Goal: Task Accomplishment & Management: Use online tool/utility

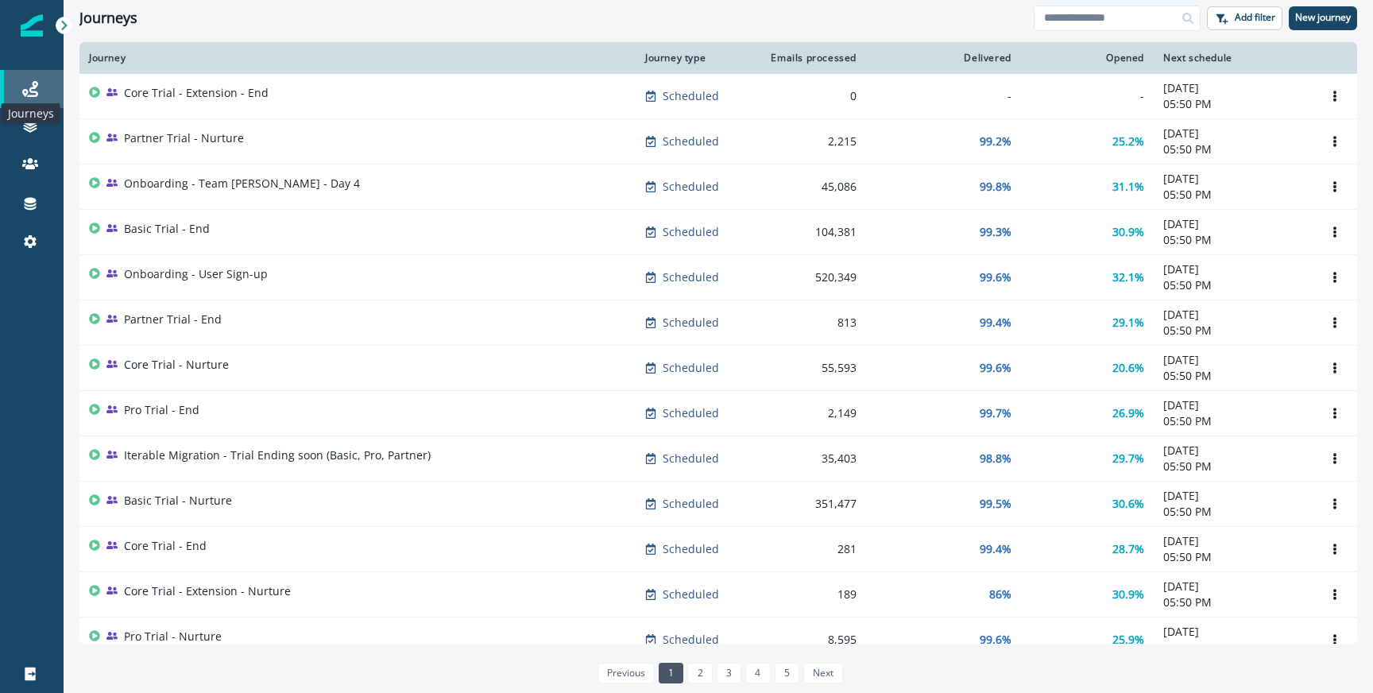
click at [29, 85] on icon at bounding box center [30, 89] width 16 height 16
click at [1125, 18] on input at bounding box center [1117, 18] width 167 height 25
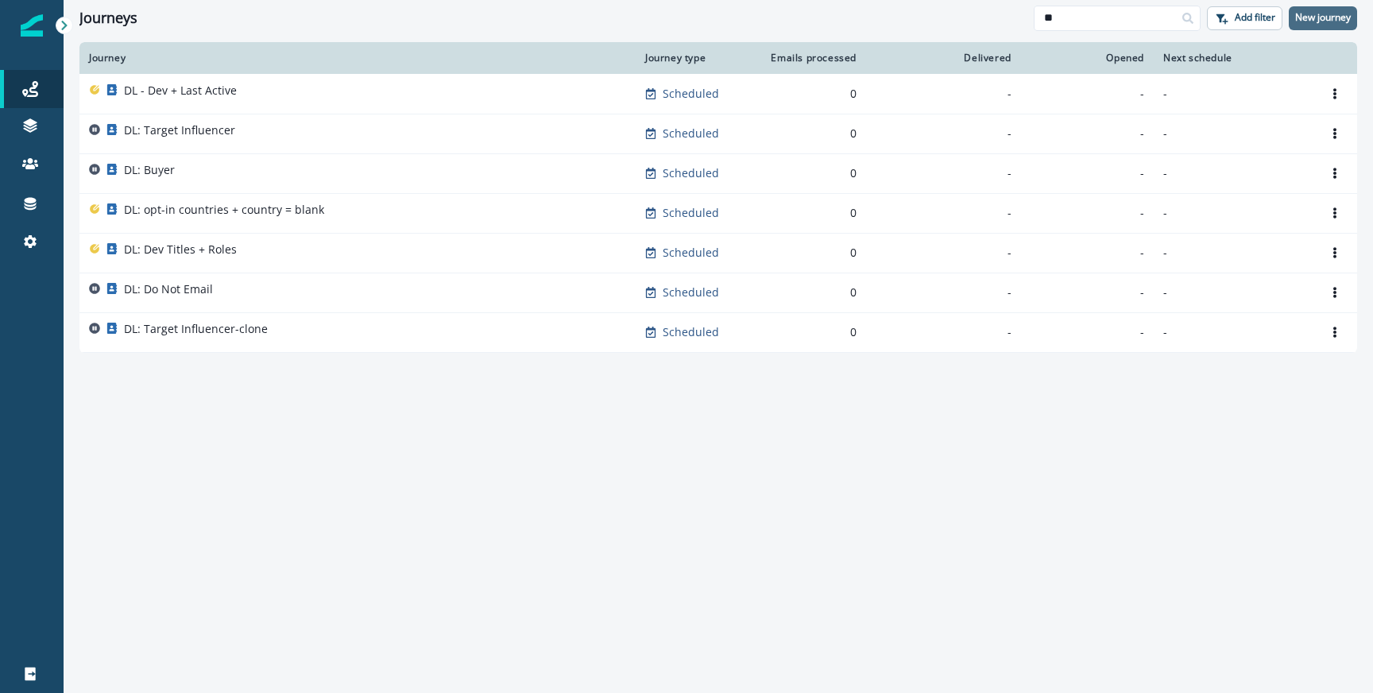
type input "**"
click at [1327, 16] on p "New journey" at bounding box center [1323, 17] width 56 height 11
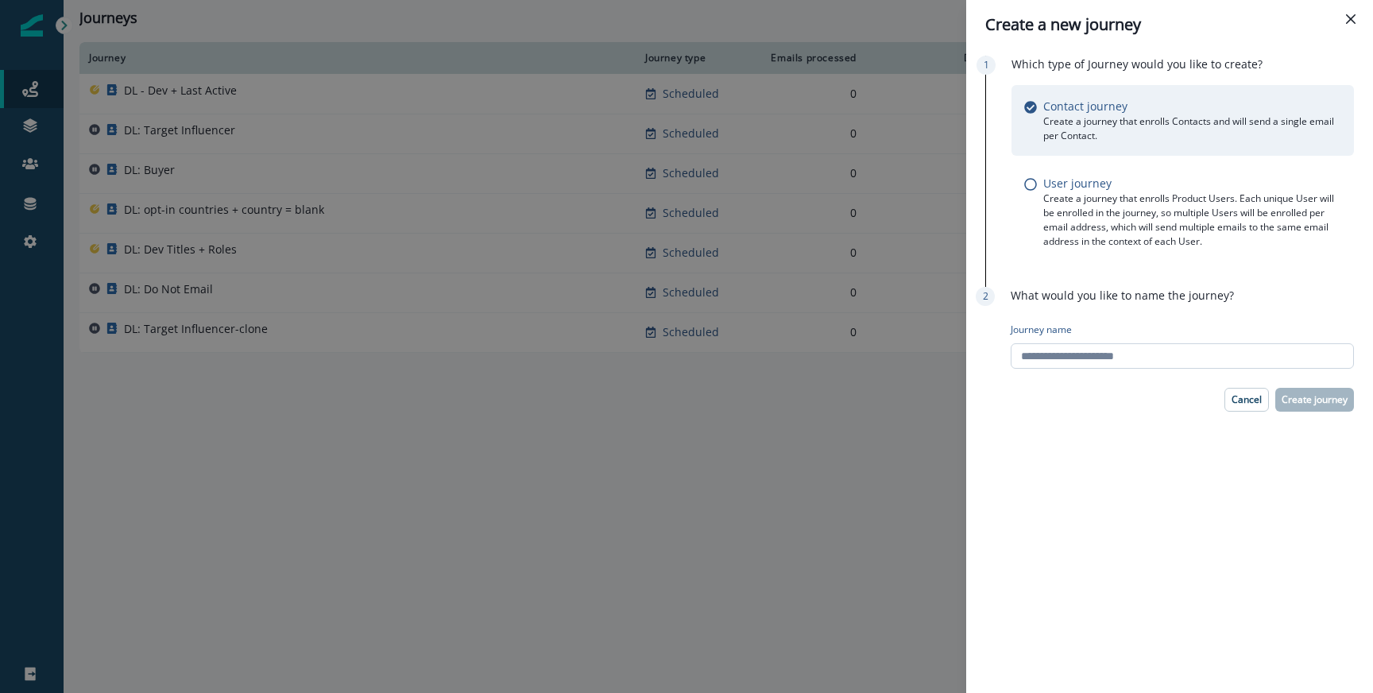
click at [1043, 363] on input "Journey name" at bounding box center [1182, 355] width 343 height 25
type input "**********"
click at [1299, 397] on p "Create journey" at bounding box center [1315, 399] width 66 height 11
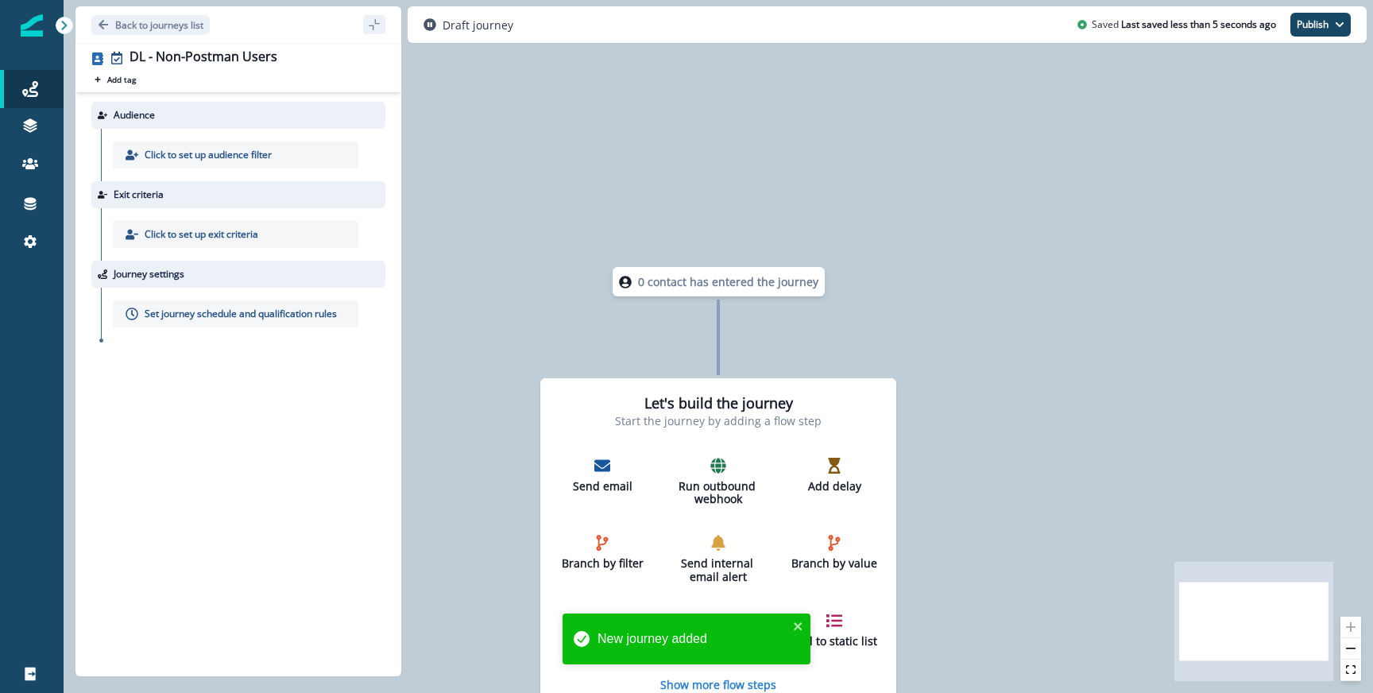
click at [176, 163] on div "Click to set up audience filter" at bounding box center [236, 154] width 246 height 27
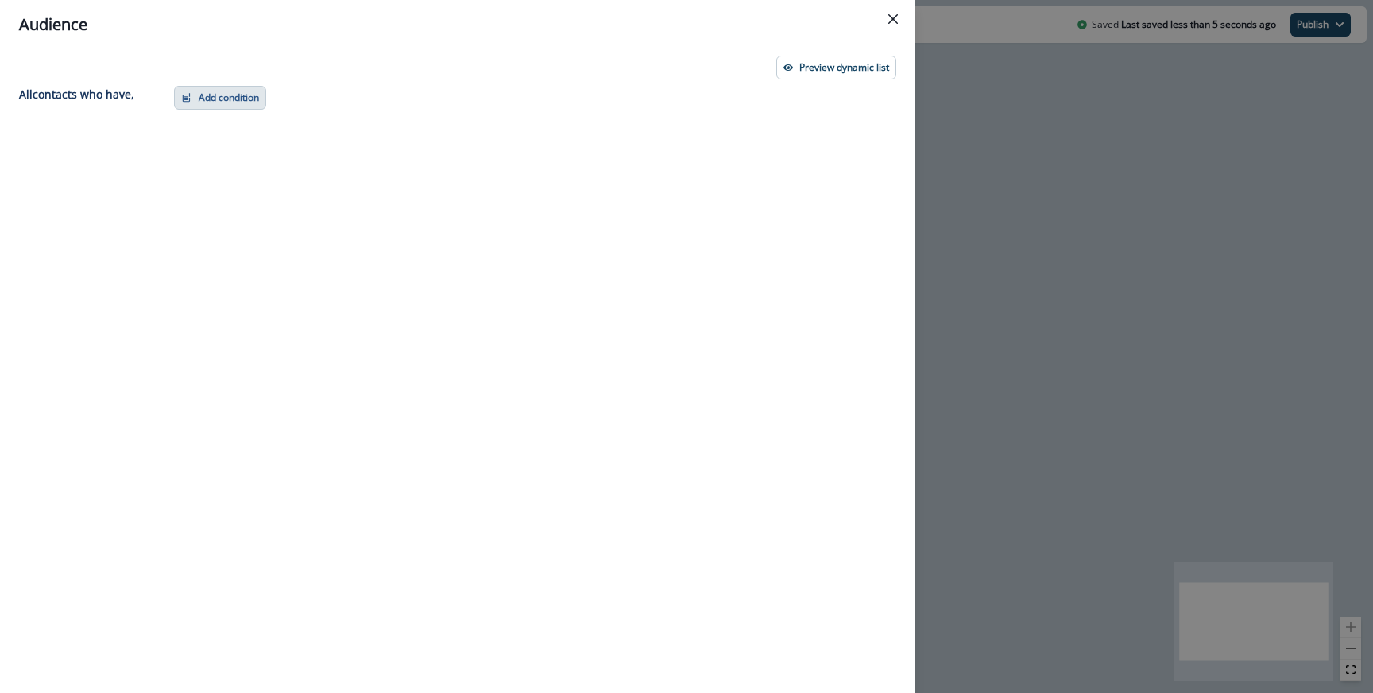
click at [226, 95] on button "Add condition" at bounding box center [220, 98] width 92 height 24
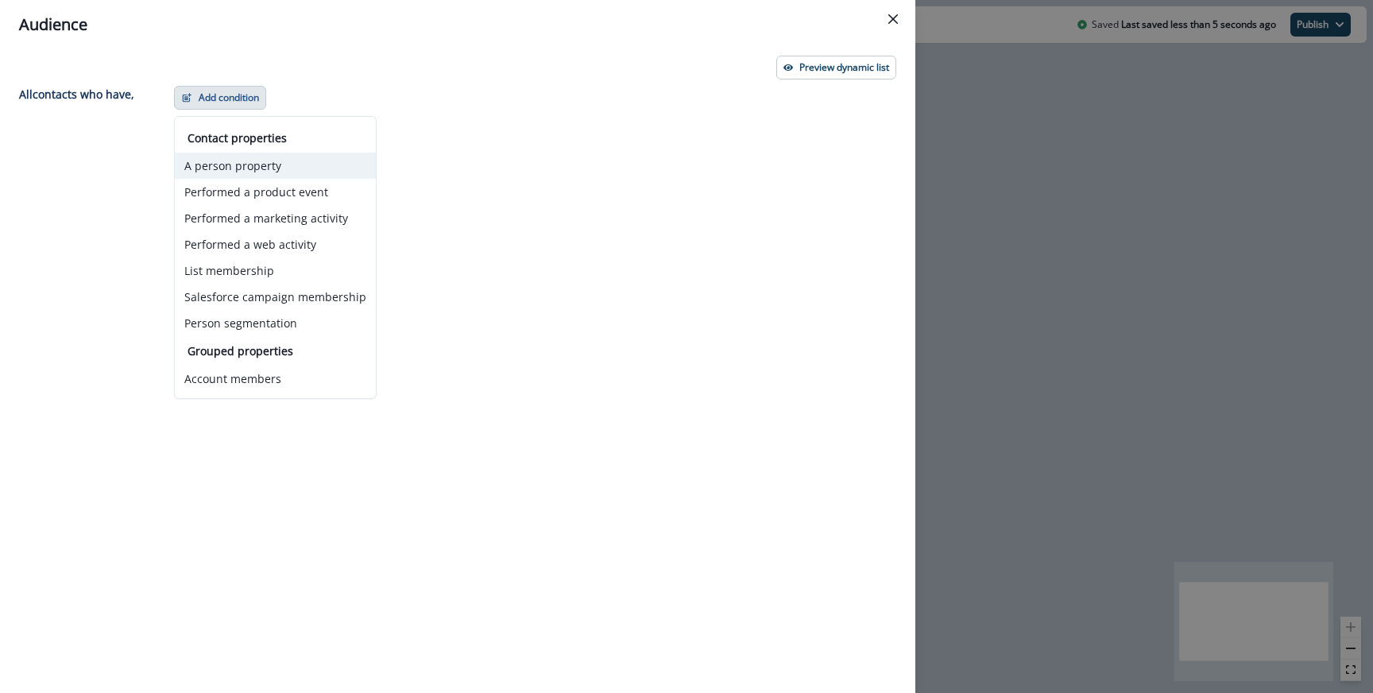
click at [237, 155] on button "A person property" at bounding box center [275, 166] width 201 height 26
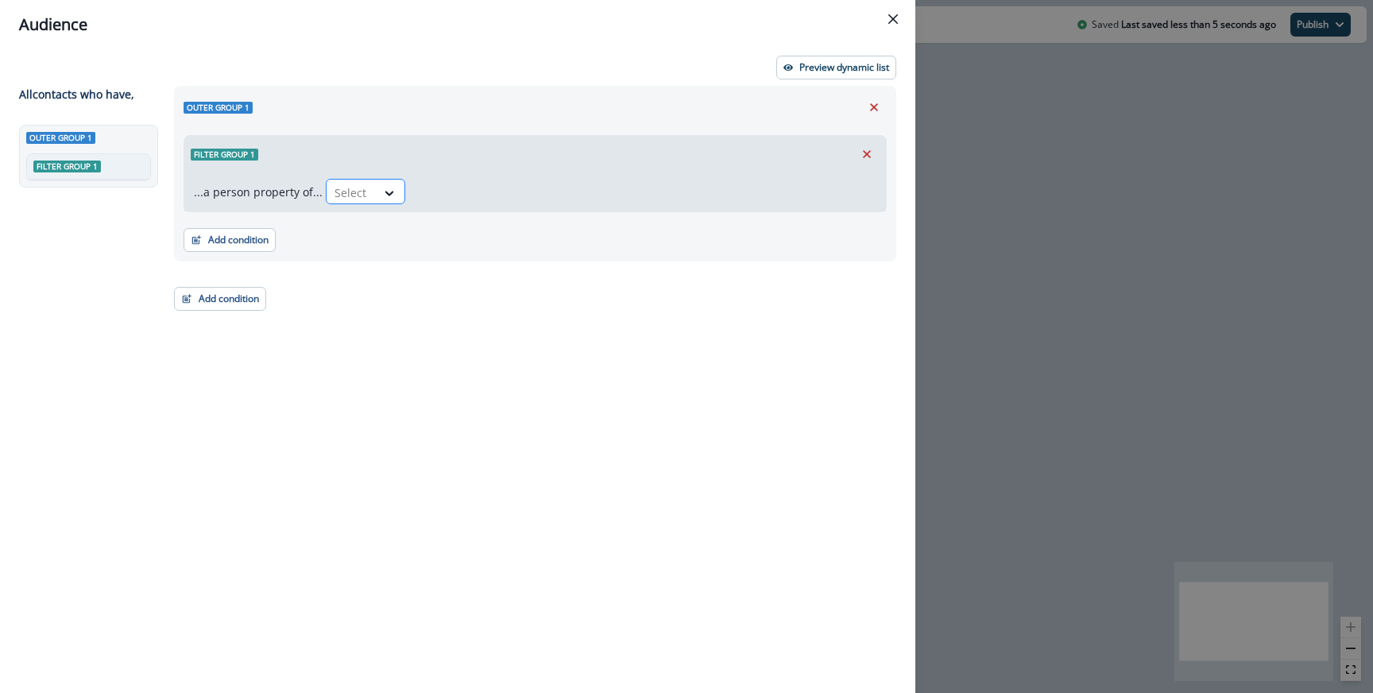
click at [365, 184] on div "Select" at bounding box center [351, 193] width 49 height 26
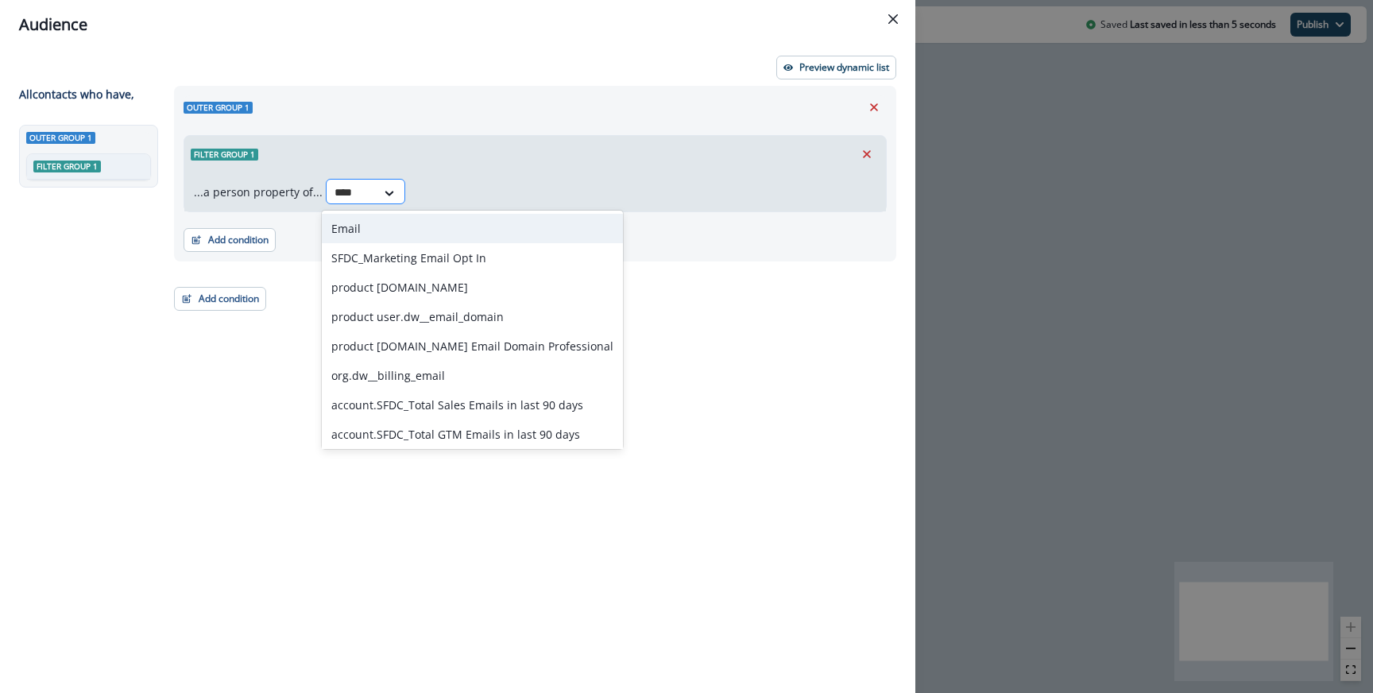
type input "*****"
click at [375, 224] on div "Email" at bounding box center [472, 228] width 301 height 29
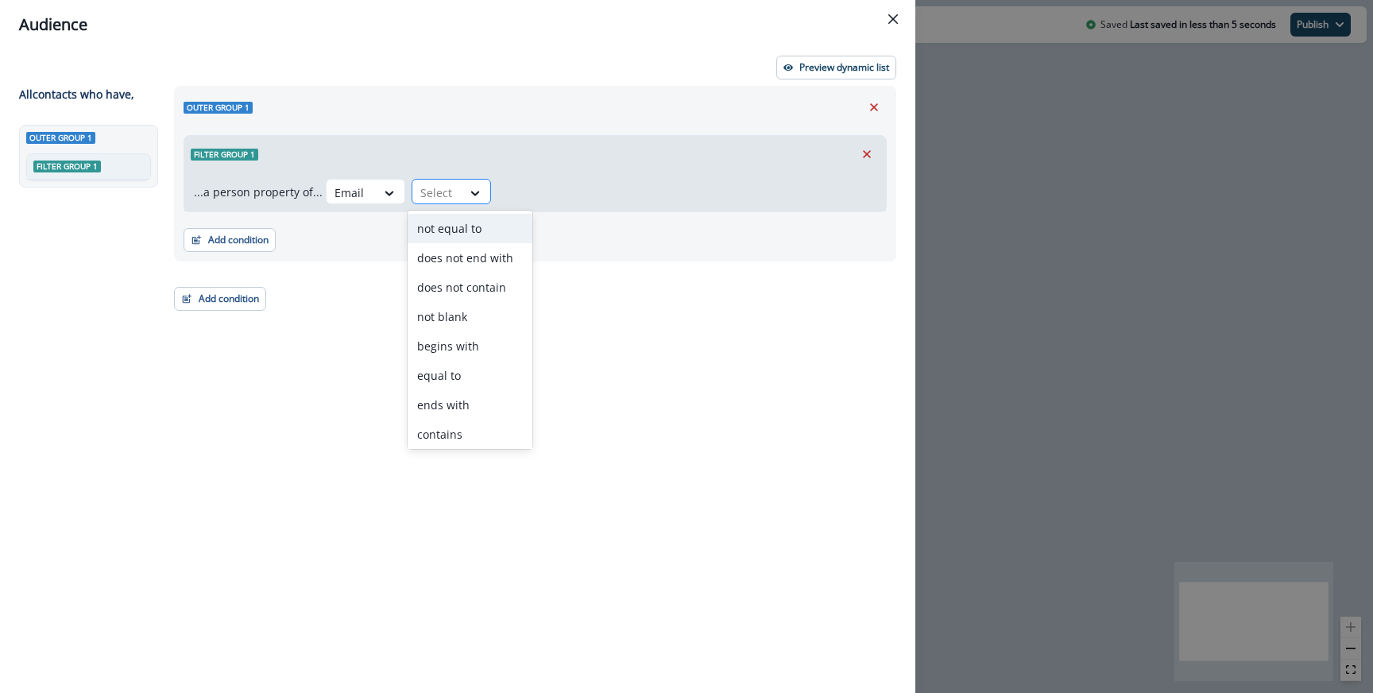
click at [449, 183] on div at bounding box center [436, 193] width 33 height 20
click at [479, 319] on div "not blank" at bounding box center [470, 316] width 125 height 29
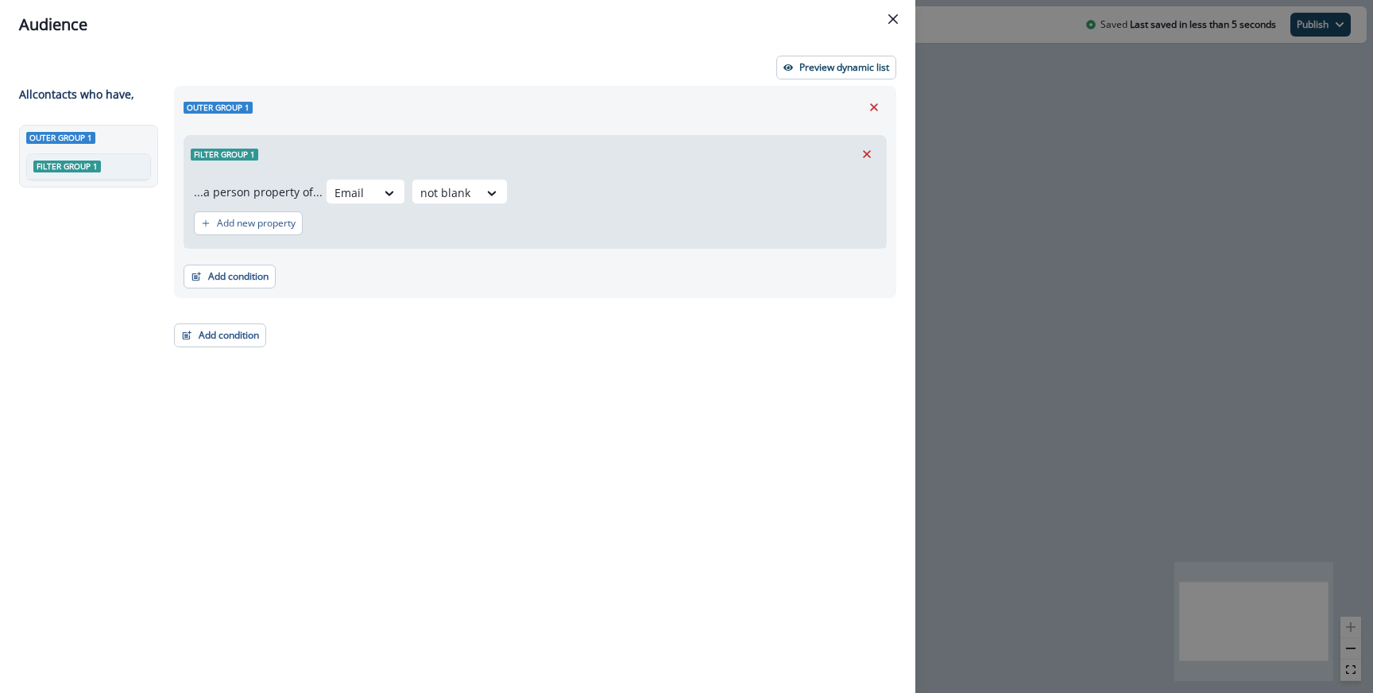
click at [271, 208] on div "Add new property" at bounding box center [535, 223] width 683 height 37
click at [265, 219] on p "Add new property" at bounding box center [256, 223] width 79 height 11
click at [299, 232] on div "Select" at bounding box center [279, 232] width 49 height 26
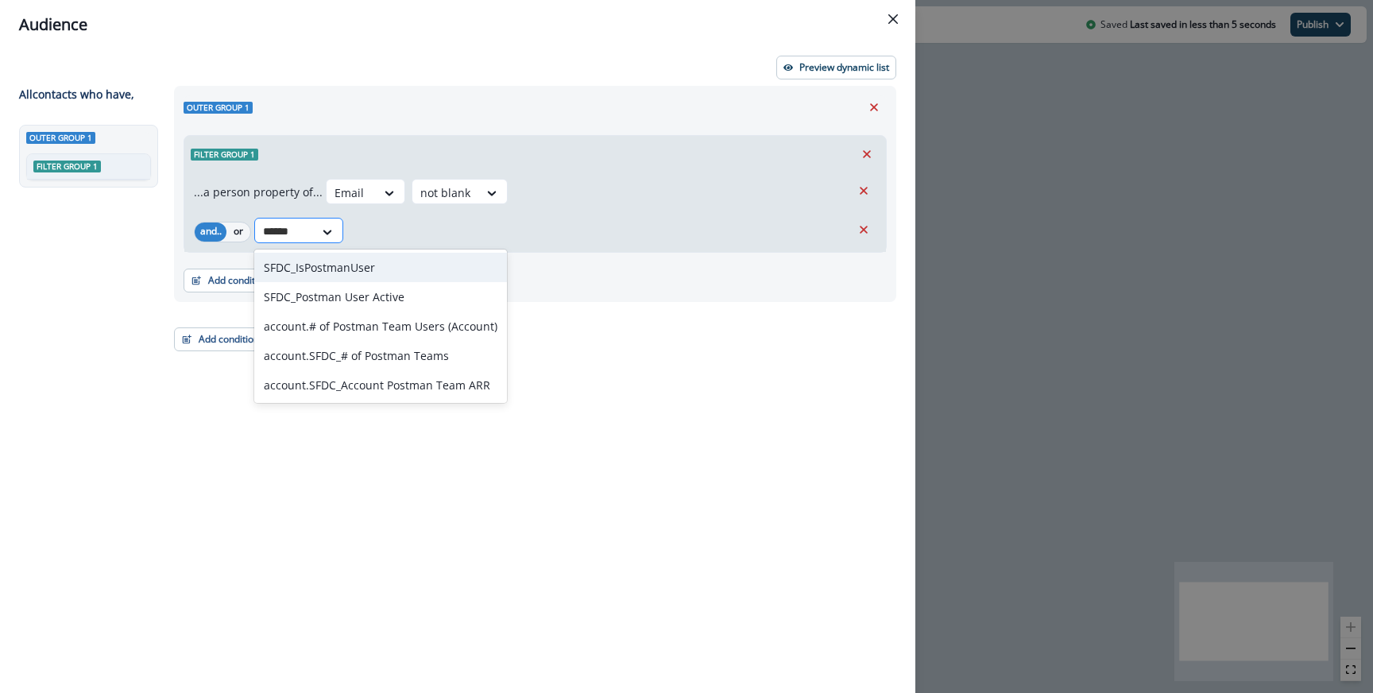
type input "*******"
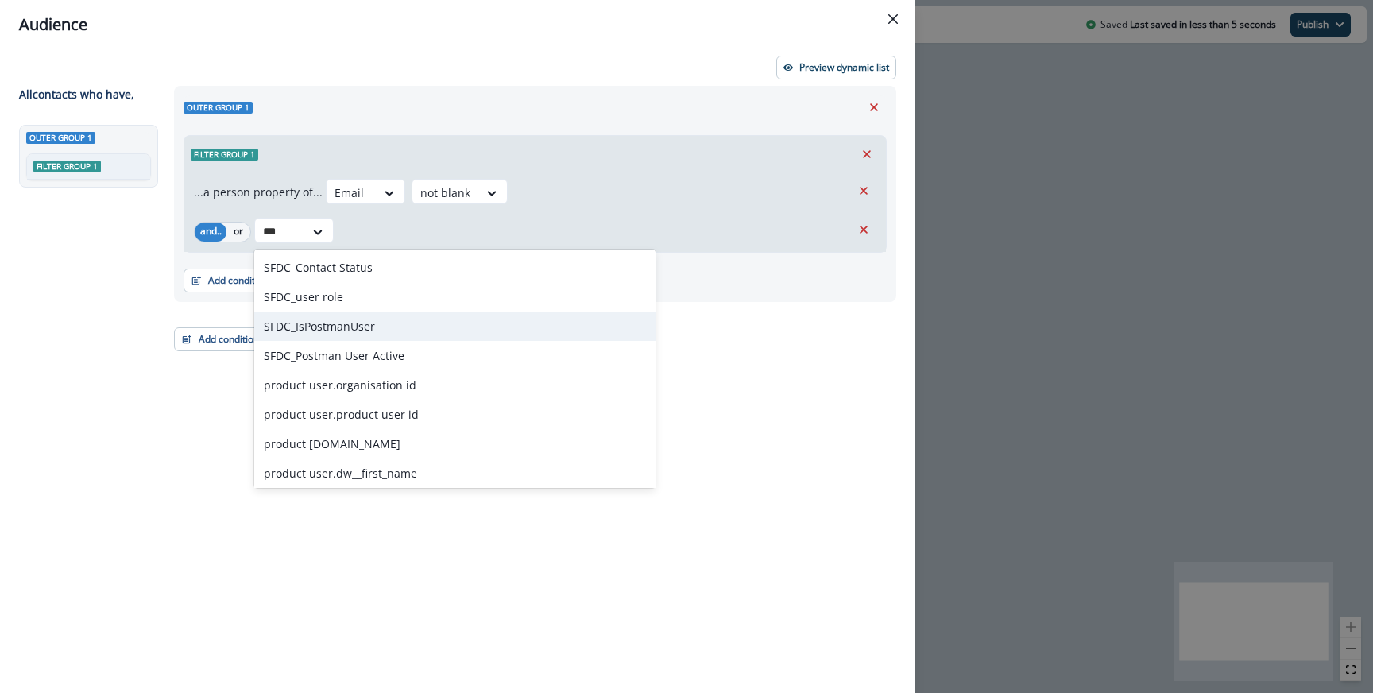
type input "****"
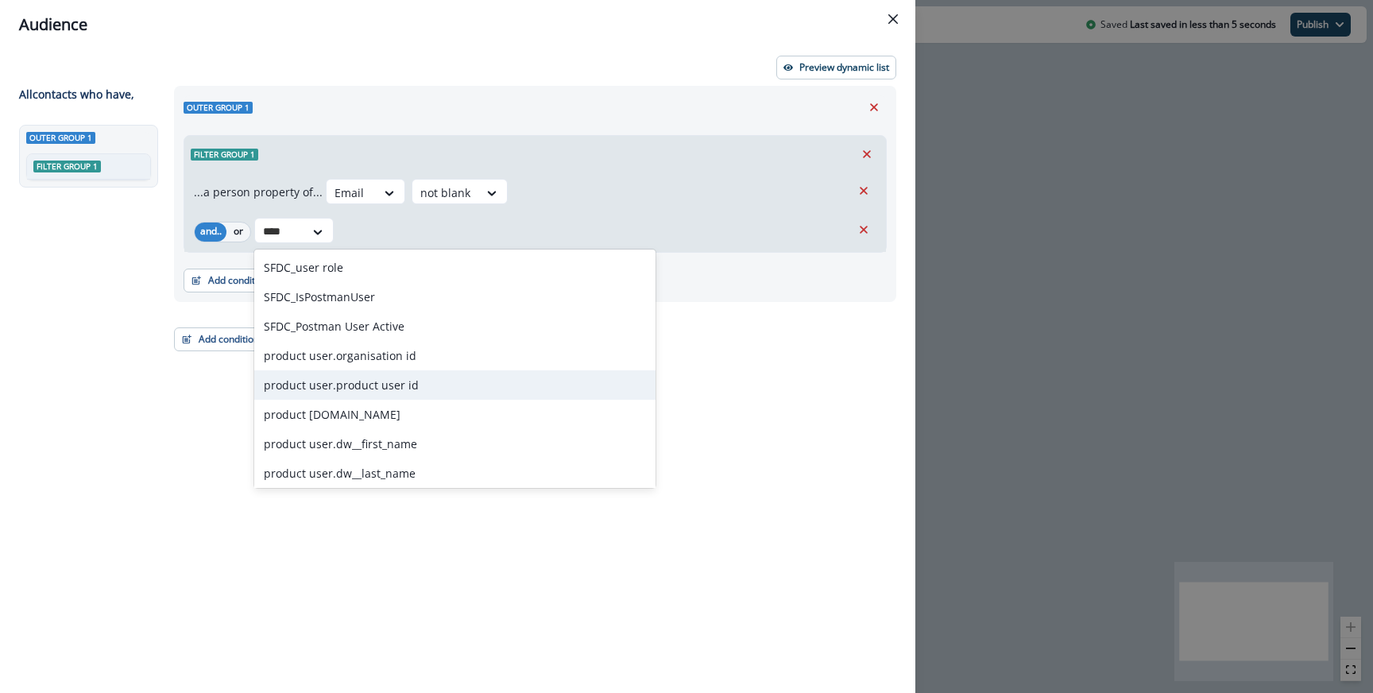
click at [353, 385] on div "product user.product user id" at bounding box center [454, 384] width 401 height 29
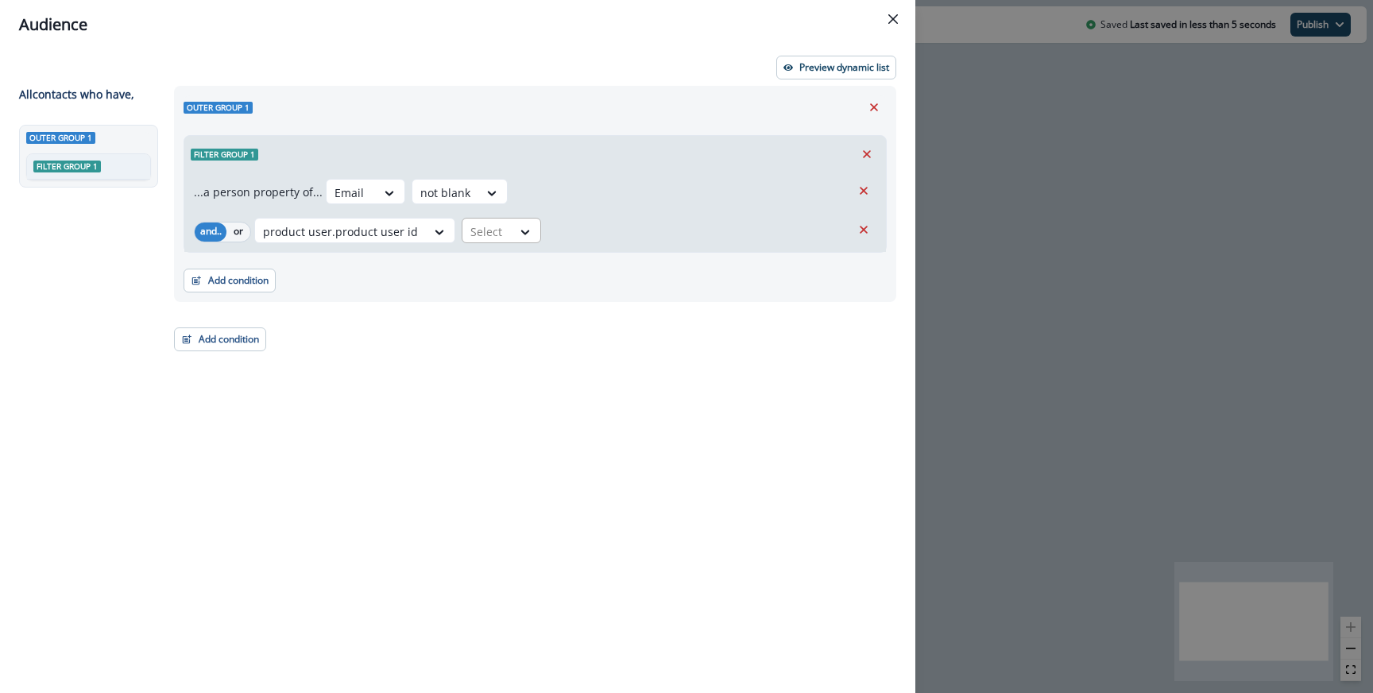
click at [497, 234] on div at bounding box center [486, 232] width 33 height 20
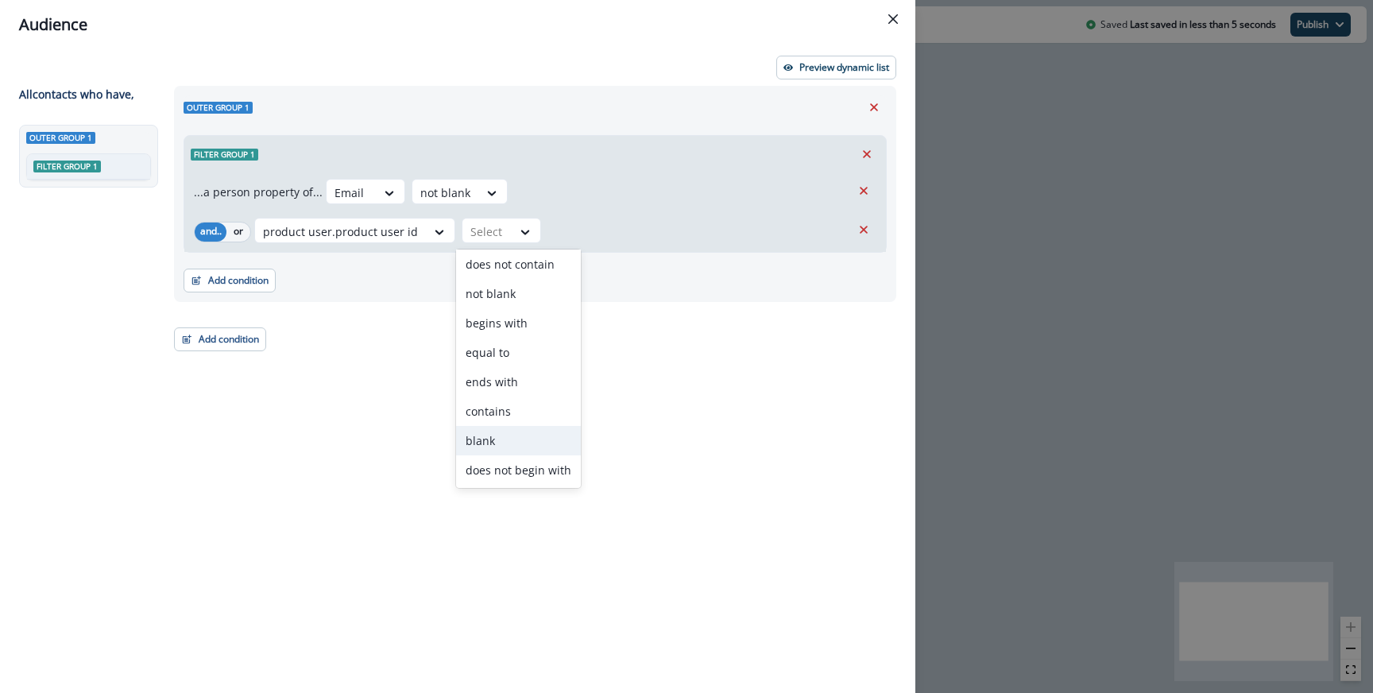
click at [505, 434] on div "blank" at bounding box center [518, 440] width 125 height 29
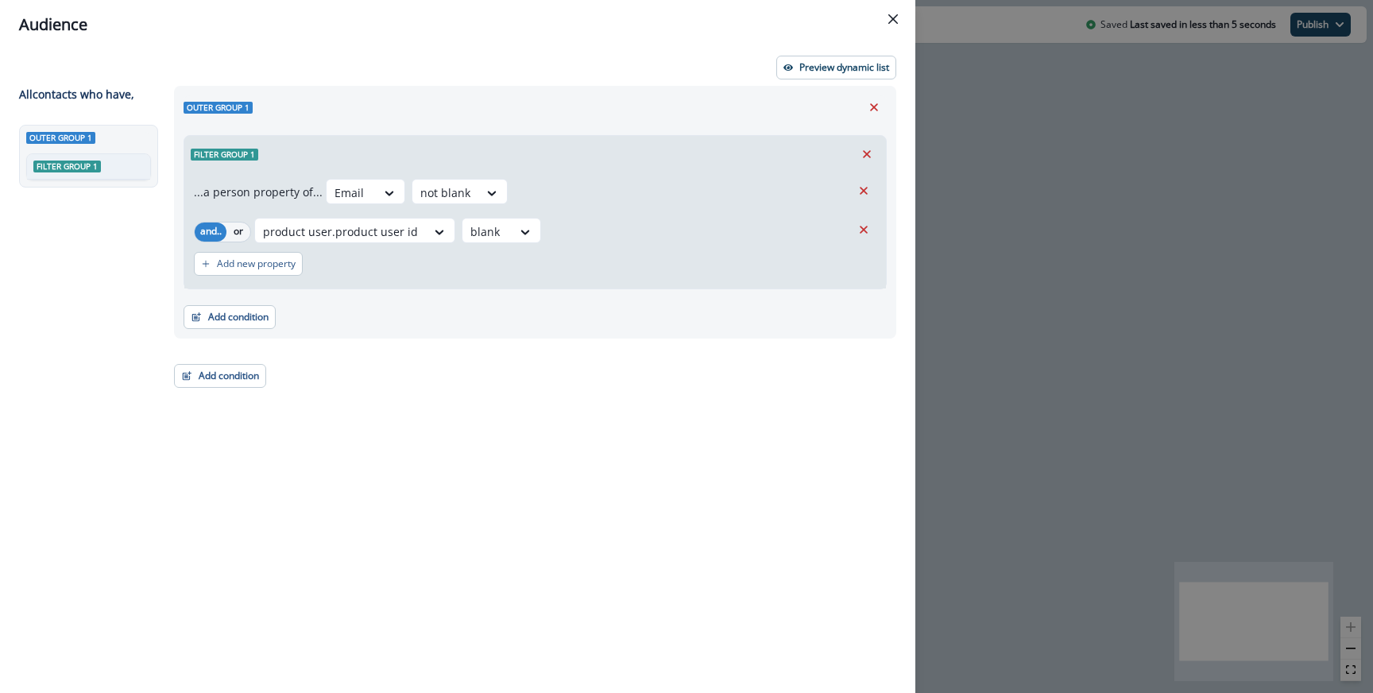
click at [648, 227] on div "product user.product user id option blank, selected. blank" at bounding box center [552, 230] width 597 height 25
click at [780, 75] on button "Preview dynamic list" at bounding box center [836, 68] width 120 height 24
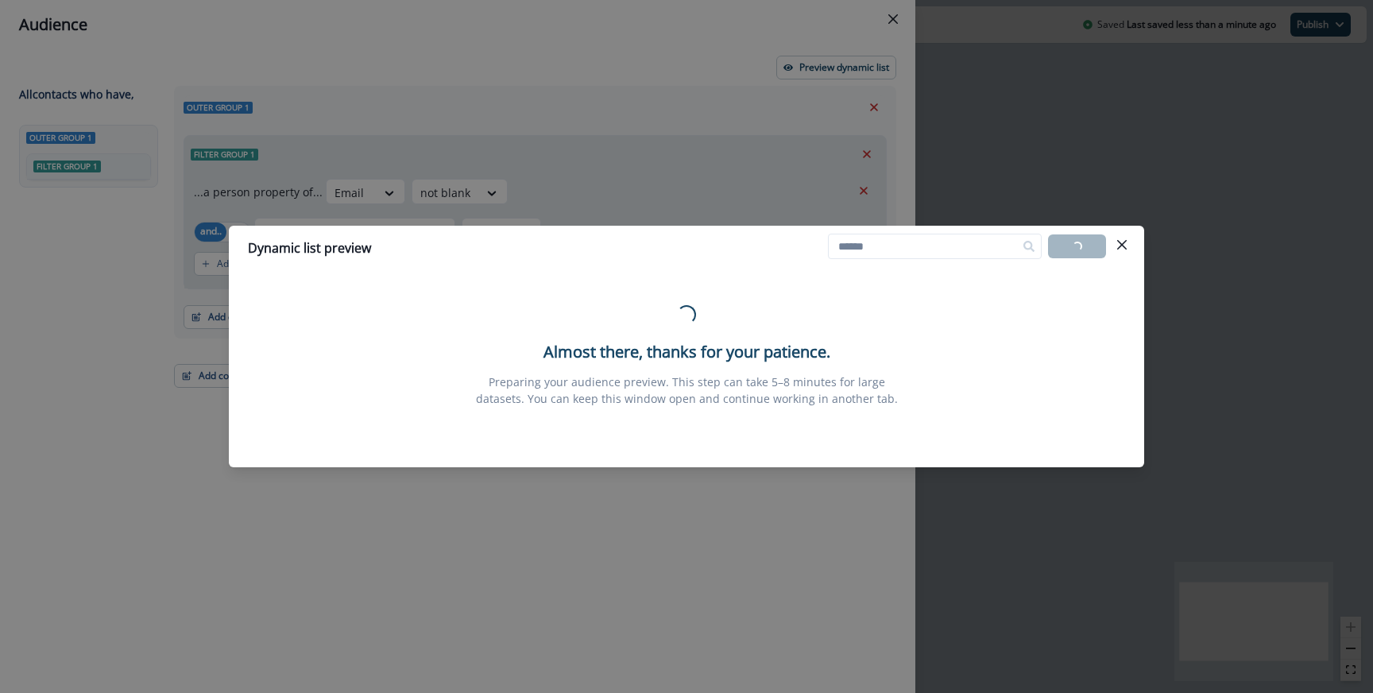
click at [625, 278] on div "Loading... Almost there, thanks for your patience. Preparing your audience prev…" at bounding box center [686, 356] width 877 height 159
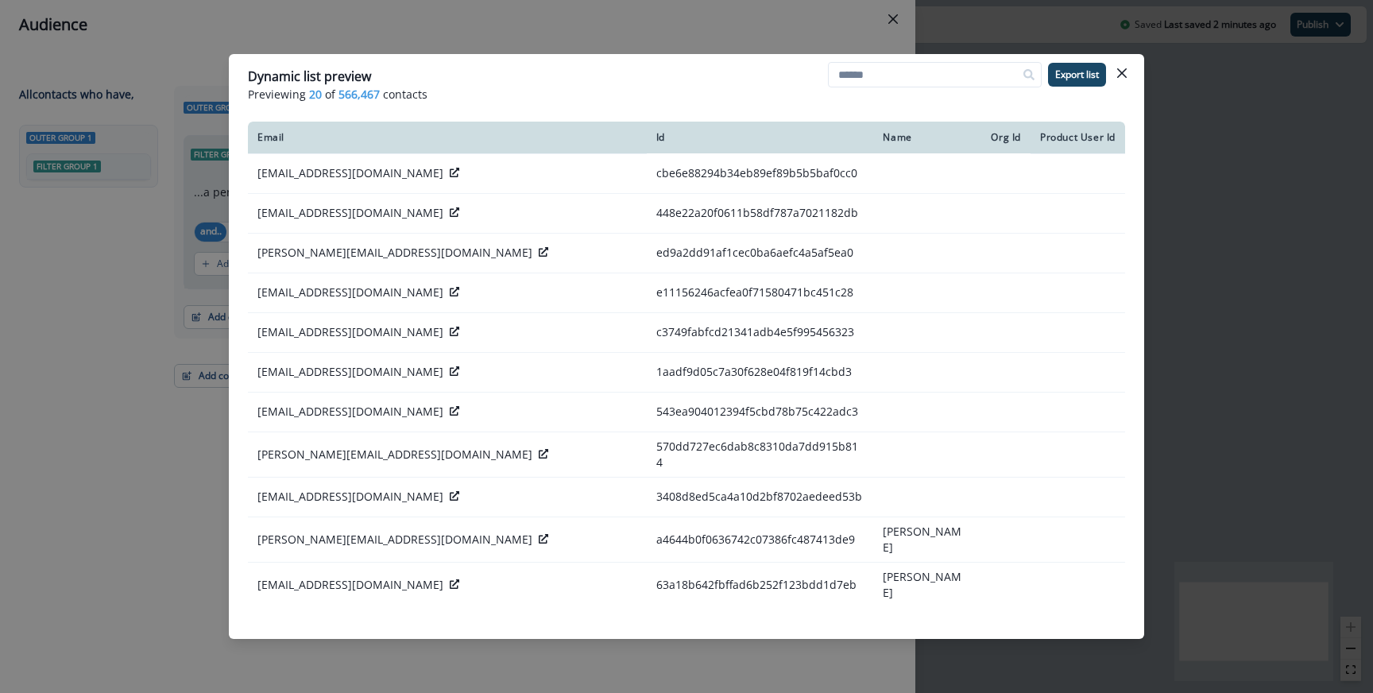
click at [436, 51] on div "Dynamic list preview Previewing 20 of 566,467 contacts Export list Email Id Nam…" at bounding box center [686, 346] width 1373 height 693
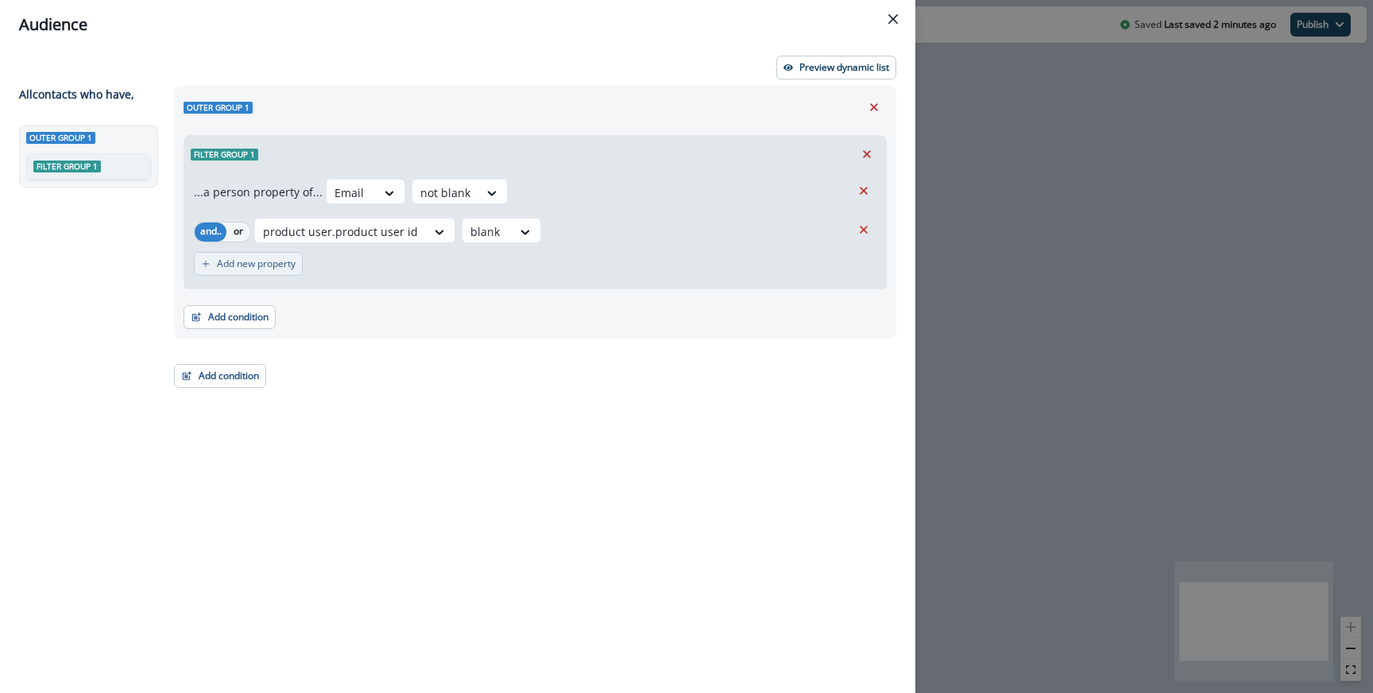
click at [221, 266] on p "Add new property" at bounding box center [256, 263] width 79 height 11
click at [289, 272] on div at bounding box center [279, 272] width 33 height 20
type input "*****"
click at [310, 292] on div "Title product user.dw__employment_title" at bounding box center [358, 322] width 209 height 65
click at [308, 304] on div "Title" at bounding box center [358, 307] width 209 height 29
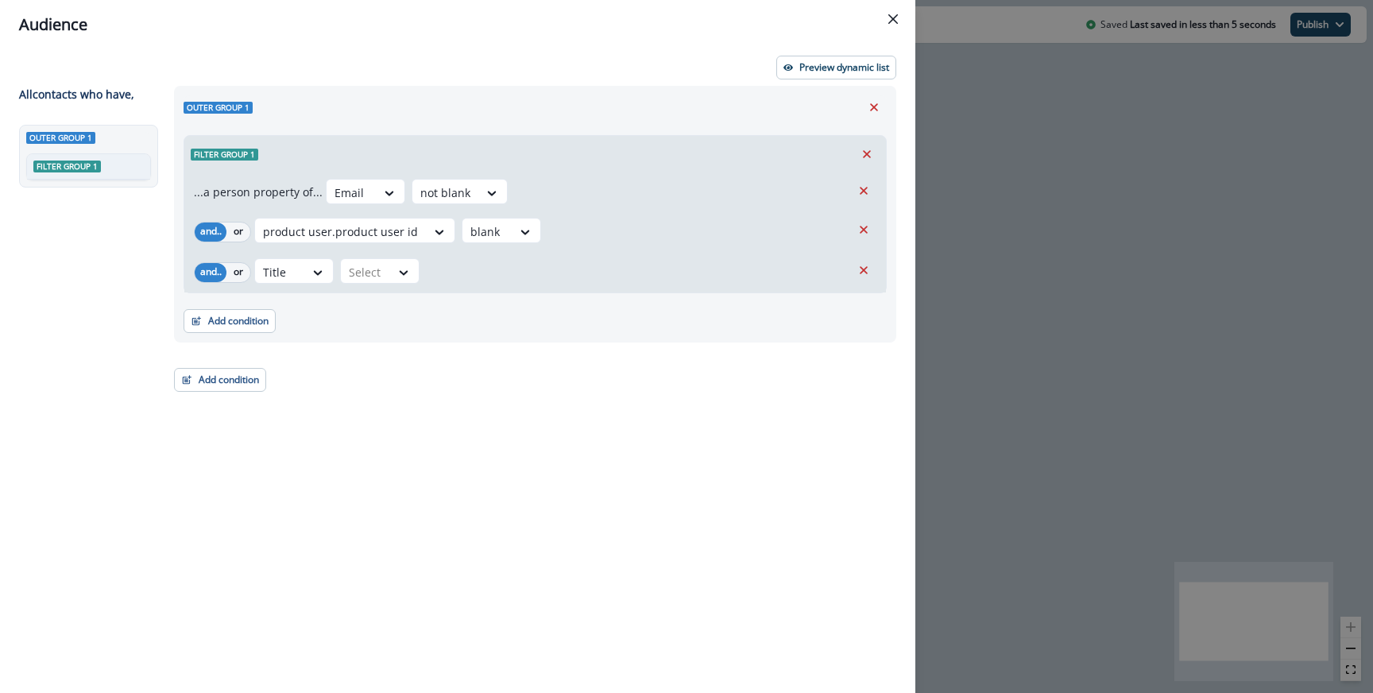
click at [366, 291] on div "...a person property of... Email not blank and.. or product user.product user i…" at bounding box center [535, 232] width 702 height 120
click at [367, 286] on div "...a person property of... Email not blank and.. or product user.product user i…" at bounding box center [535, 232] width 702 height 120
click at [372, 272] on div at bounding box center [365, 272] width 33 height 20
click at [400, 397] on div "not blank" at bounding box center [402, 395] width 125 height 29
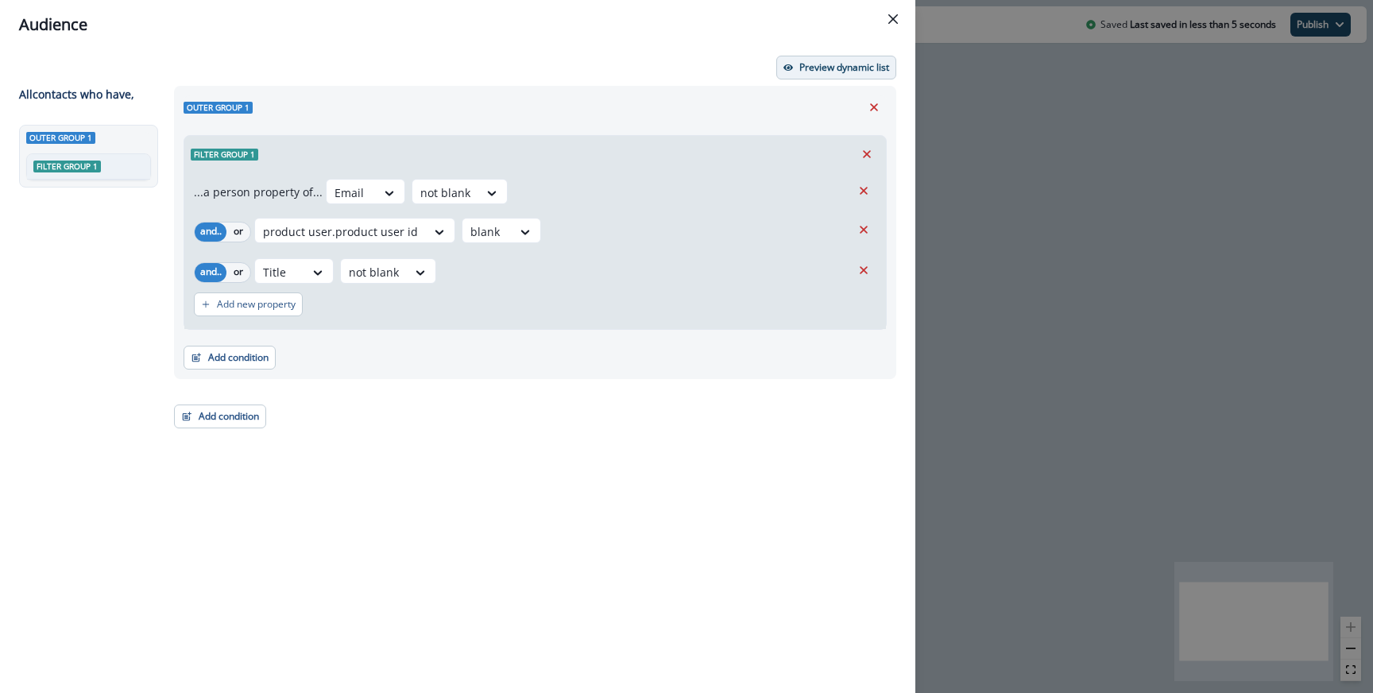
click at [797, 75] on button "Preview dynamic list" at bounding box center [836, 68] width 120 height 24
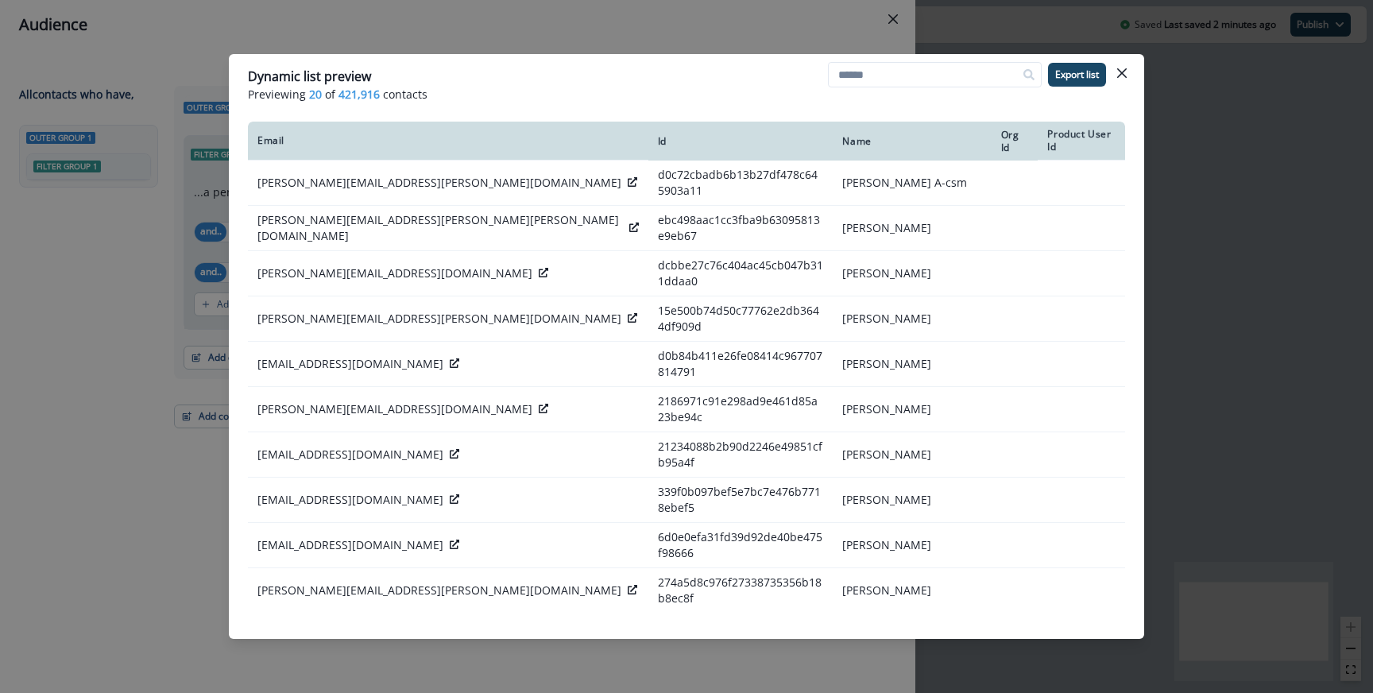
click at [59, 318] on div "Dynamic list preview Previewing 20 of 421,916 contacts Export list Email Id Nam…" at bounding box center [686, 346] width 1373 height 693
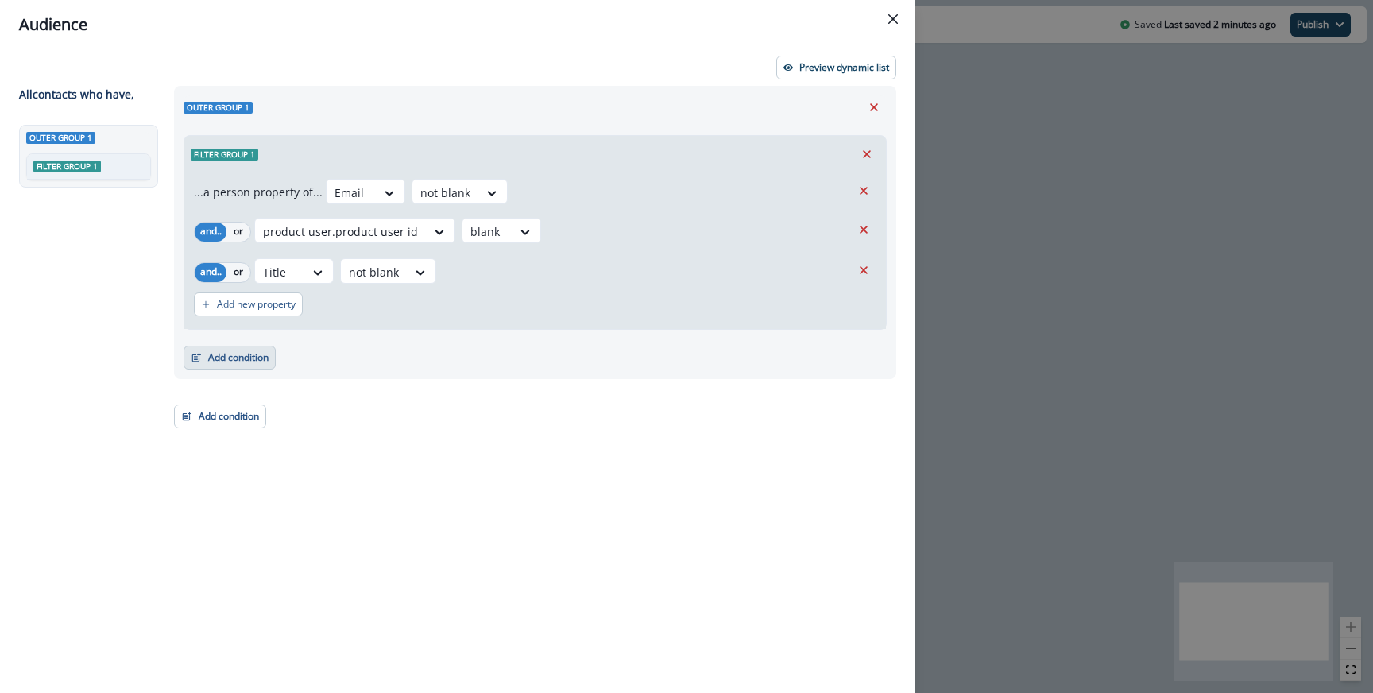
click at [191, 359] on icon "button" at bounding box center [196, 357] width 11 height 11
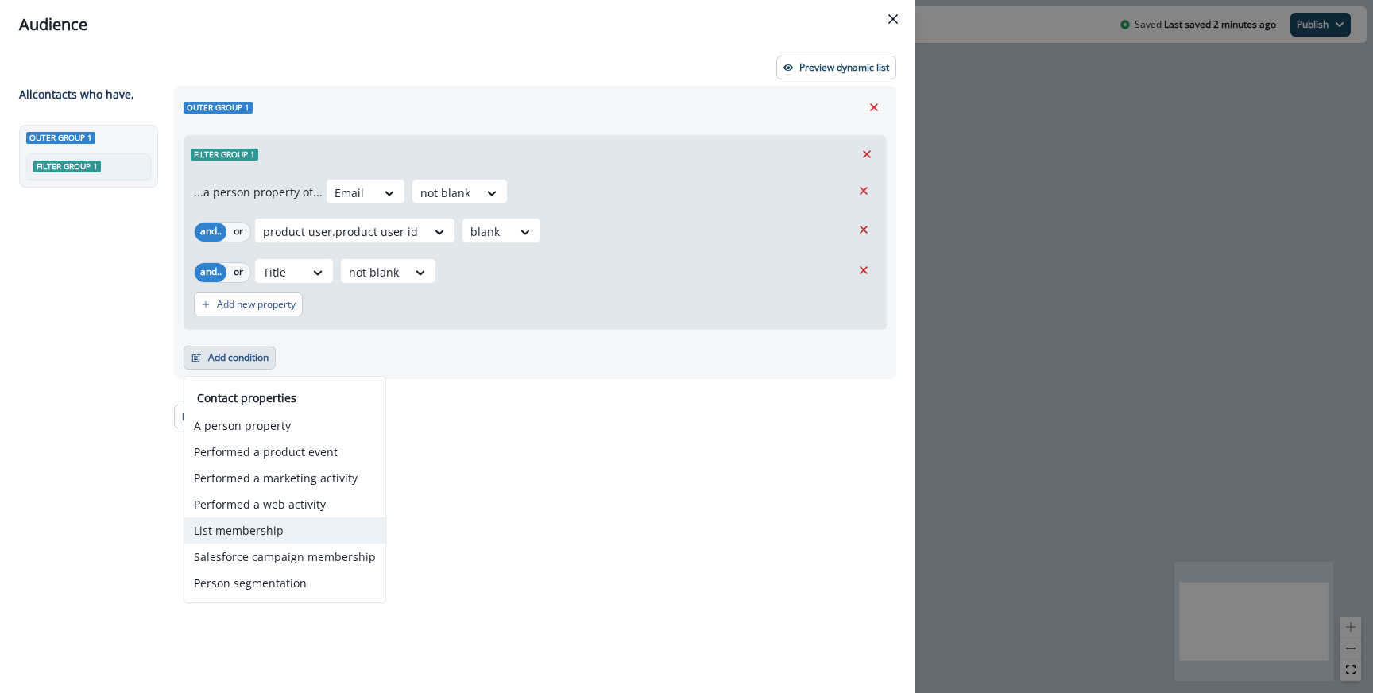
click at [241, 532] on button "List membership" at bounding box center [284, 530] width 201 height 26
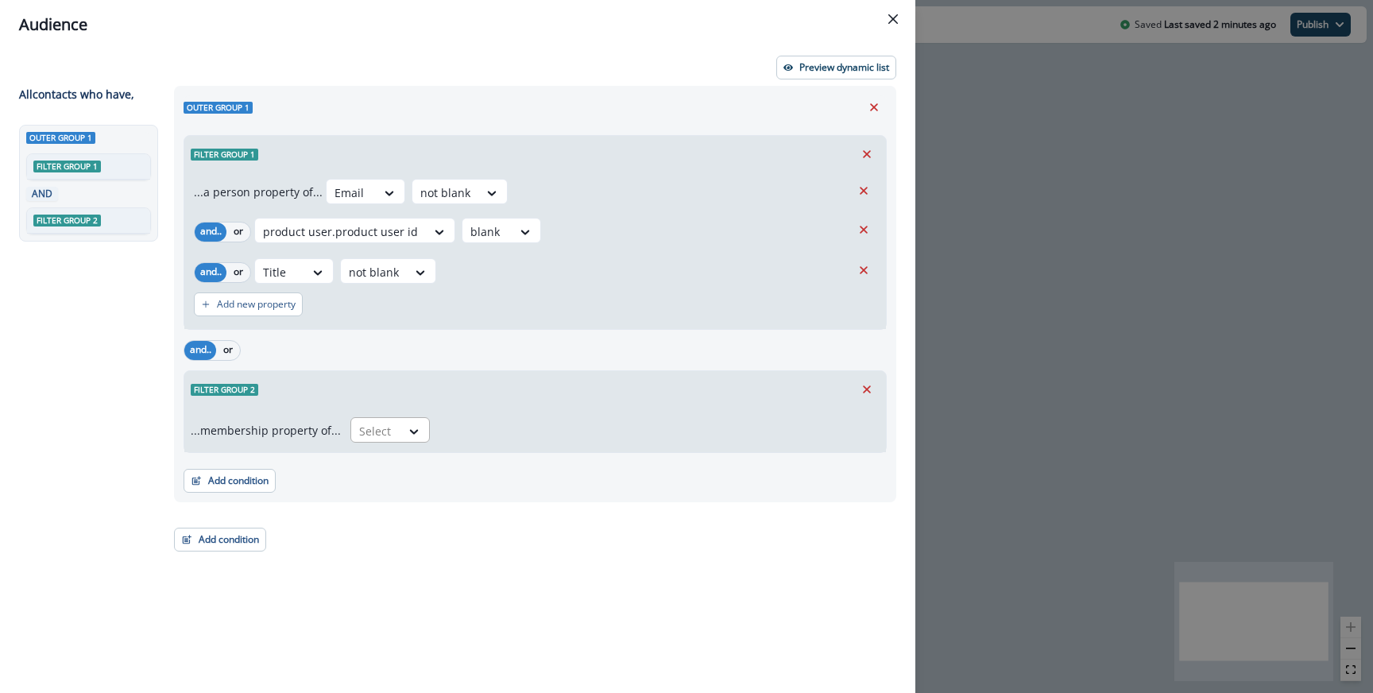
click at [370, 429] on div at bounding box center [375, 431] width 33 height 20
click at [371, 462] on div "in" at bounding box center [385, 466] width 79 height 29
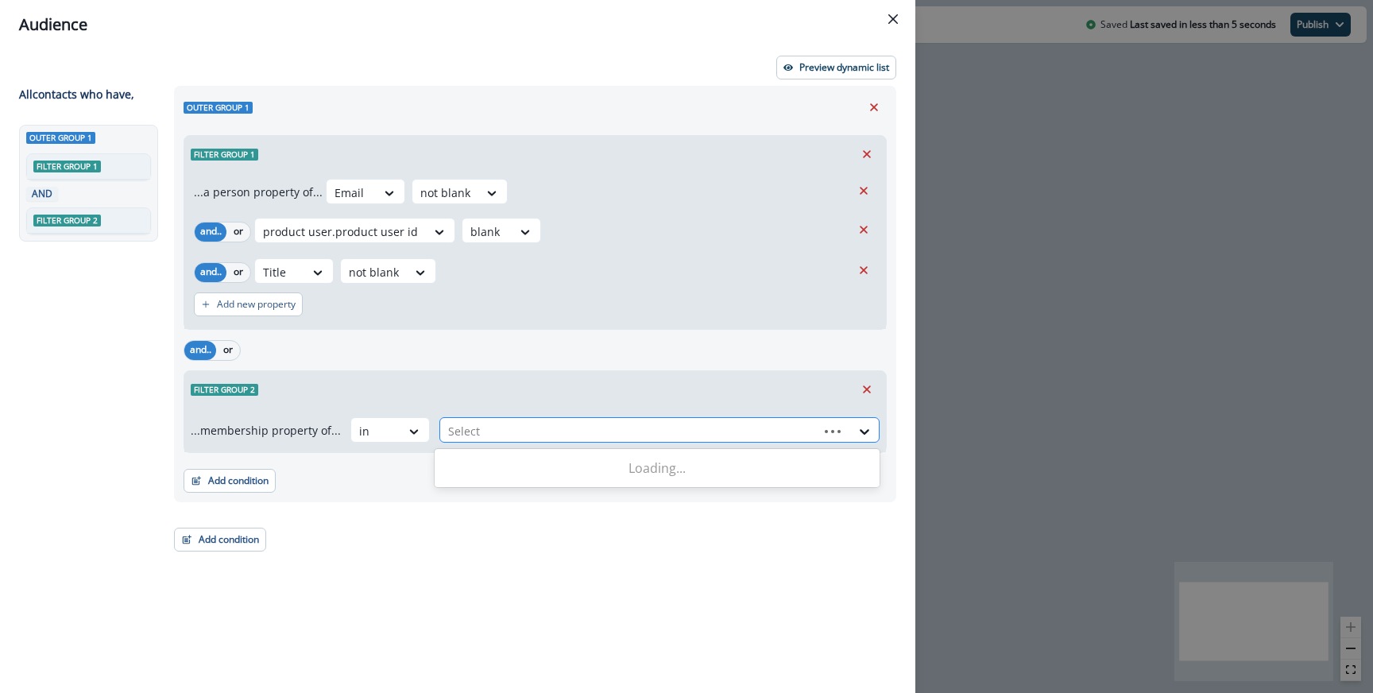
click at [470, 428] on div at bounding box center [629, 431] width 362 height 20
click at [866, 267] on icon "Remove" at bounding box center [864, 270] width 8 height 8
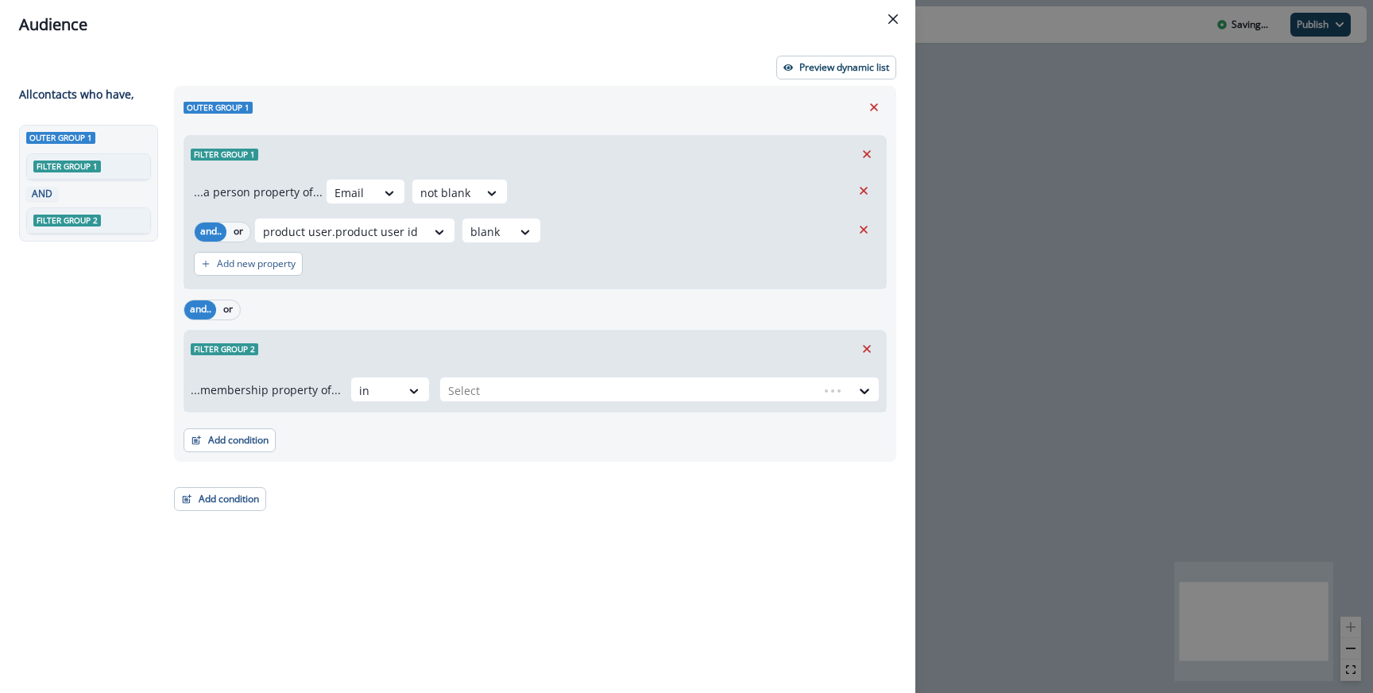
click at [497, 373] on div "...membership property of... in Select" at bounding box center [535, 389] width 702 height 44
click at [485, 391] on div at bounding box center [629, 391] width 362 height 20
type input "**"
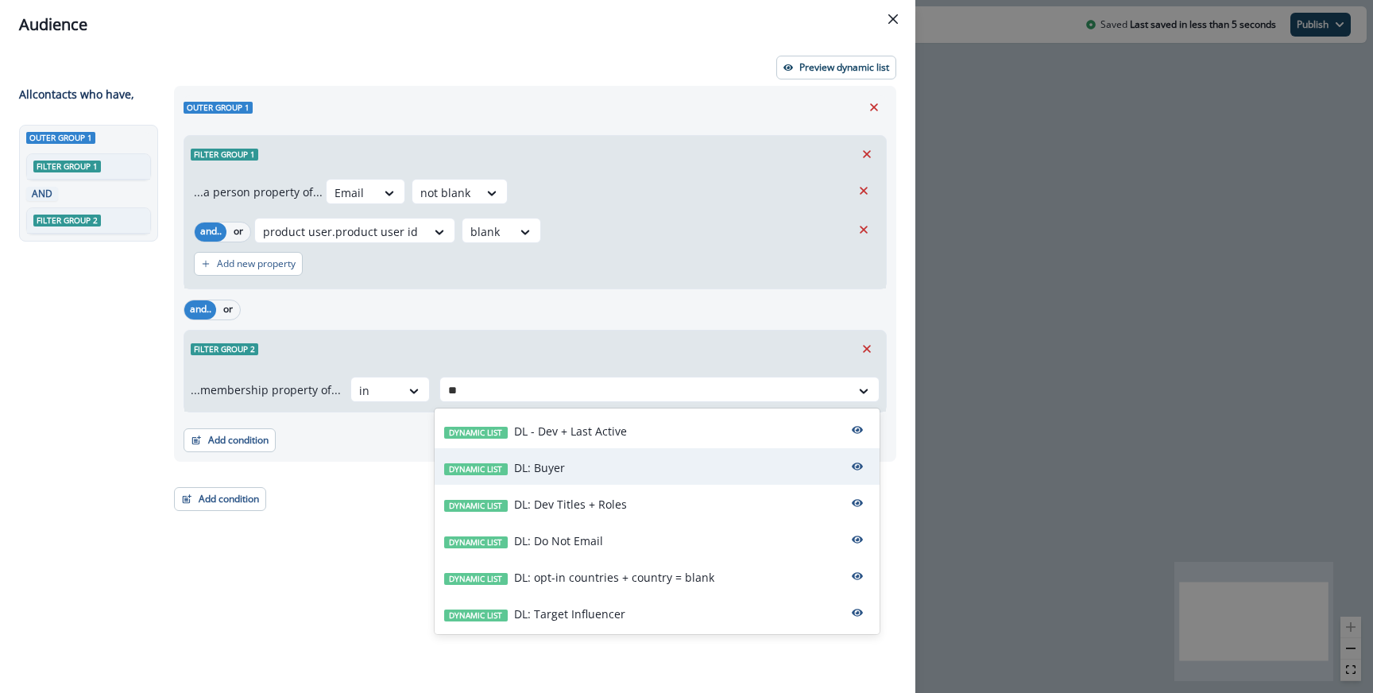
click at [508, 469] on div "Dynamic list DL: Buyer" at bounding box center [504, 467] width 121 height 17
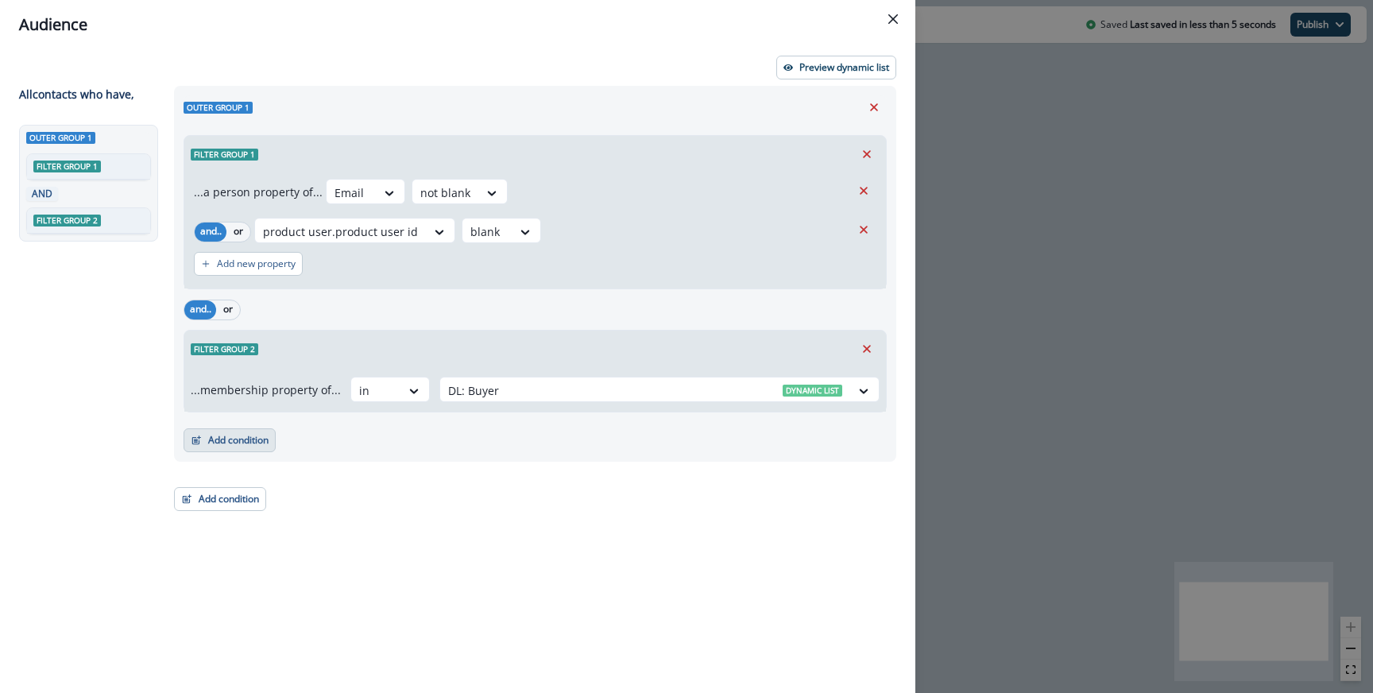
click at [261, 443] on button "Add condition" at bounding box center [230, 440] width 92 height 24
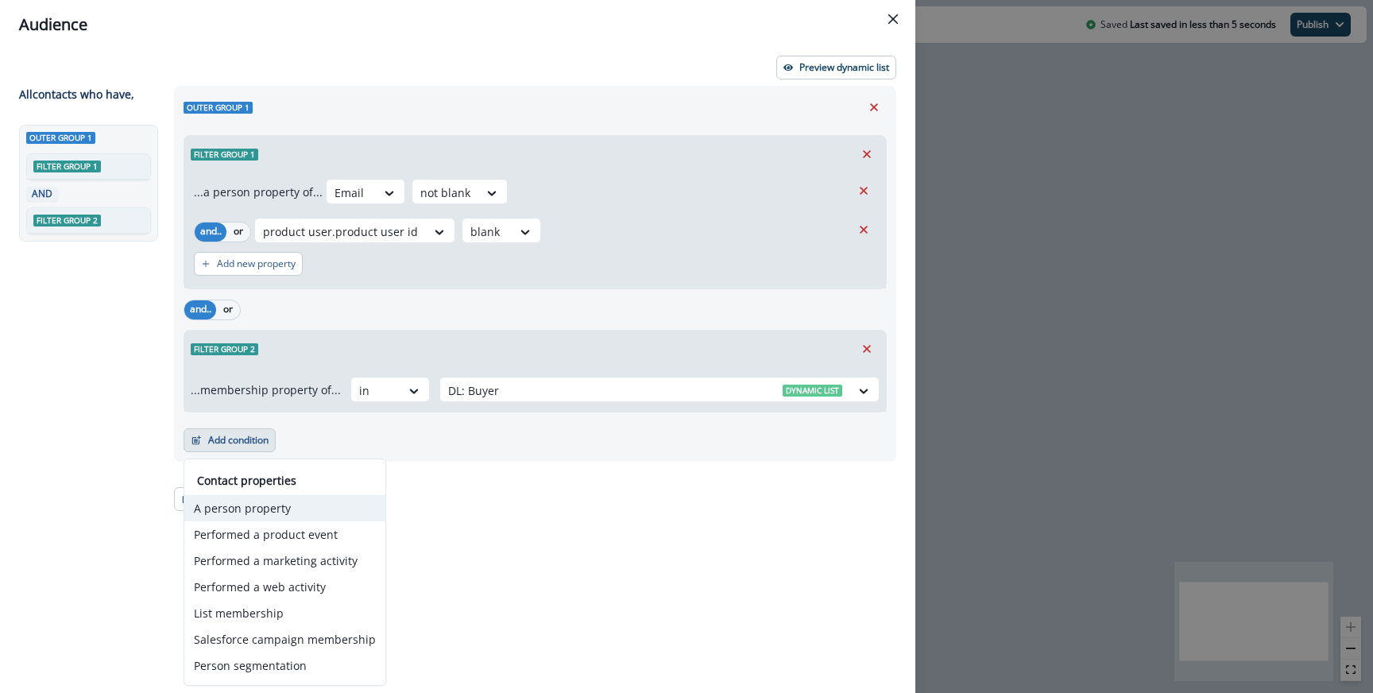
click at [247, 504] on button "A person property" at bounding box center [284, 508] width 201 height 26
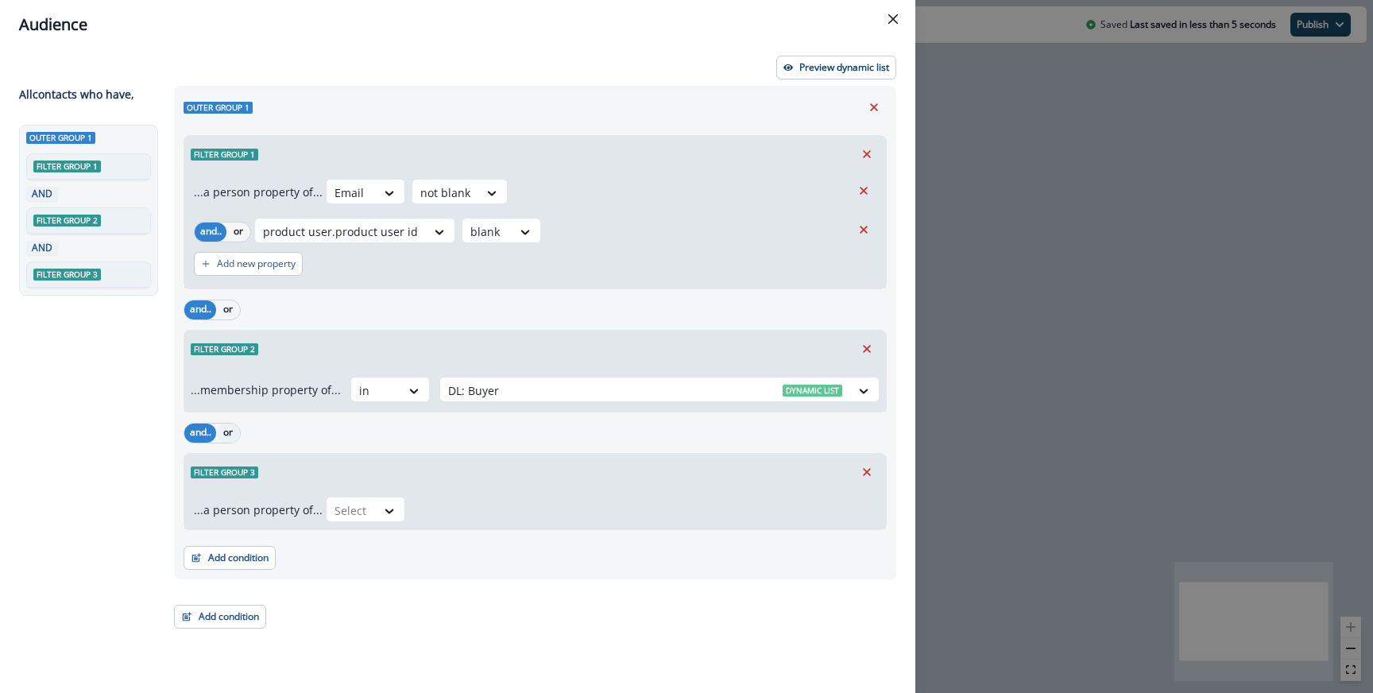
click at [234, 427] on button "or" at bounding box center [228, 433] width 24 height 19
click at [382, 510] on icon at bounding box center [389, 511] width 14 height 16
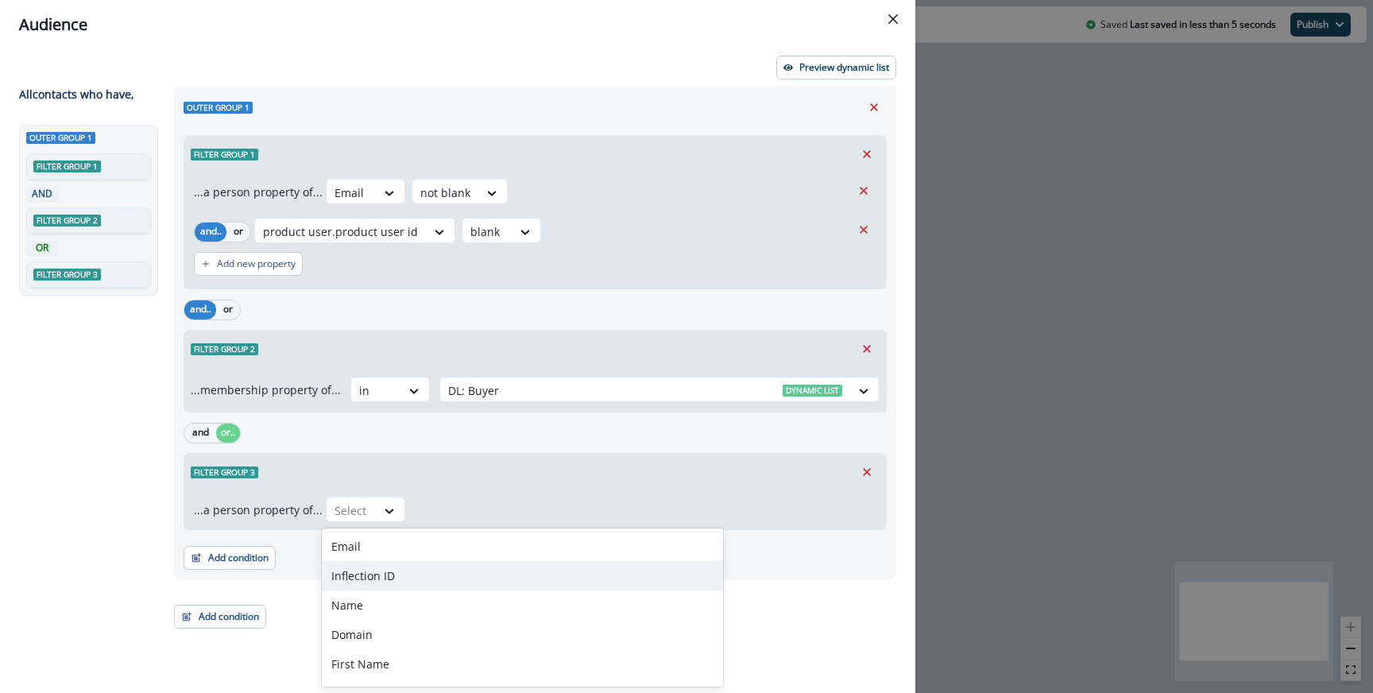
type input "*"
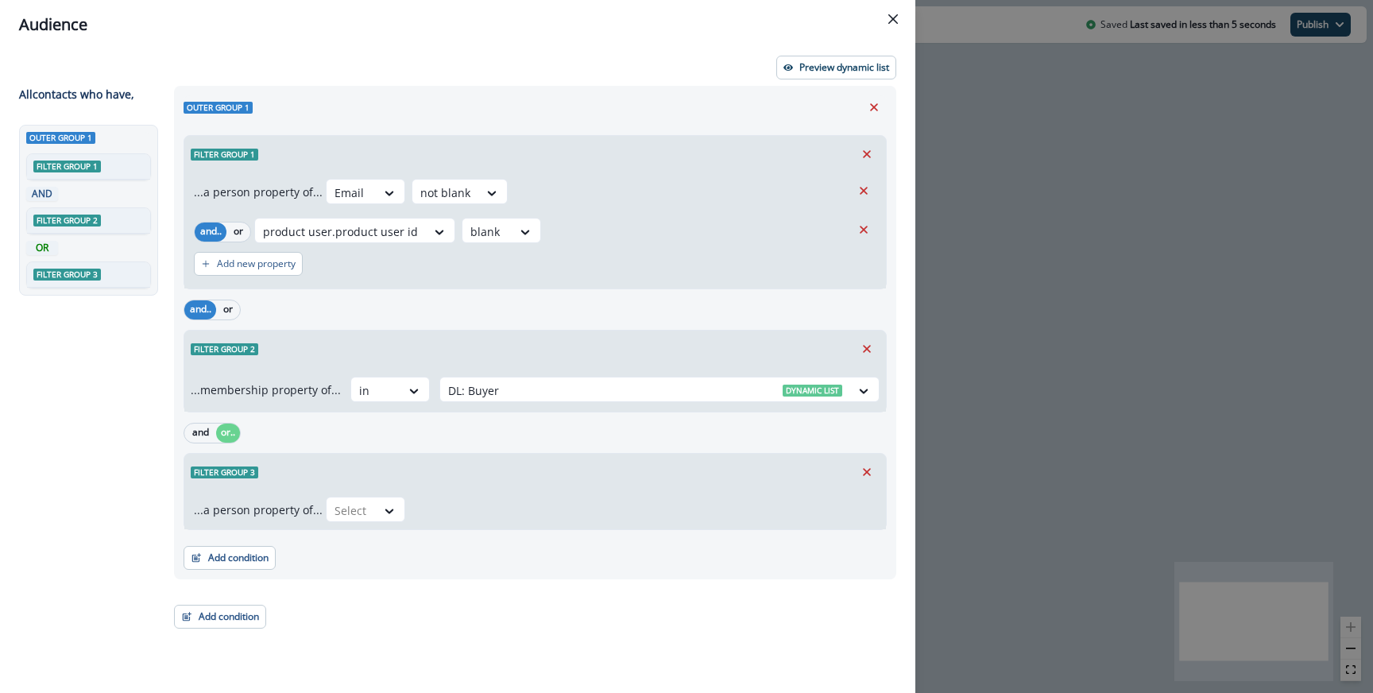
click at [879, 455] on div "Filter group 3" at bounding box center [535, 472] width 702 height 37
click at [872, 463] on button "Remove" at bounding box center [866, 472] width 25 height 24
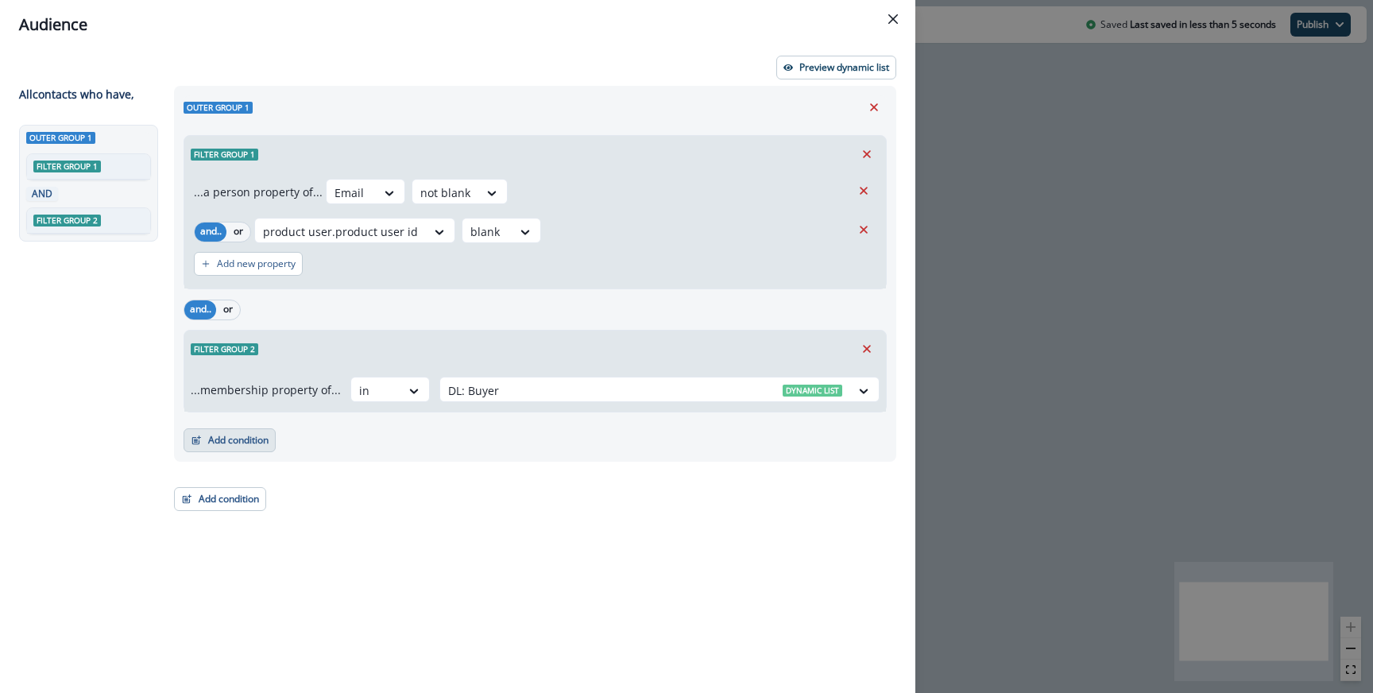
click at [236, 438] on button "Add condition" at bounding box center [230, 440] width 92 height 24
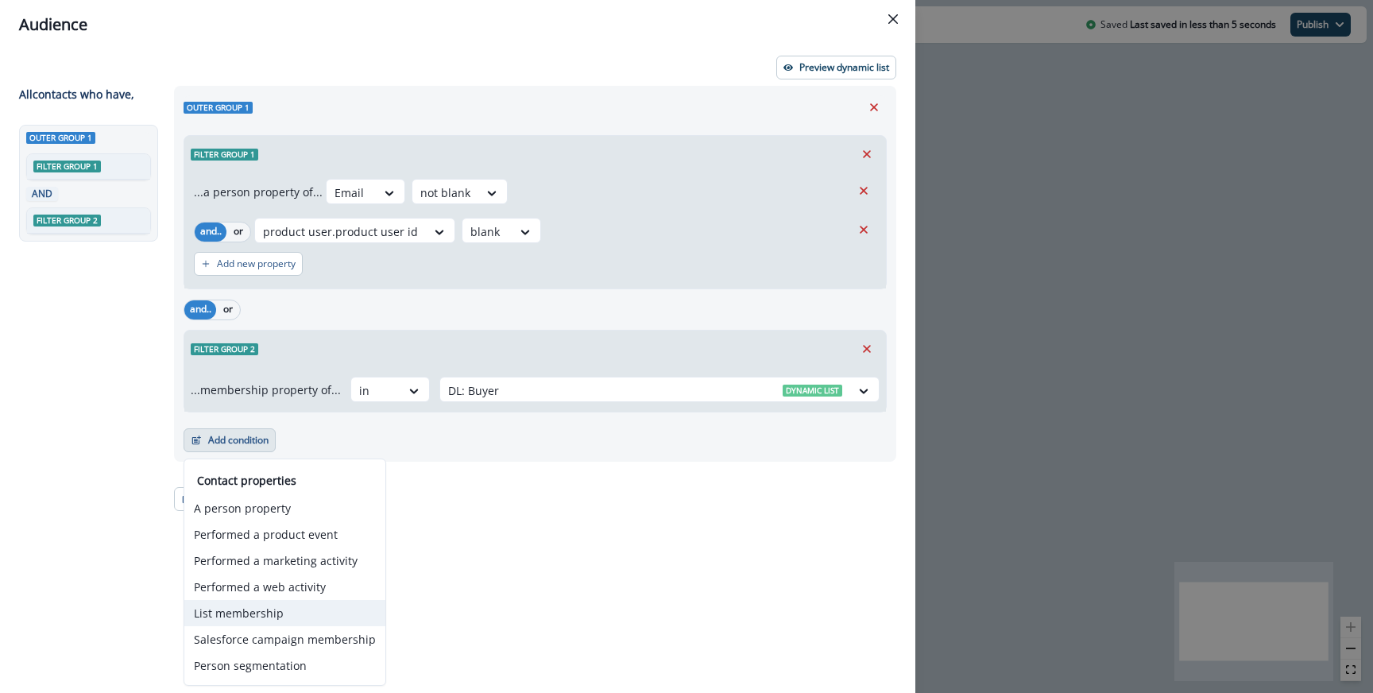
click at [229, 609] on button "List membership" at bounding box center [284, 613] width 201 height 26
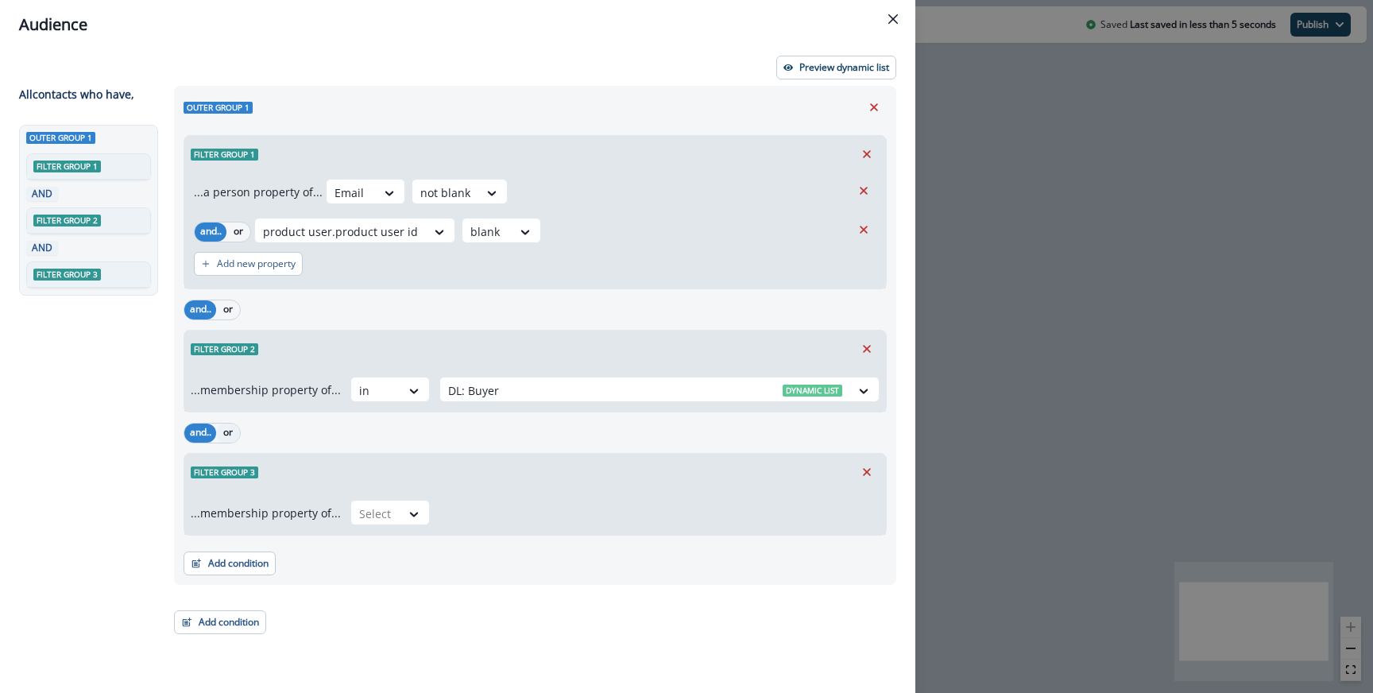
click at [226, 433] on button "or" at bounding box center [228, 433] width 24 height 19
click at [407, 512] on icon at bounding box center [414, 514] width 14 height 16
click at [389, 543] on div "in" at bounding box center [385, 549] width 79 height 29
click at [514, 511] on div at bounding box center [645, 514] width 394 height 20
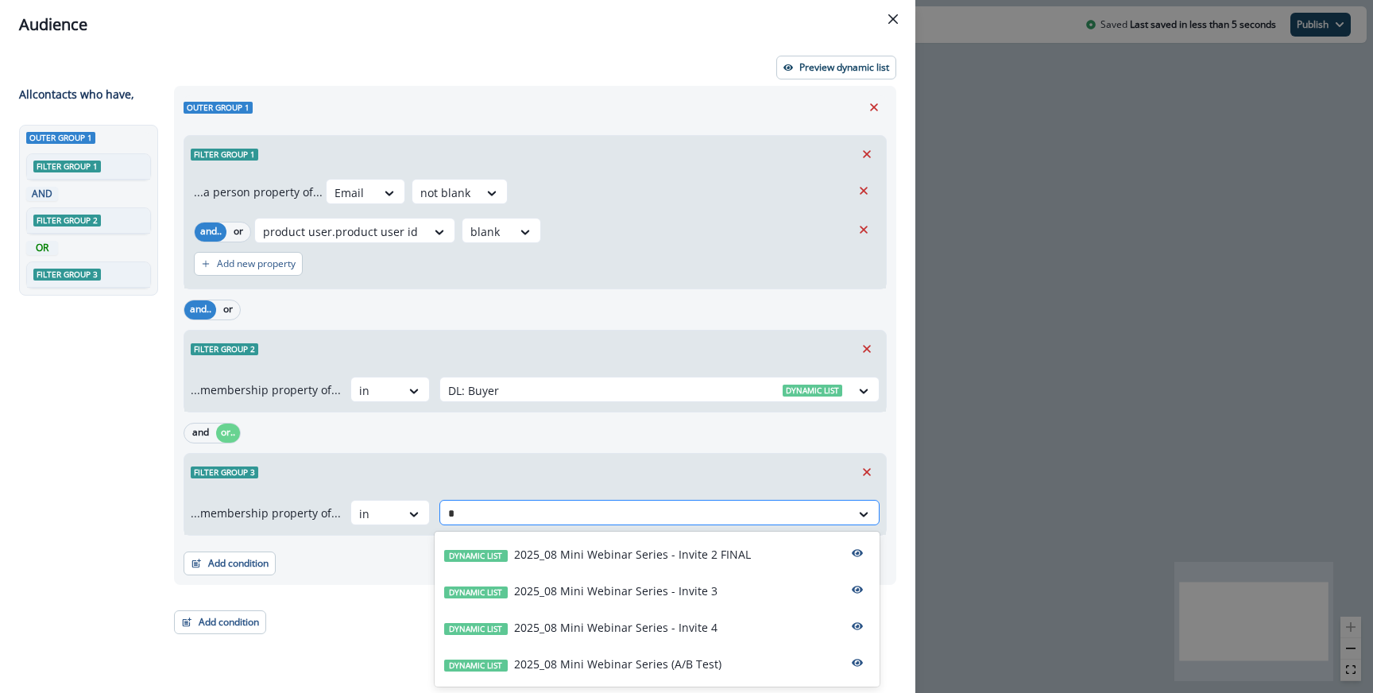
type input "**"
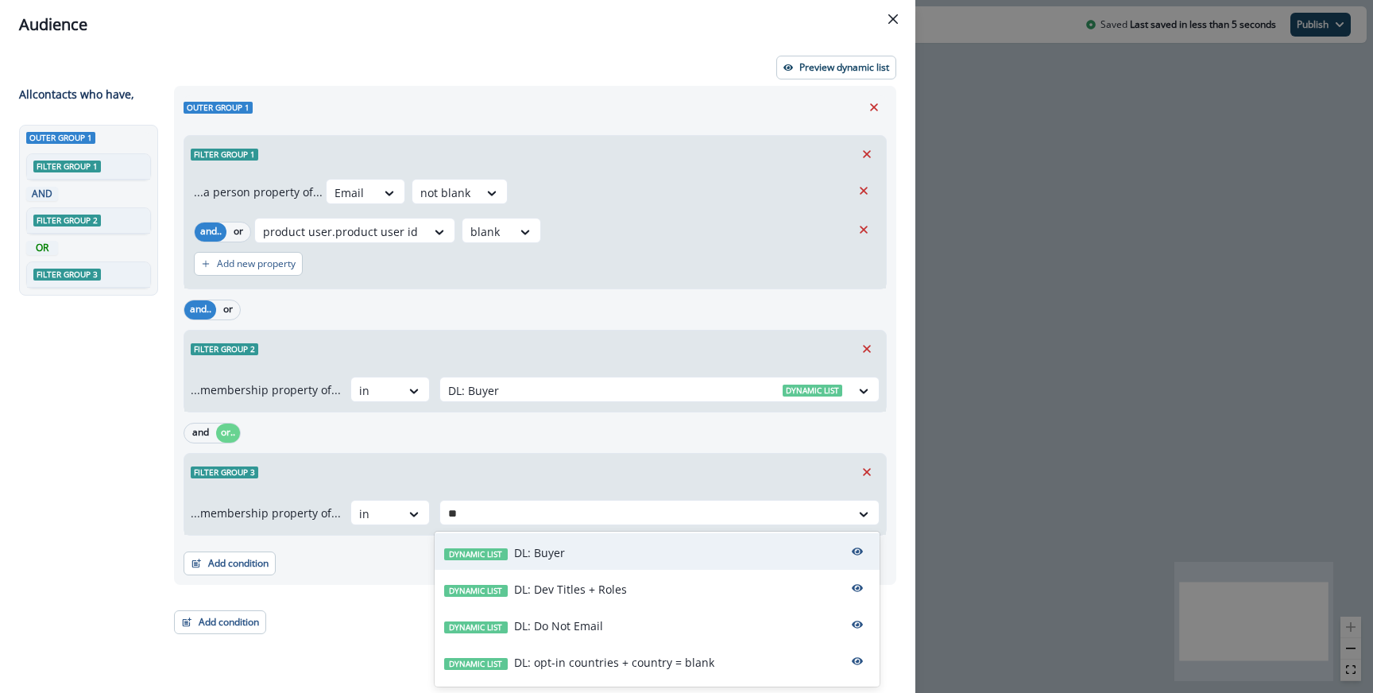
scroll to position [71, 0]
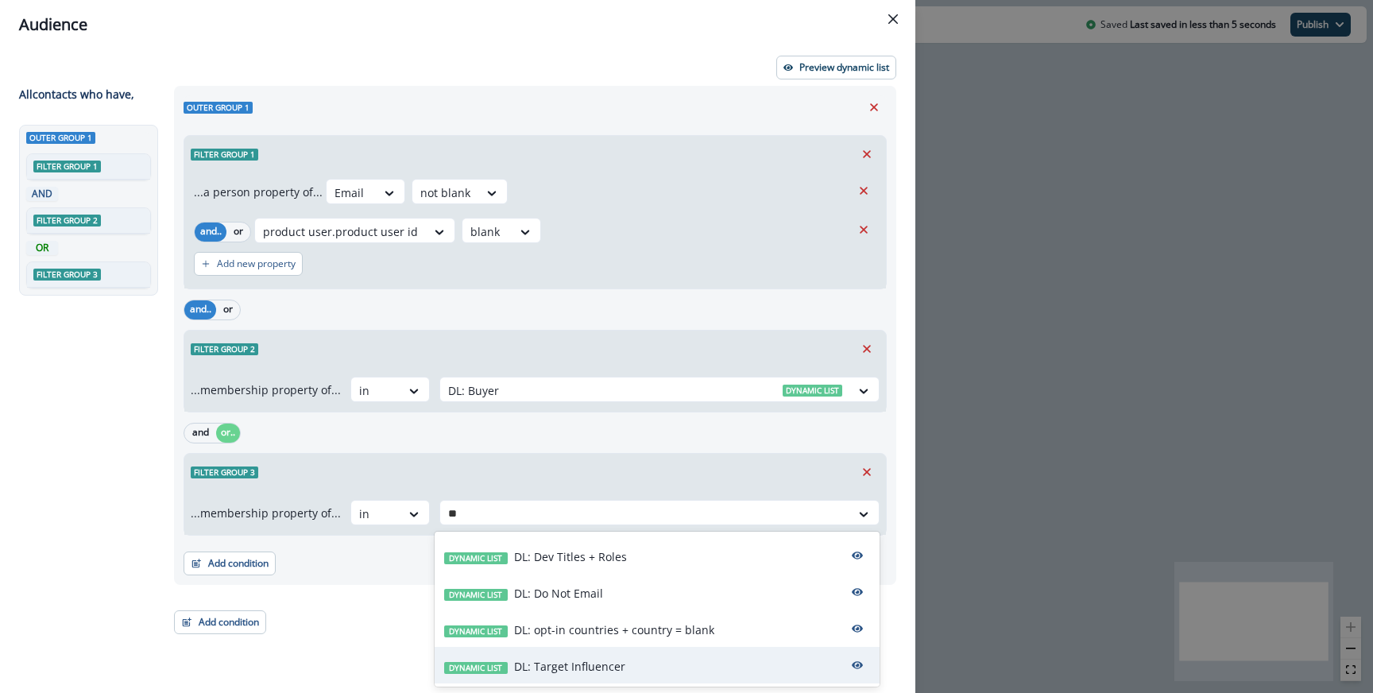
click at [550, 657] on div "Dynamic list DL: Target Influencer" at bounding box center [657, 665] width 445 height 37
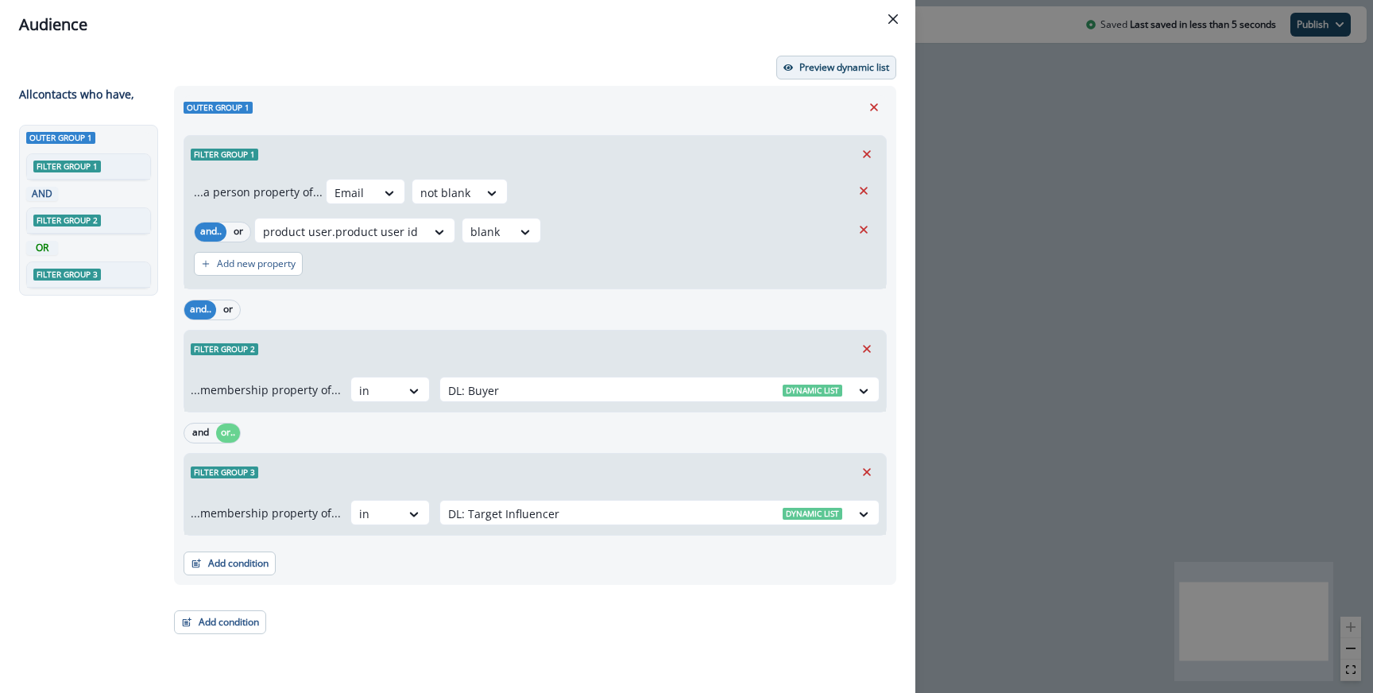
click at [825, 68] on p "Preview dynamic list" at bounding box center [844, 67] width 90 height 11
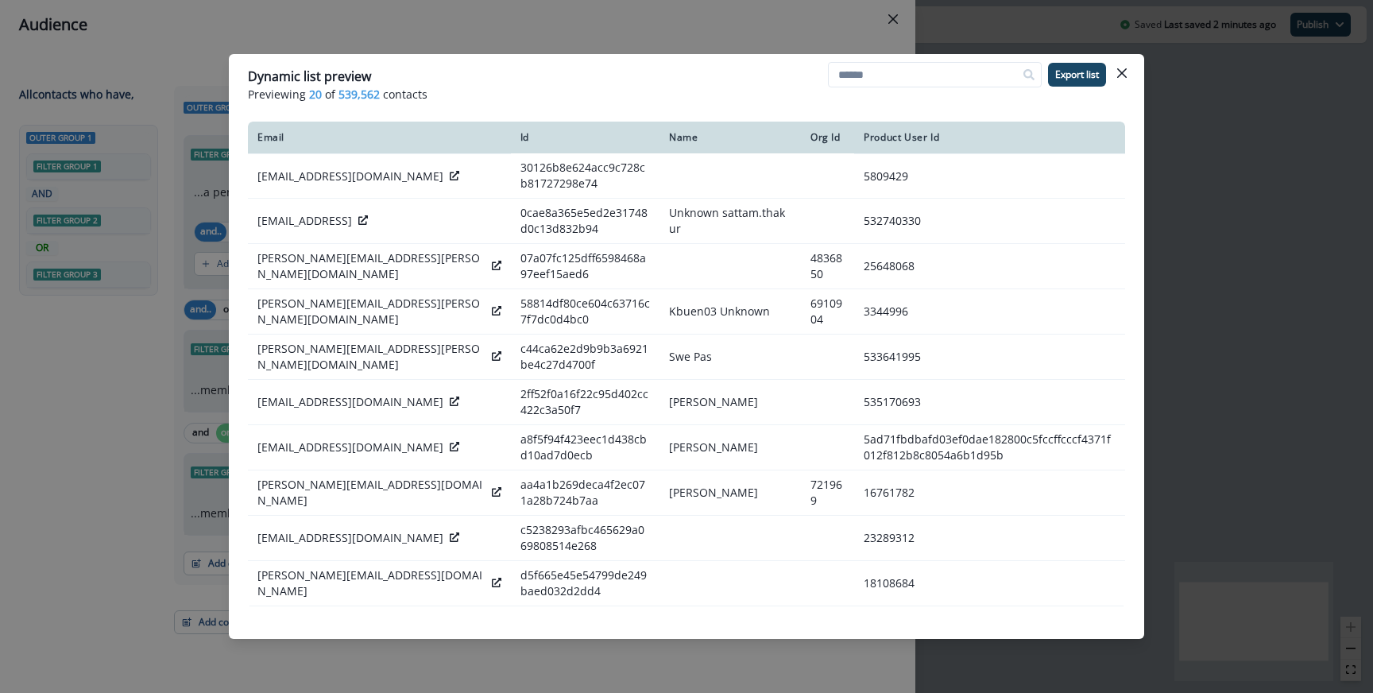
click at [624, 15] on div "Dynamic list preview Previewing 20 of 539,562 contacts Export list Email Id Nam…" at bounding box center [686, 346] width 1373 height 693
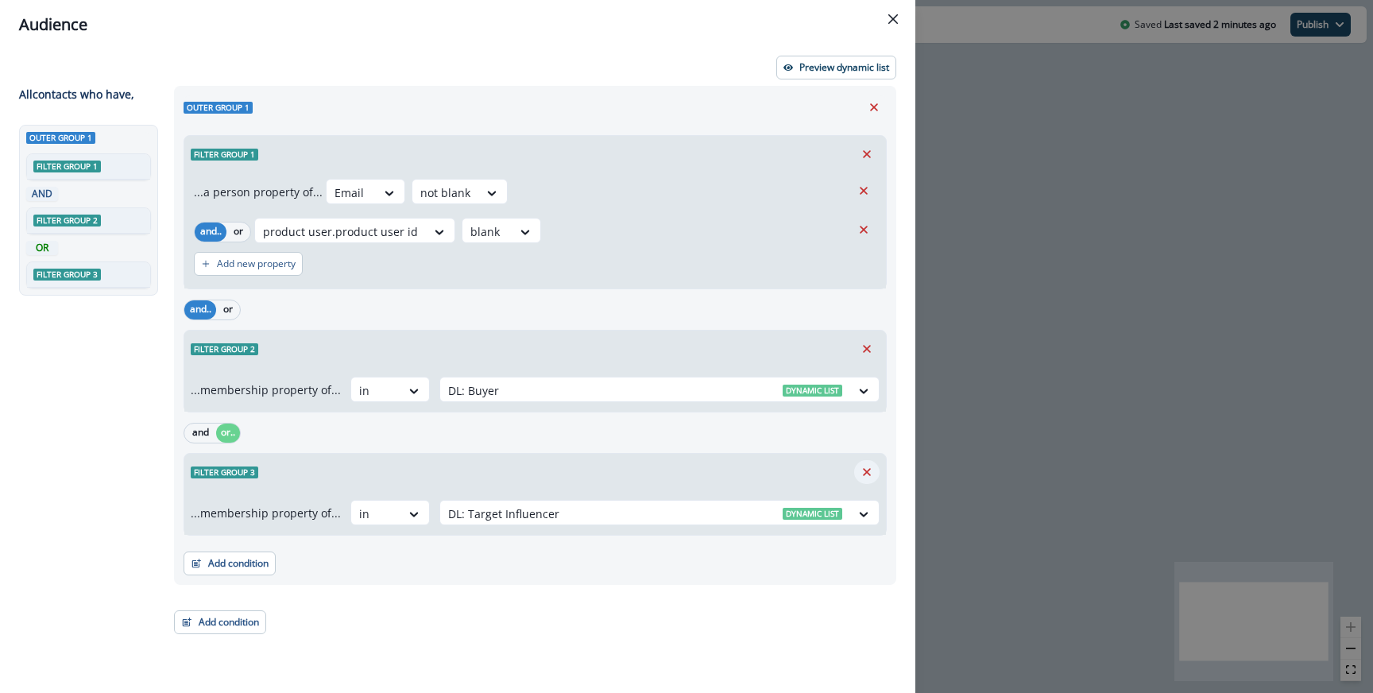
click at [871, 475] on icon "Remove" at bounding box center [867, 472] width 14 height 14
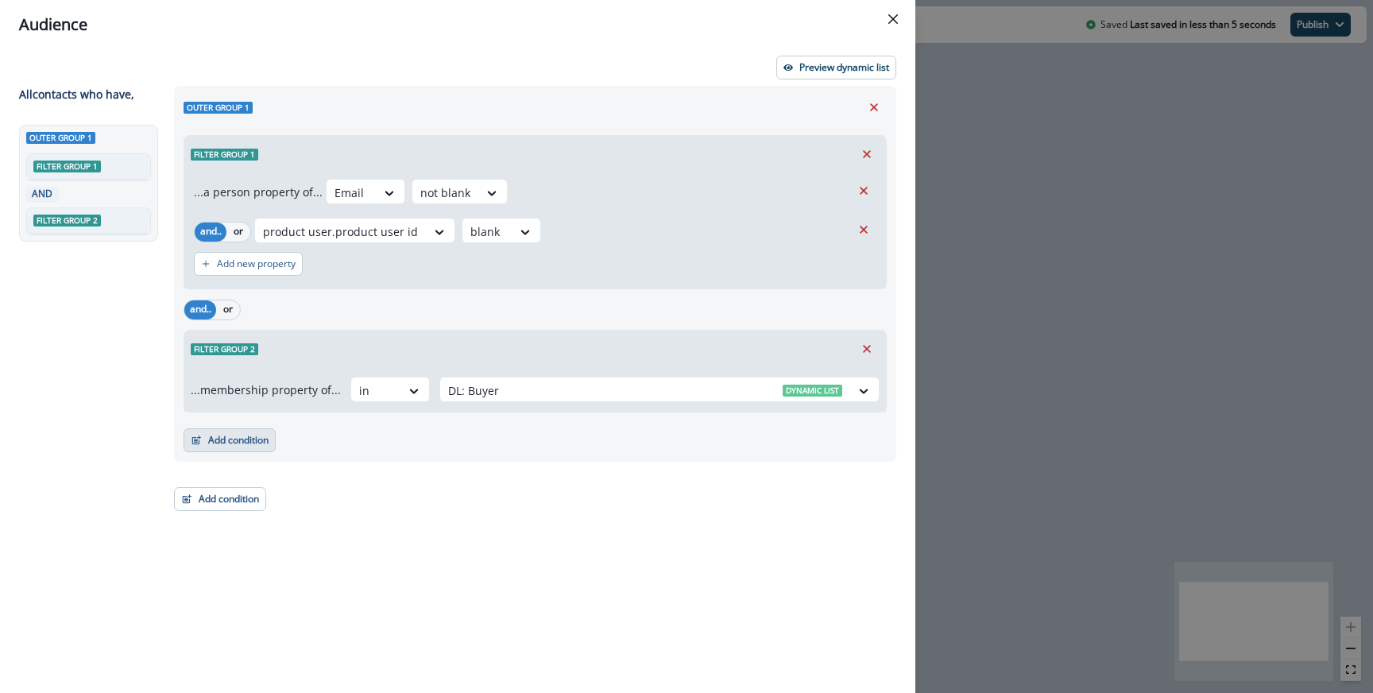
click at [243, 445] on button "Add condition" at bounding box center [230, 440] width 92 height 24
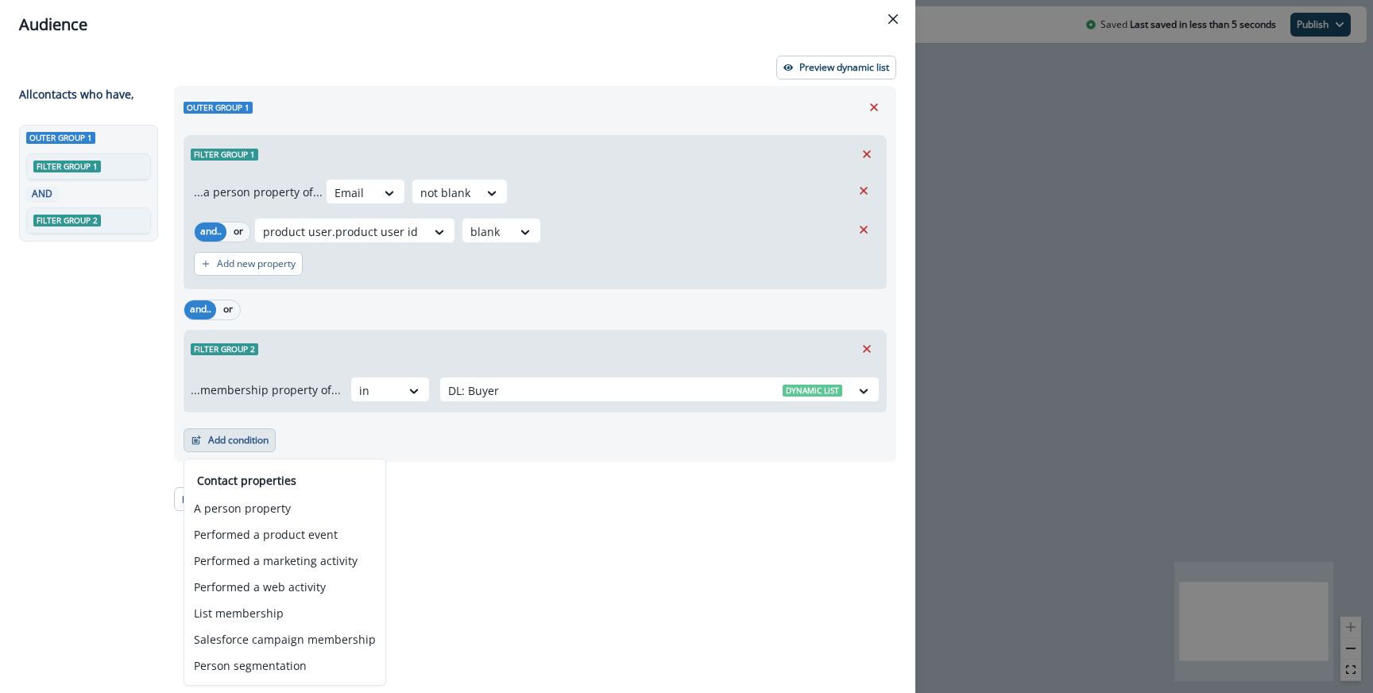
click at [348, 448] on div "Add condition Contact properties A person property Performed a product event Pe…" at bounding box center [535, 432] width 703 height 40
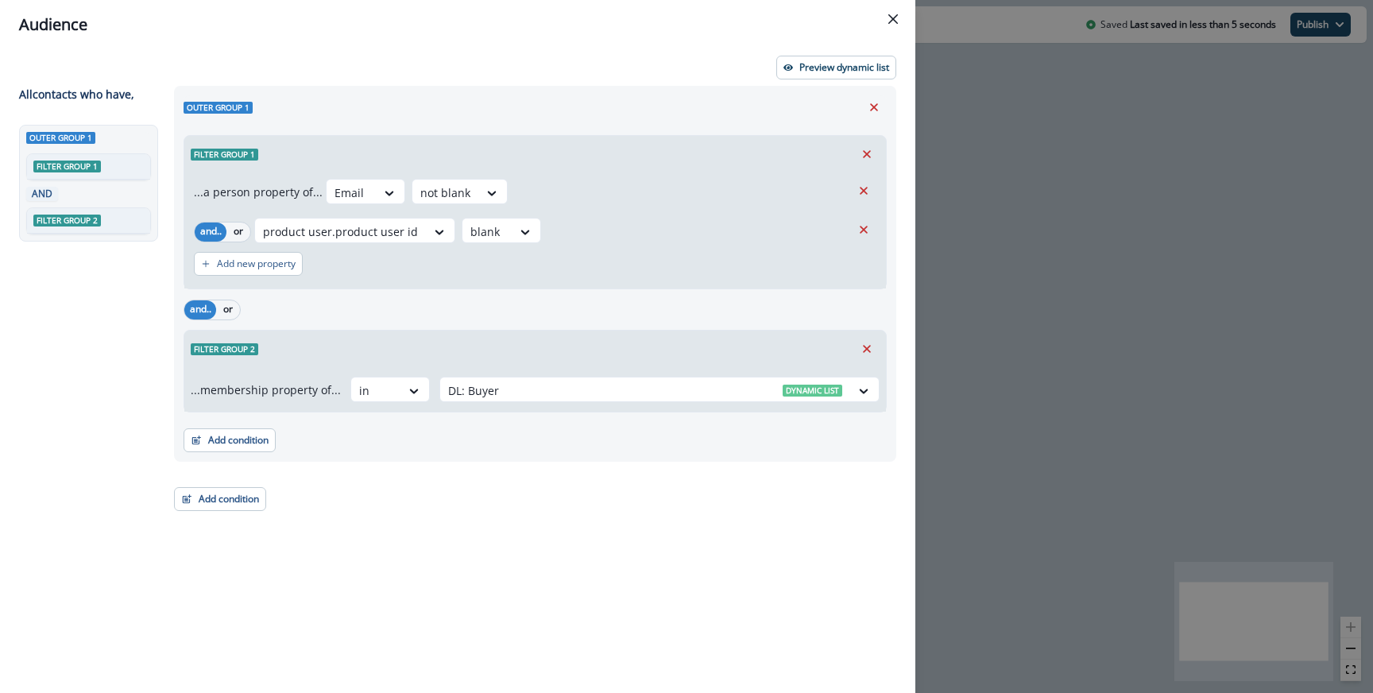
click at [219, 529] on div "Outer group 1 Filter group 1 ...a person property of... Email not blank and.. o…" at bounding box center [530, 360] width 732 height 549
click at [242, 450] on button "Add condition" at bounding box center [230, 440] width 92 height 24
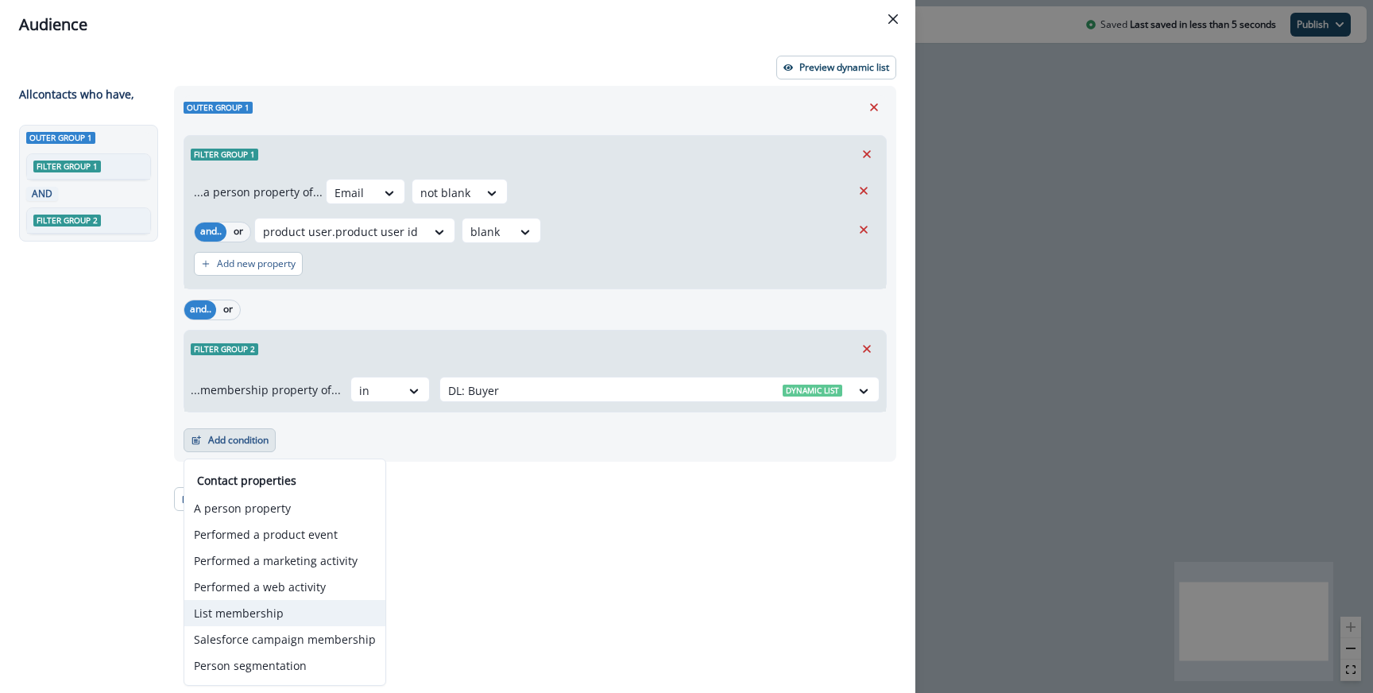
click at [253, 602] on button "List membership" at bounding box center [284, 613] width 201 height 26
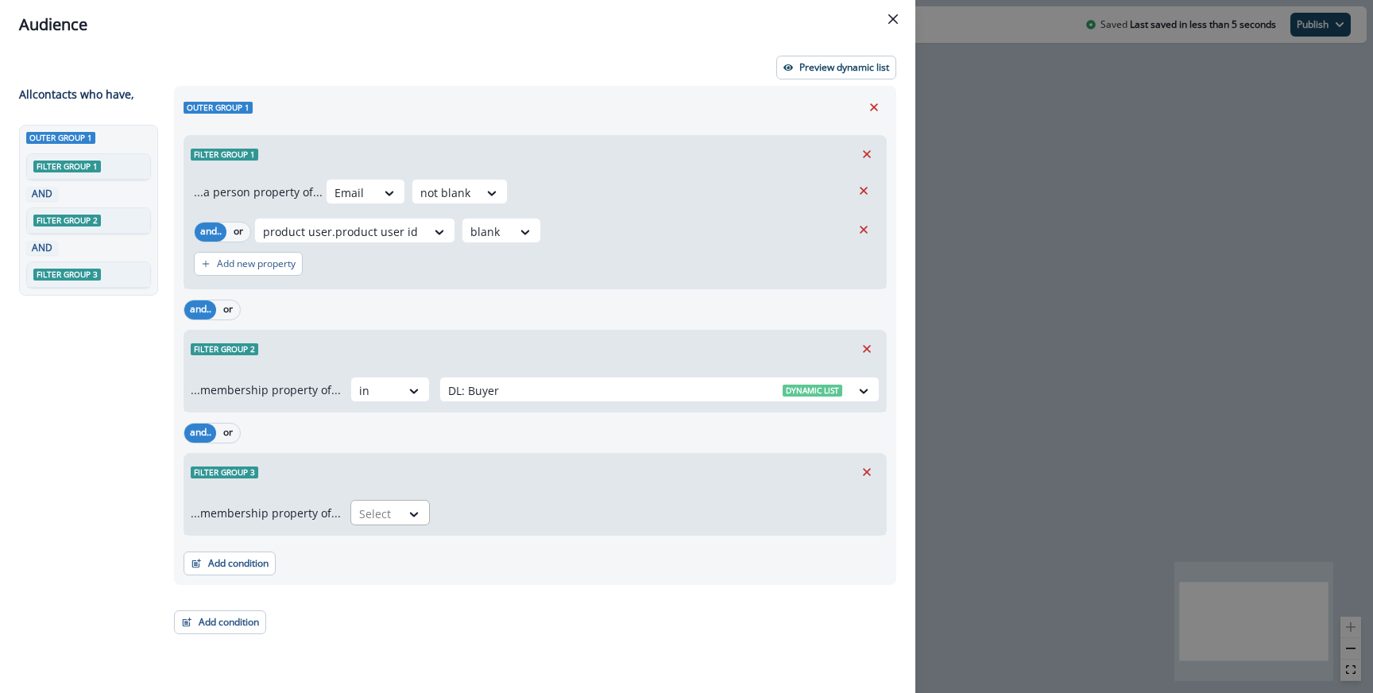
click at [390, 504] on div "Select" at bounding box center [375, 514] width 49 height 26
click at [384, 576] on div "not in" at bounding box center [385, 578] width 79 height 29
click at [470, 521] on div at bounding box center [645, 514] width 394 height 20
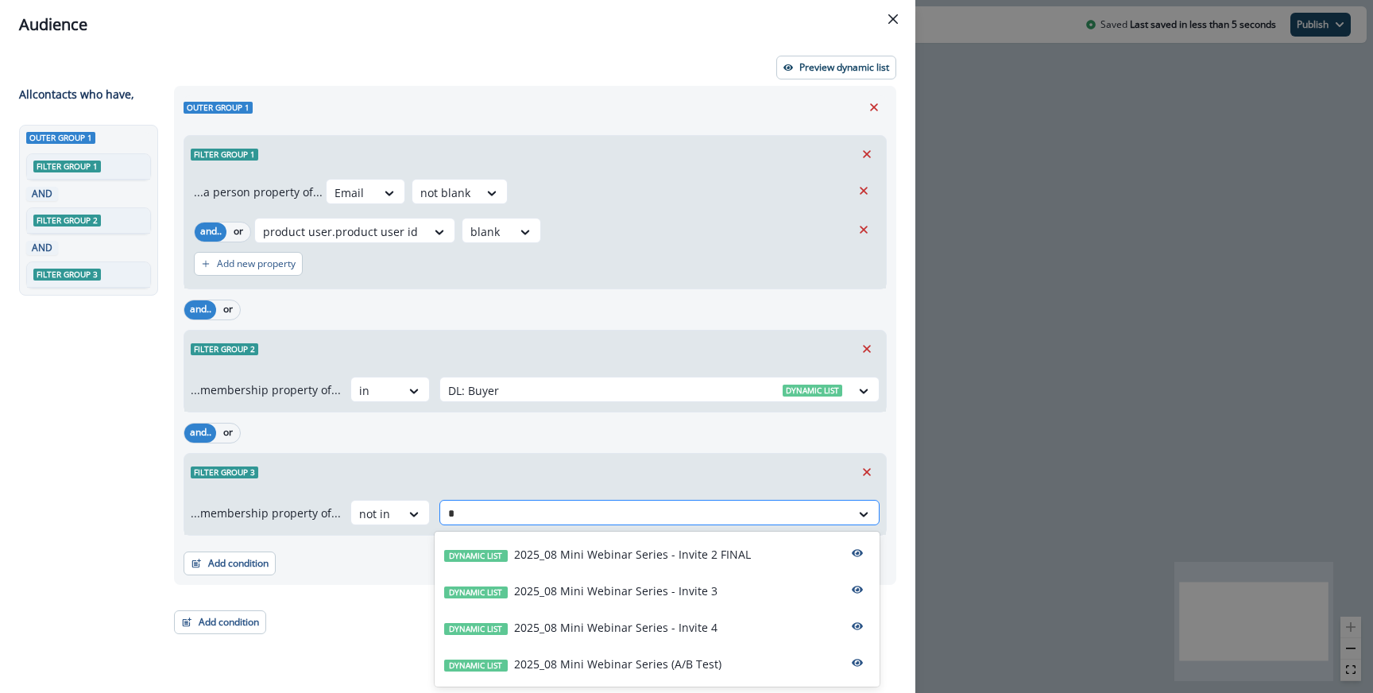
type input "**"
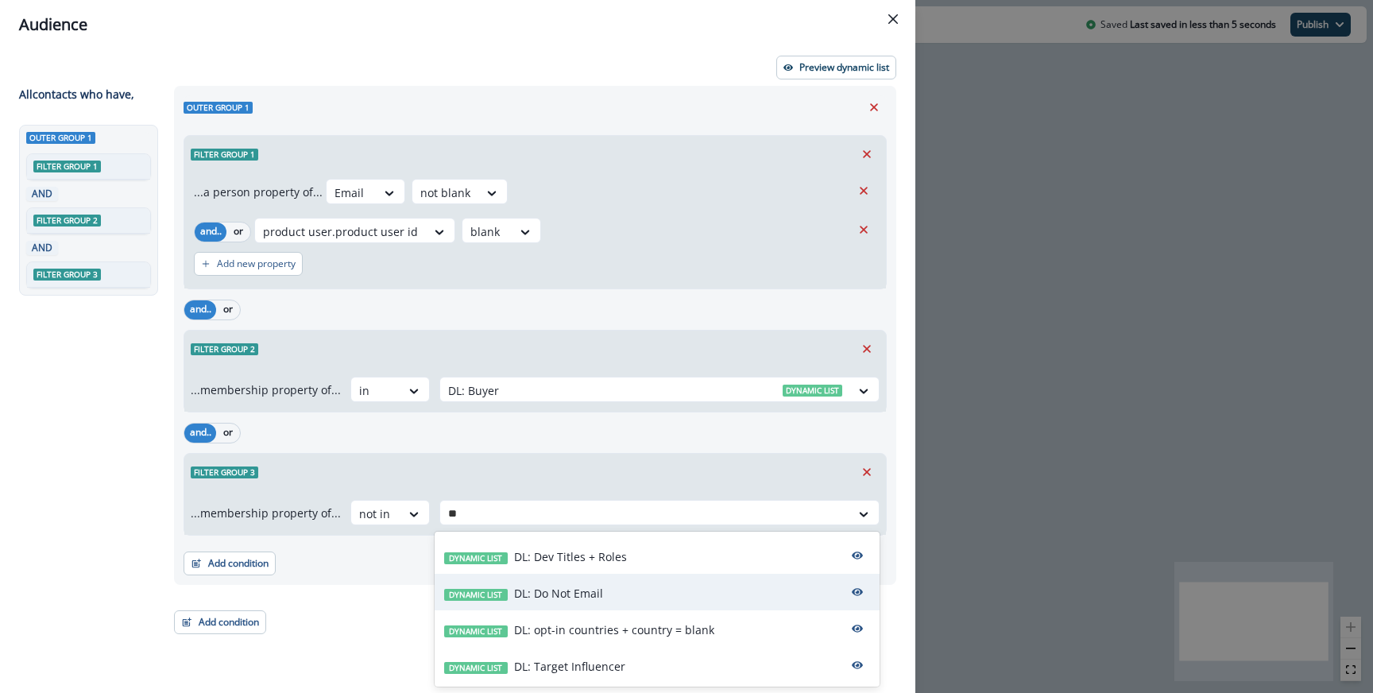
click at [536, 587] on p "DL: Do Not Email" at bounding box center [558, 593] width 89 height 17
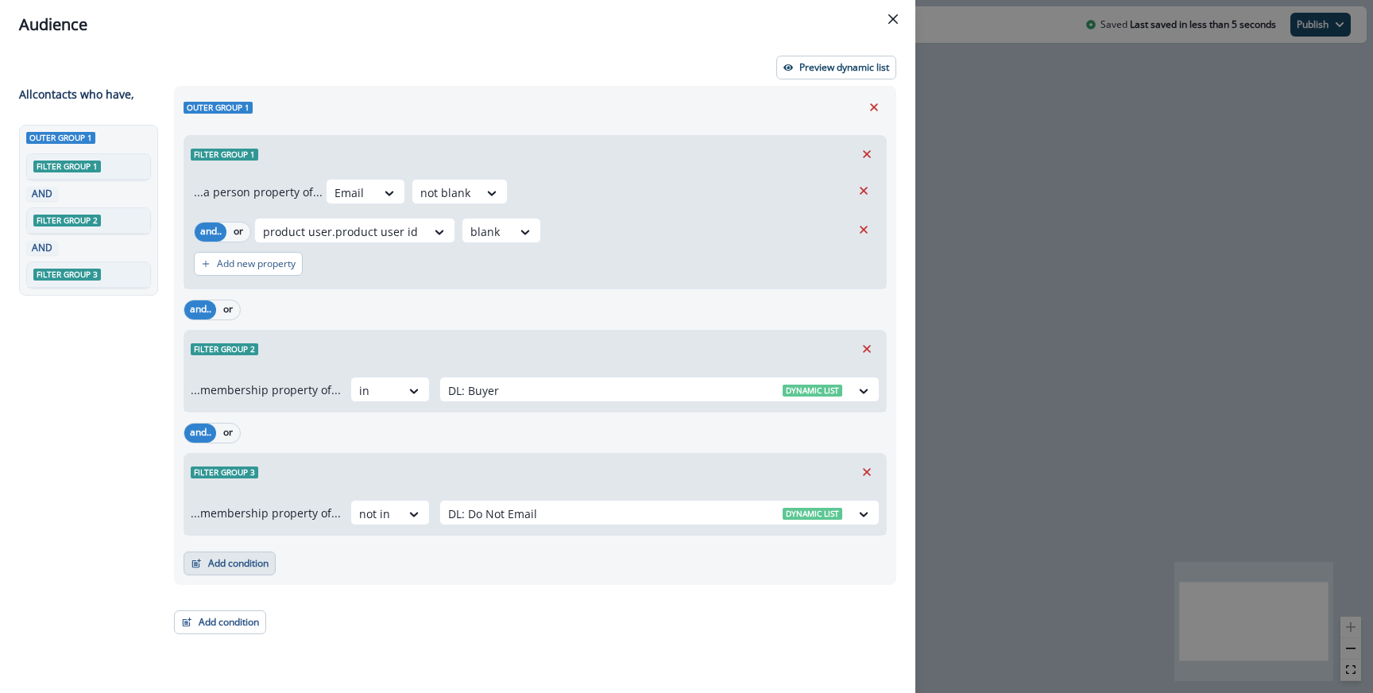
click at [256, 563] on button "Add condition" at bounding box center [230, 563] width 92 height 24
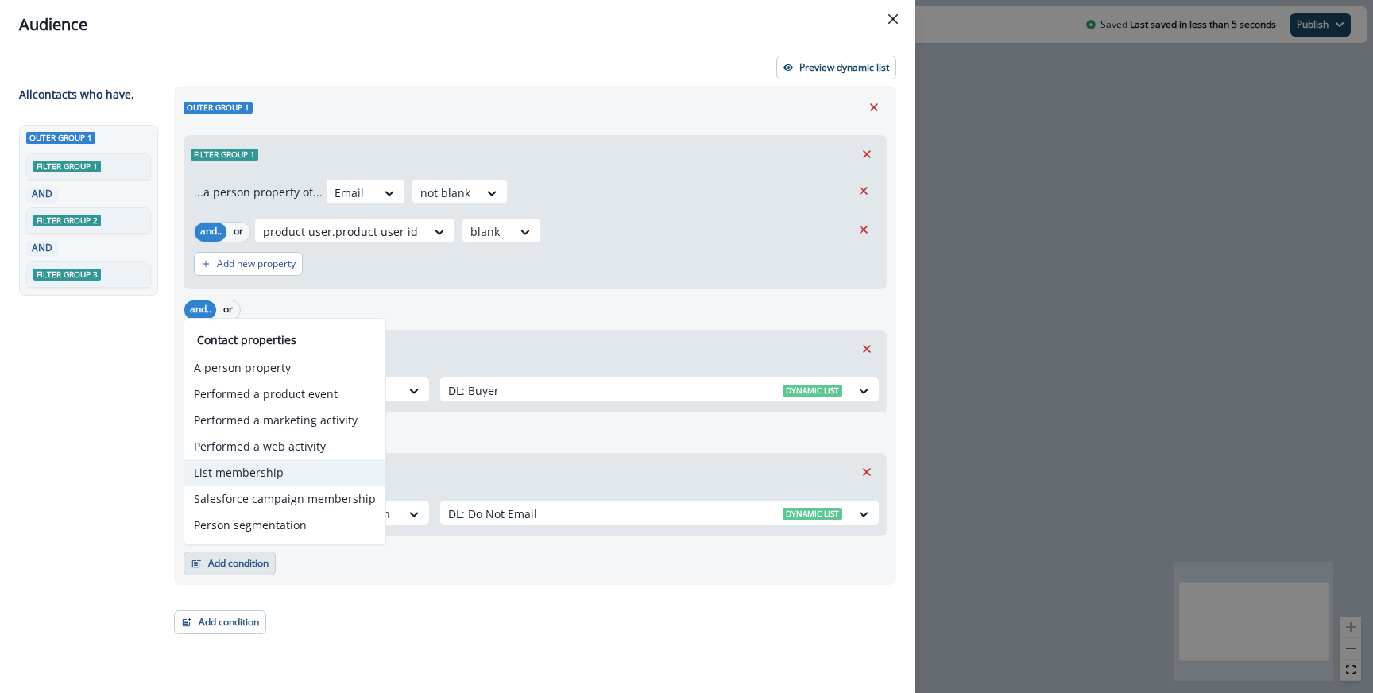
click at [242, 463] on button "List membership" at bounding box center [284, 472] width 201 height 26
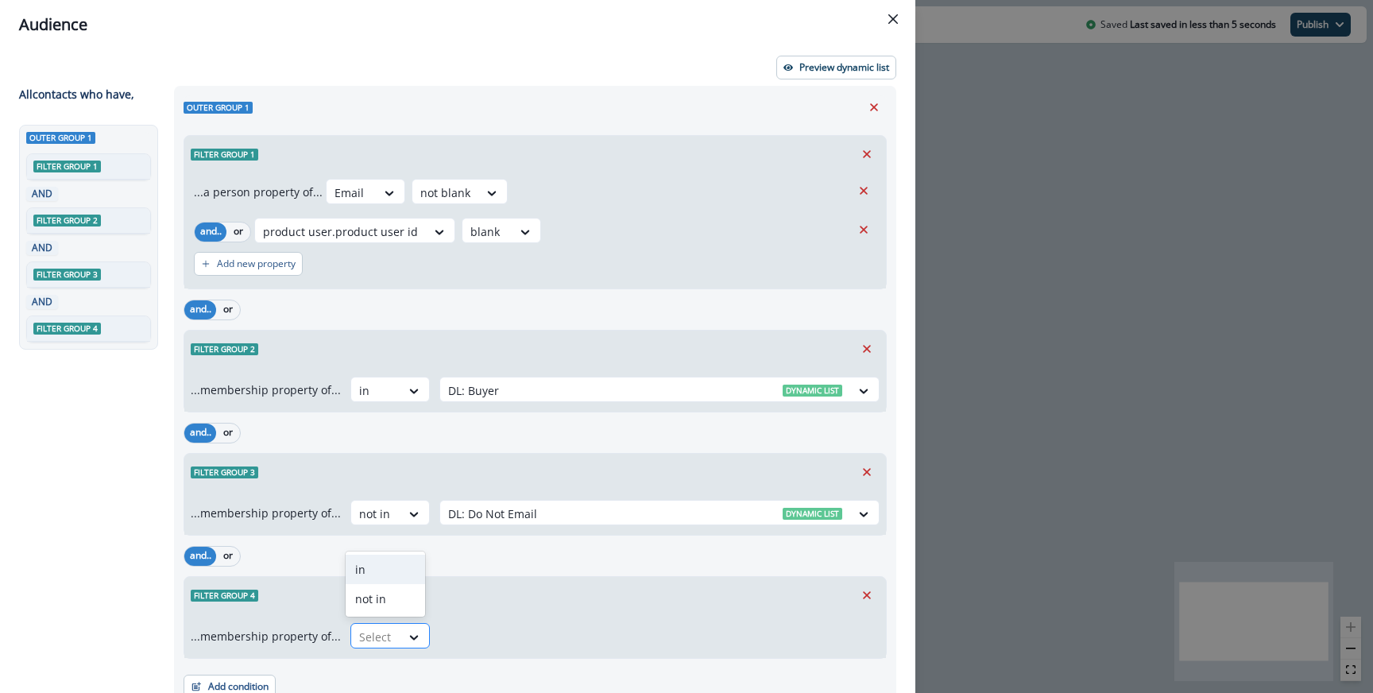
click at [373, 633] on div at bounding box center [375, 637] width 33 height 20
click at [385, 603] on div "not in" at bounding box center [385, 598] width 79 height 29
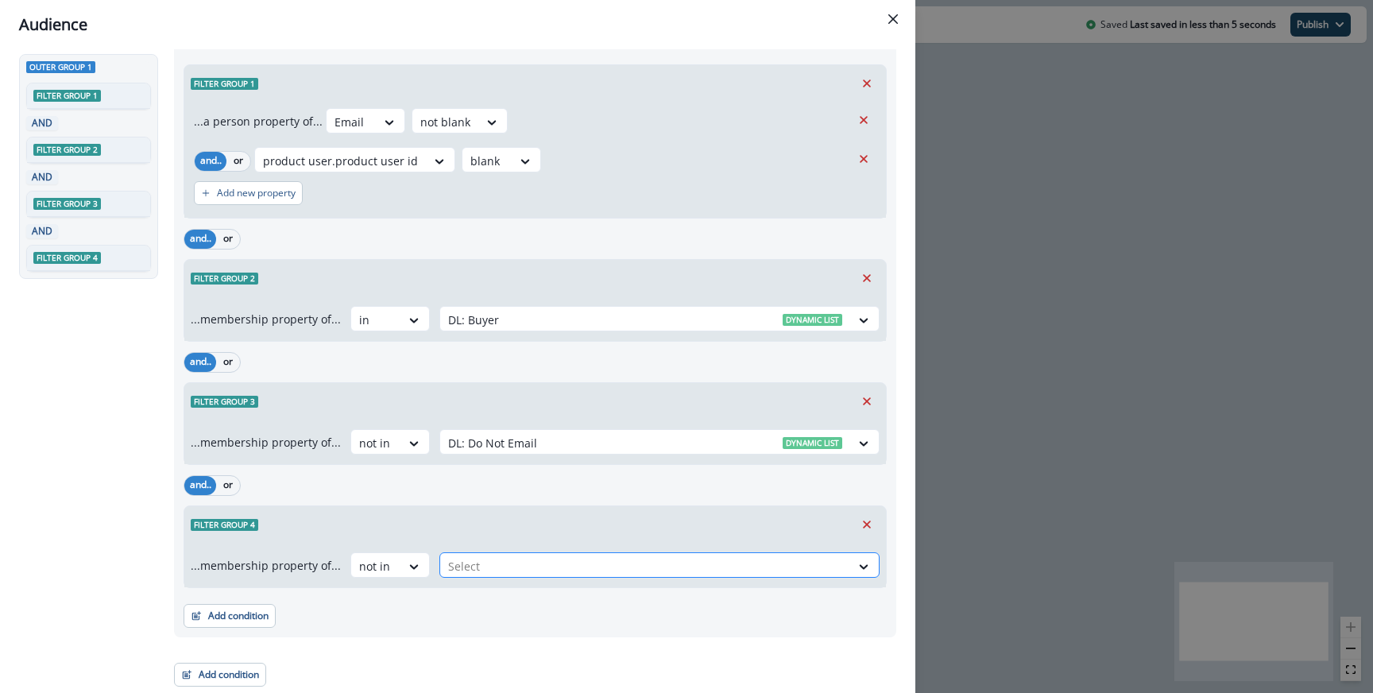
click at [466, 559] on div at bounding box center [645, 566] width 394 height 20
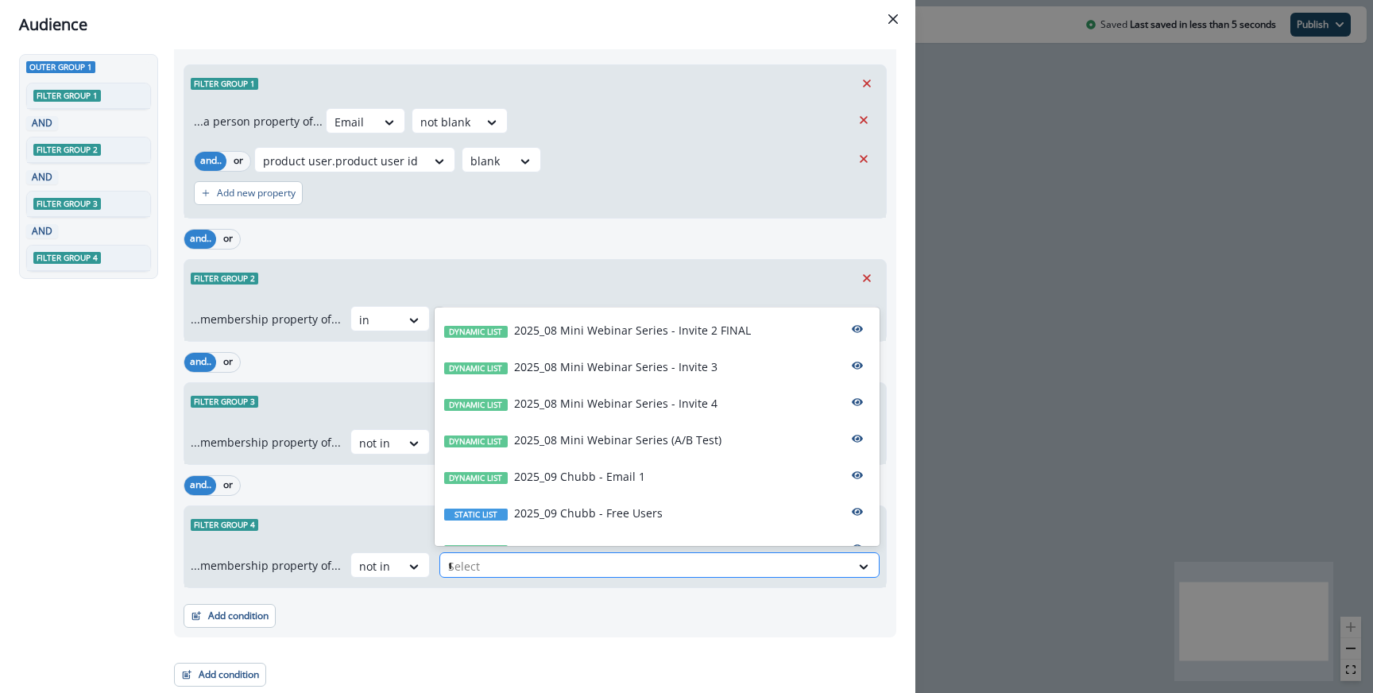
type input "**"
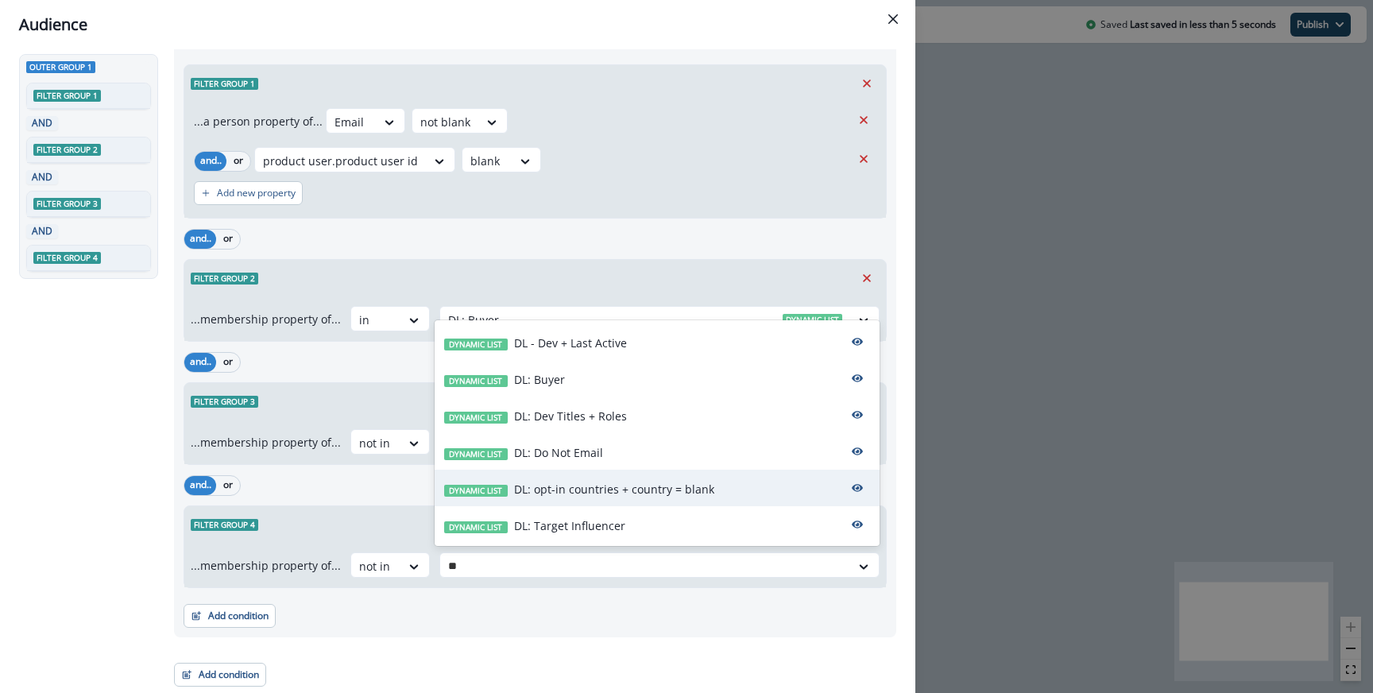
click at [546, 479] on div "Dynamic list DL: opt-in countries + country = blank" at bounding box center [657, 488] width 445 height 37
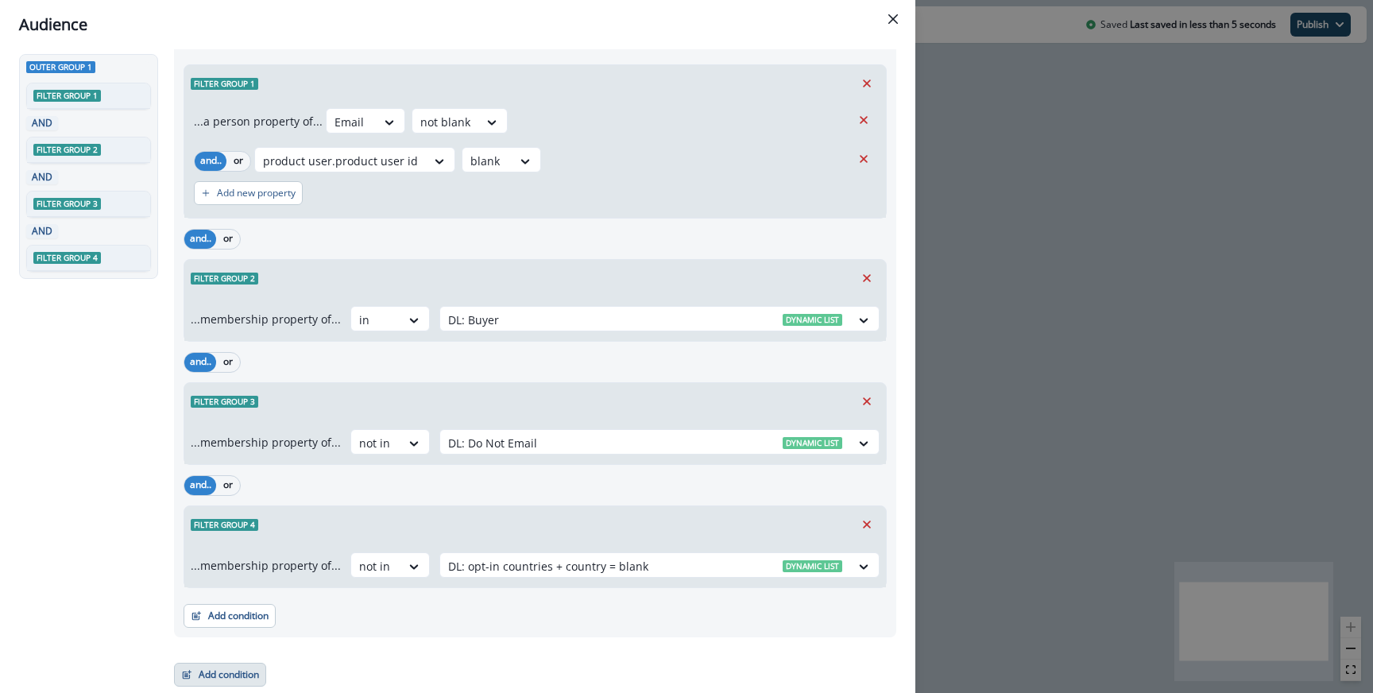
click at [203, 675] on button "Add condition" at bounding box center [220, 675] width 92 height 24
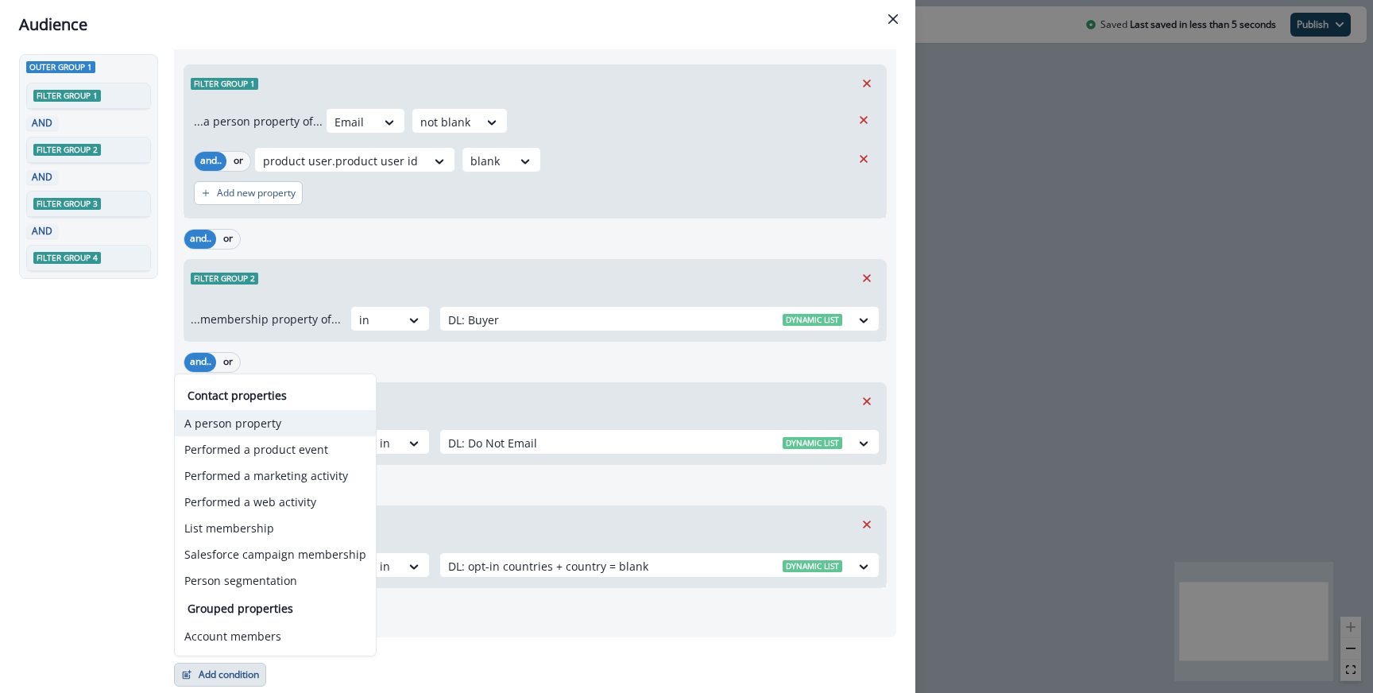
click at [244, 429] on button "A person property" at bounding box center [275, 423] width 201 height 26
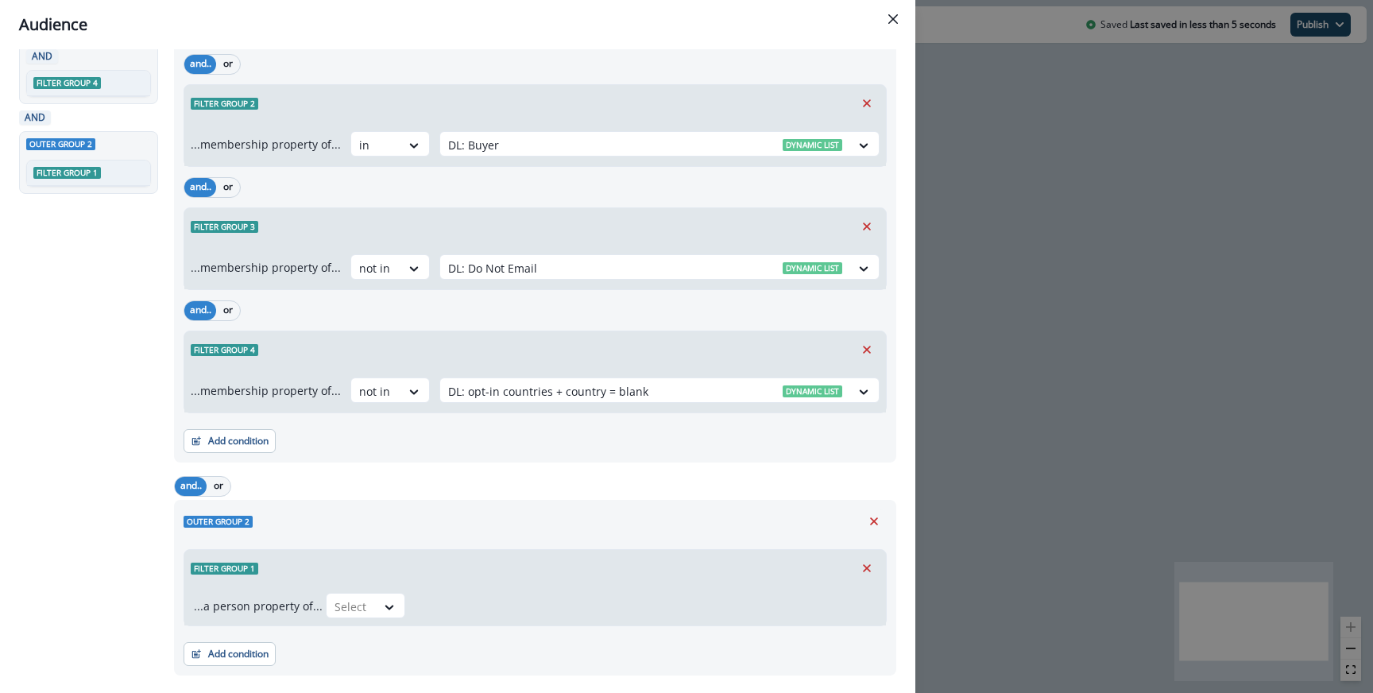
scroll to position [252, 0]
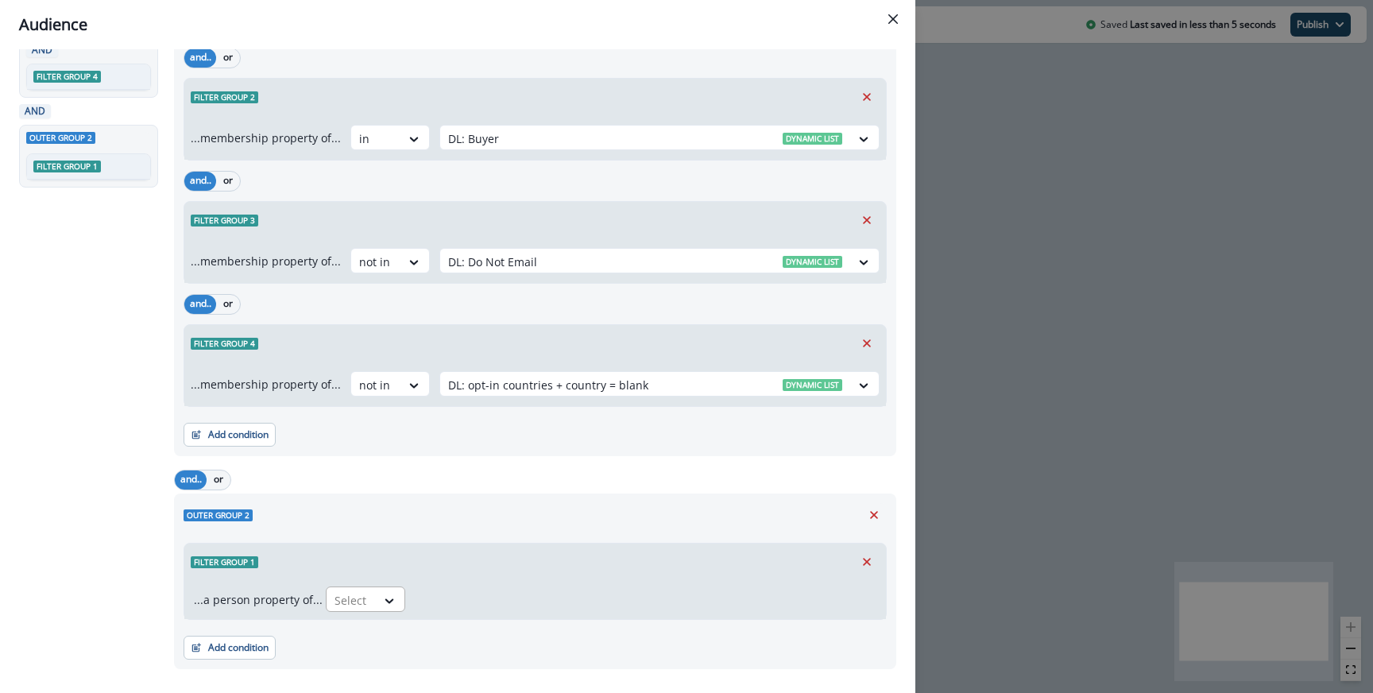
click at [353, 595] on div at bounding box center [351, 600] width 33 height 20
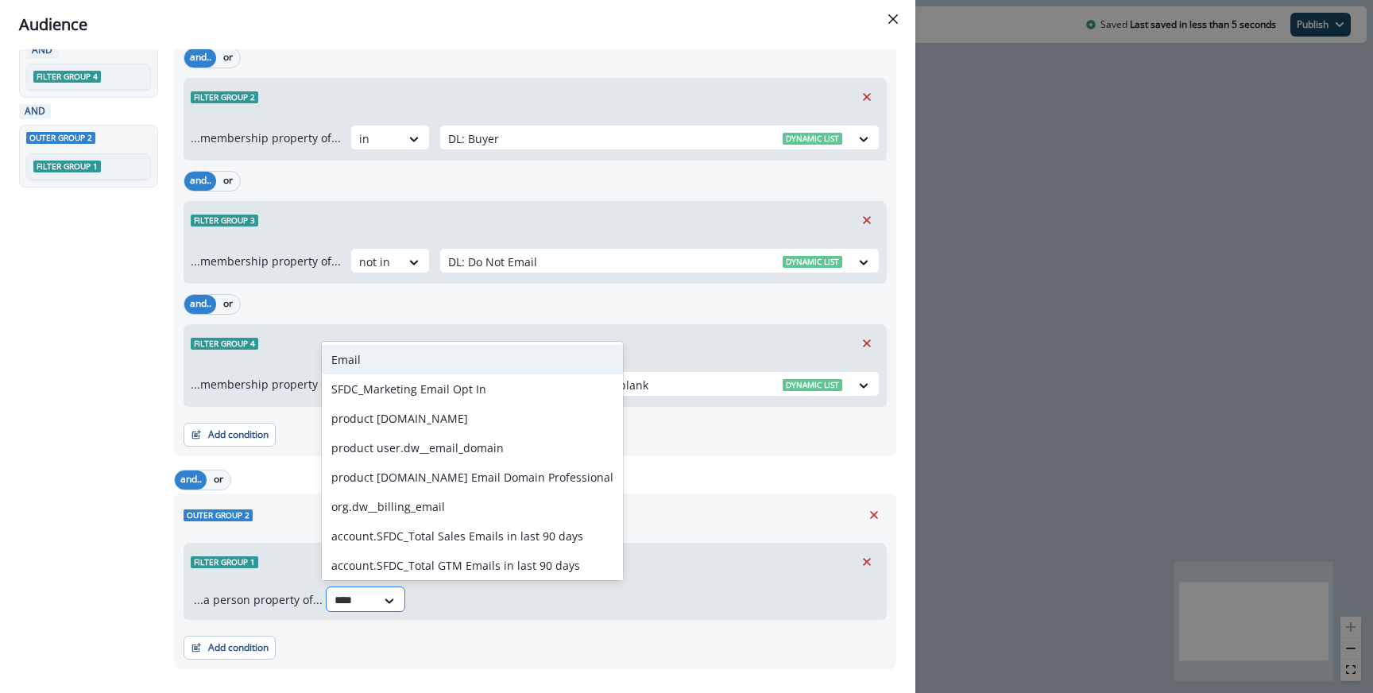
type input "*****"
click at [407, 367] on div "Email" at bounding box center [472, 359] width 301 height 29
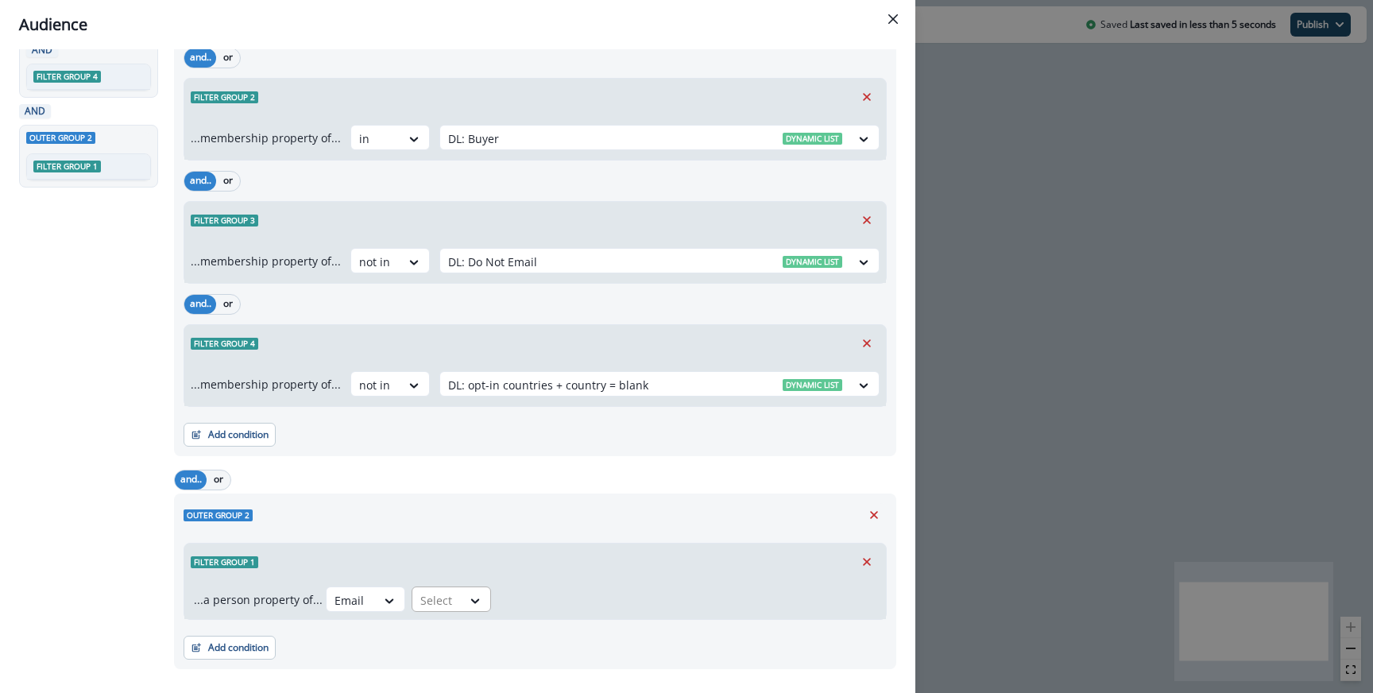
click at [426, 605] on div at bounding box center [436, 600] width 33 height 20
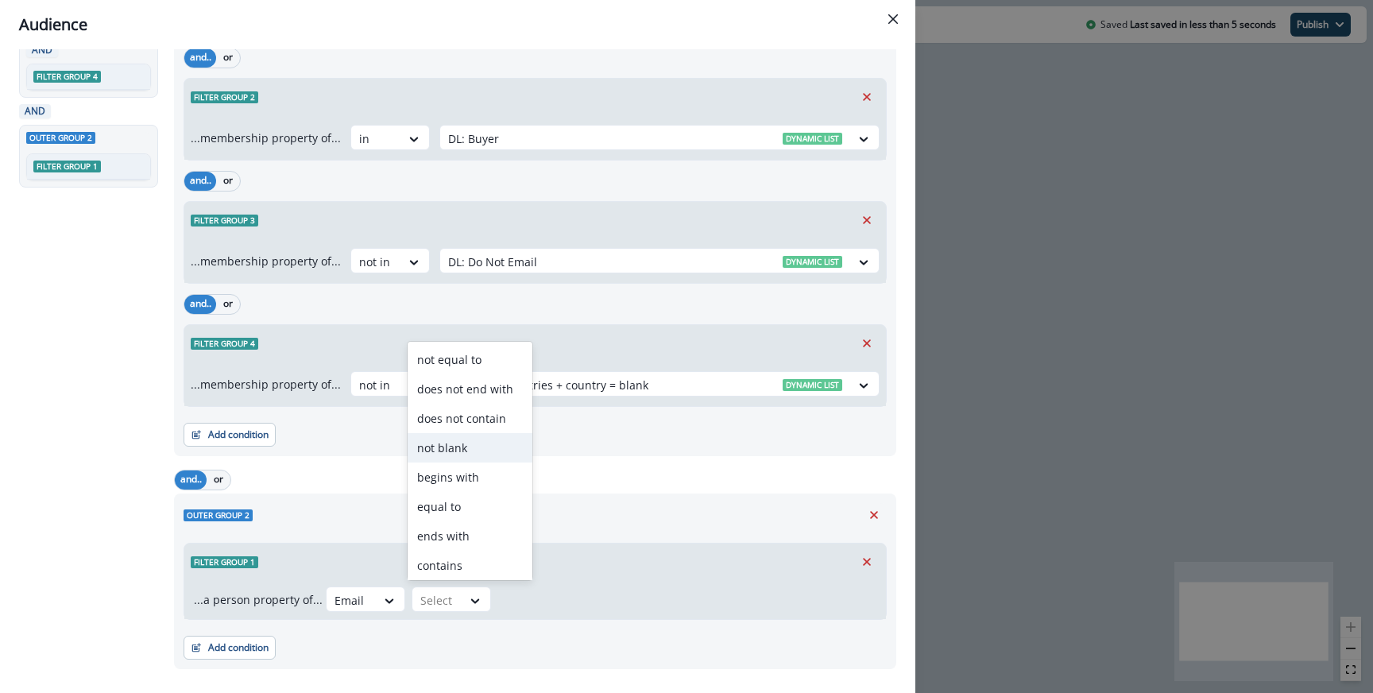
click at [462, 458] on div "not blank" at bounding box center [470, 447] width 125 height 29
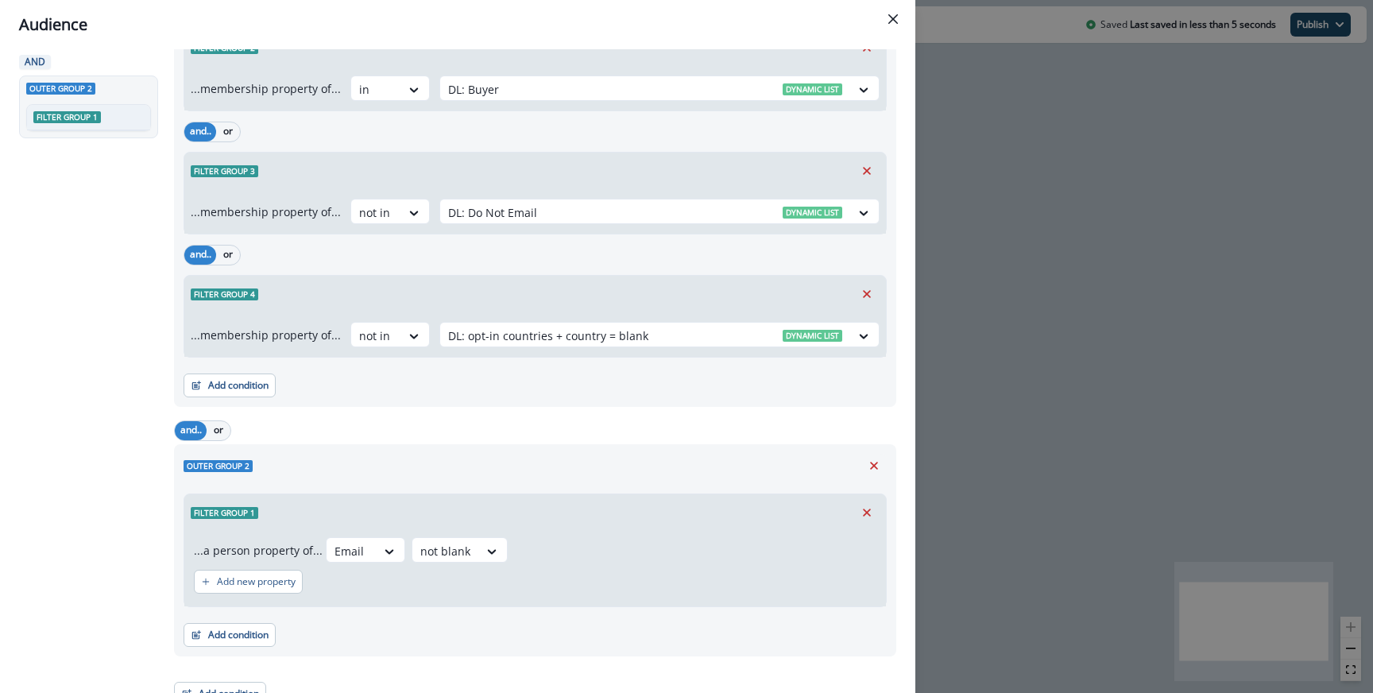
scroll to position [320, 0]
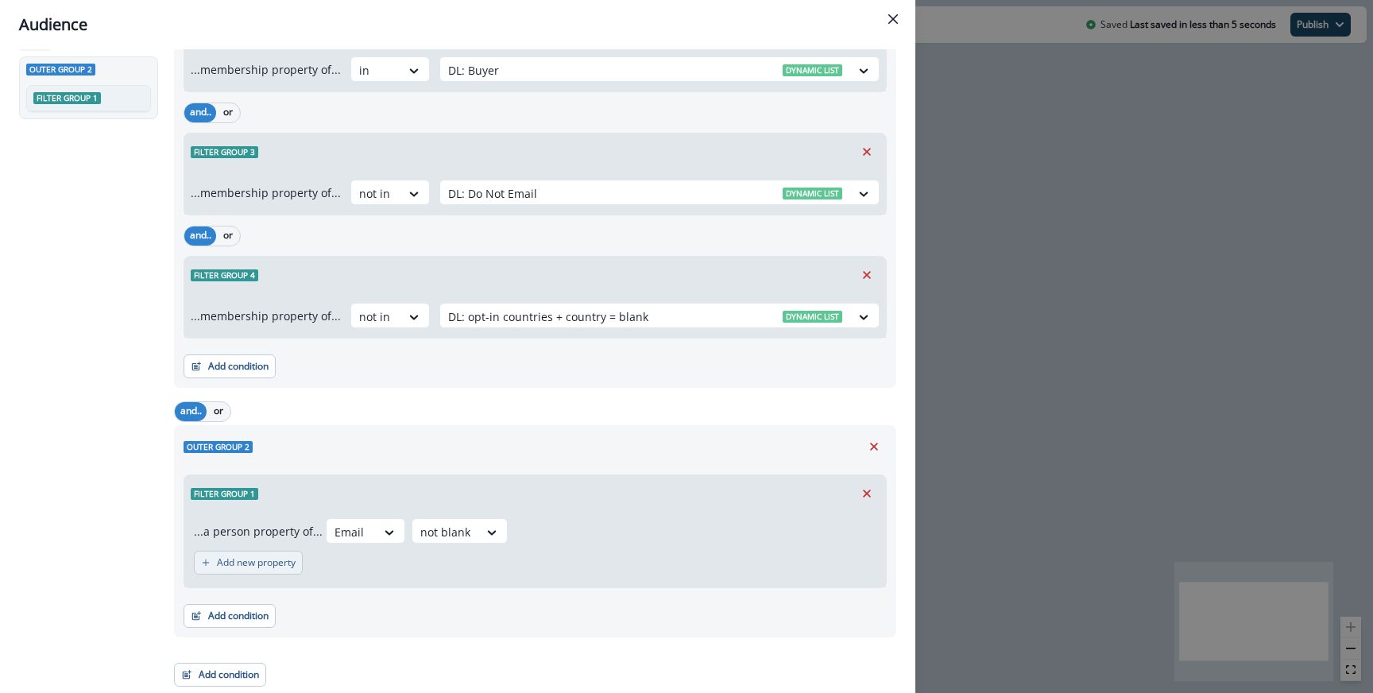
click at [273, 551] on button "Add new property" at bounding box center [248, 563] width 109 height 24
click at [289, 573] on div at bounding box center [279, 571] width 33 height 20
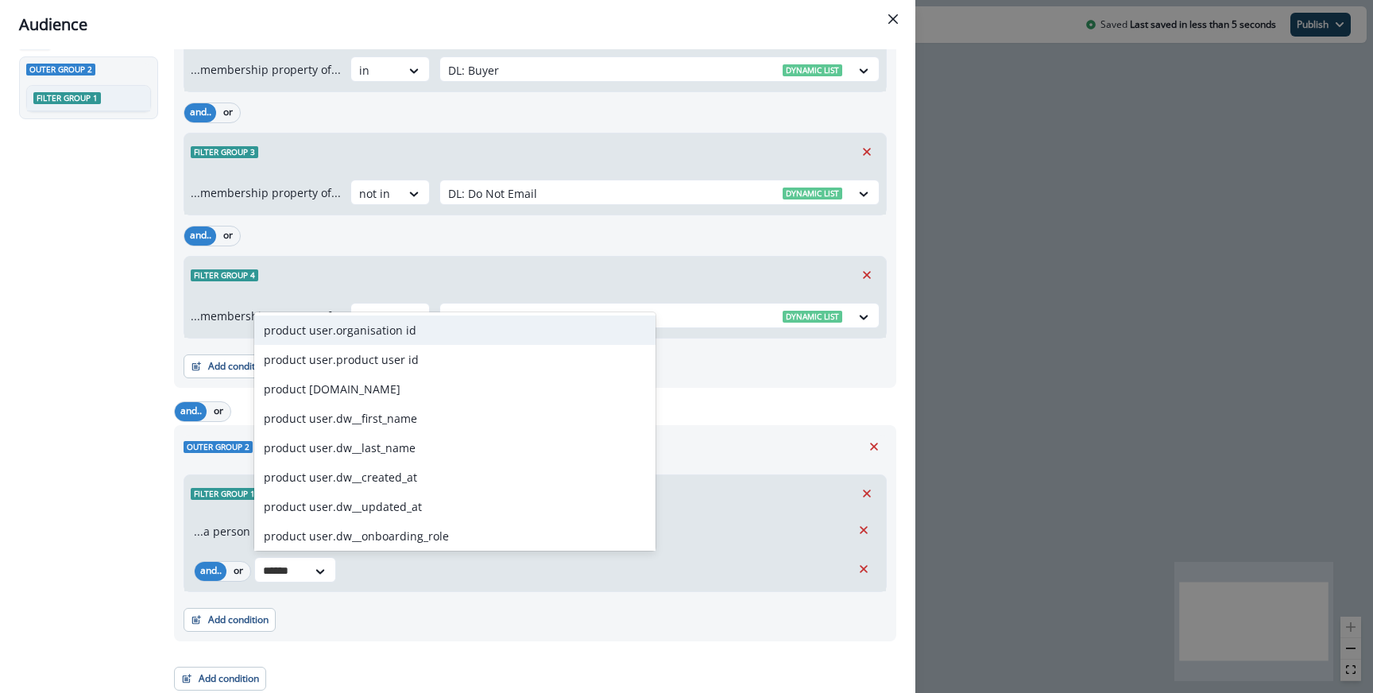
type input "*******"
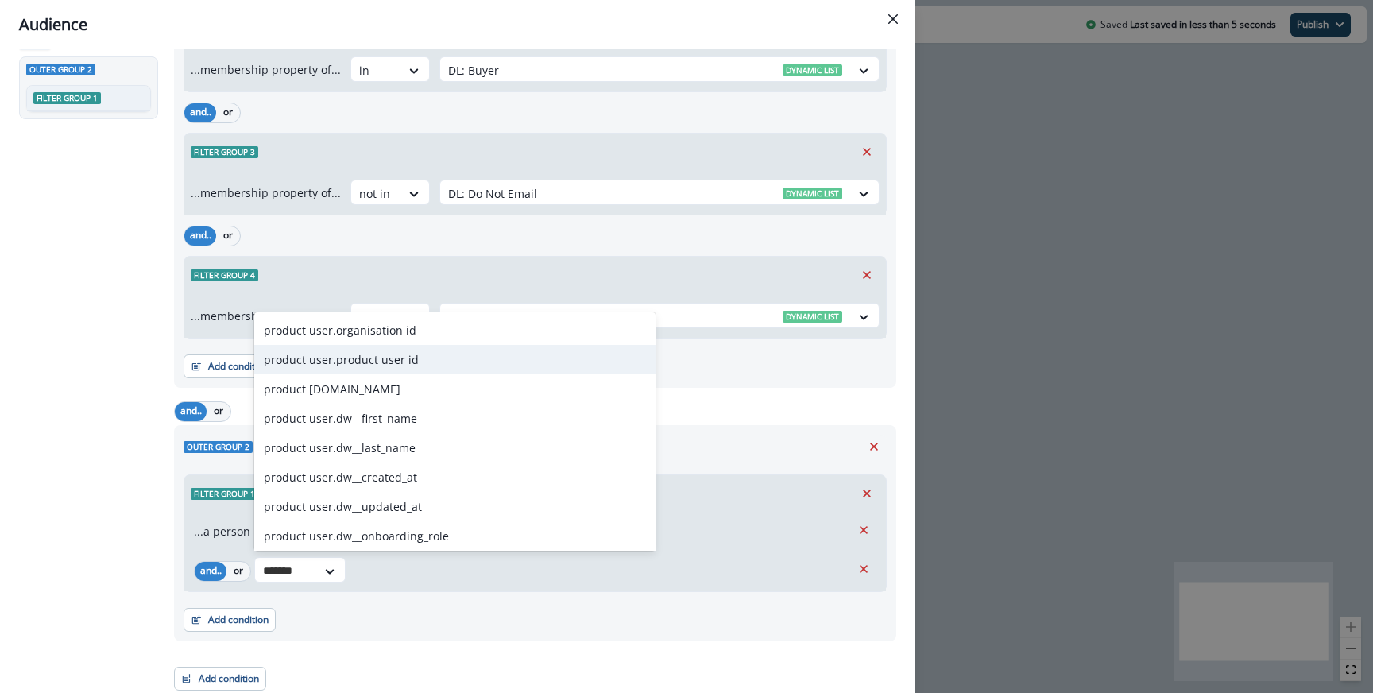
click at [371, 350] on div "product user.product user id" at bounding box center [454, 359] width 401 height 29
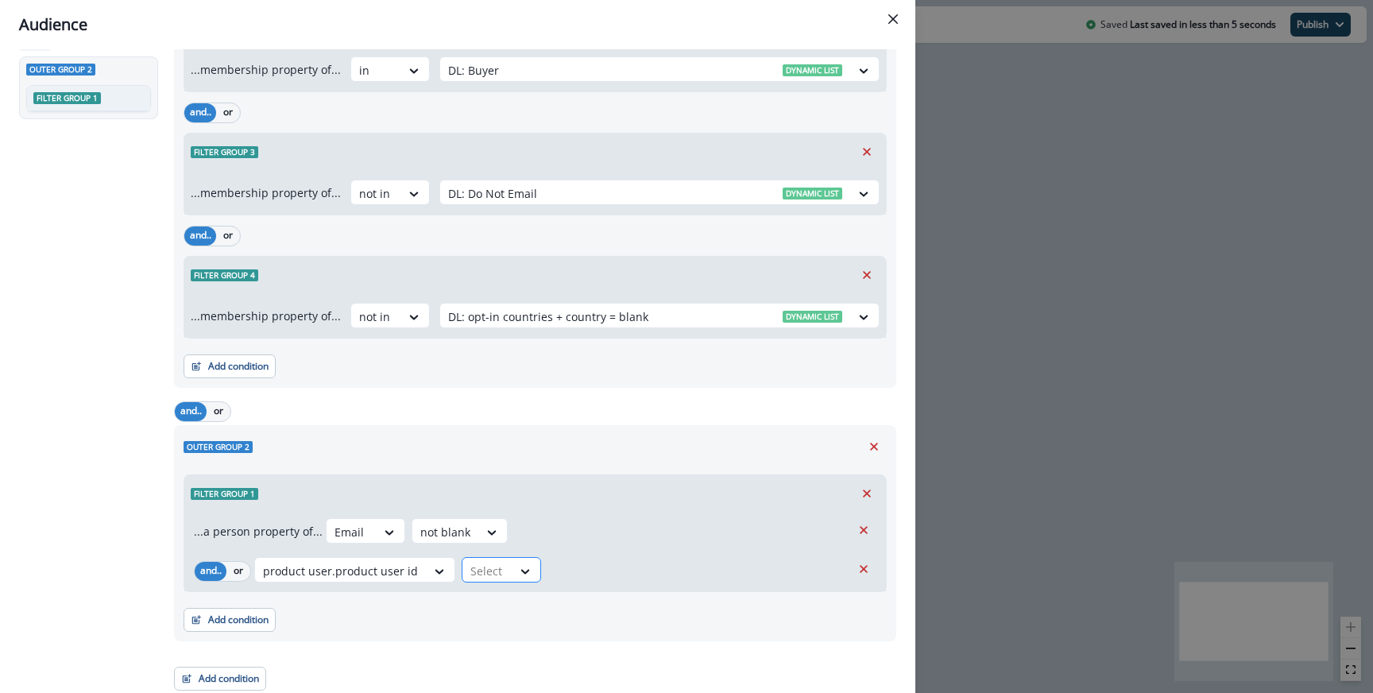
click at [477, 569] on div at bounding box center [486, 571] width 33 height 20
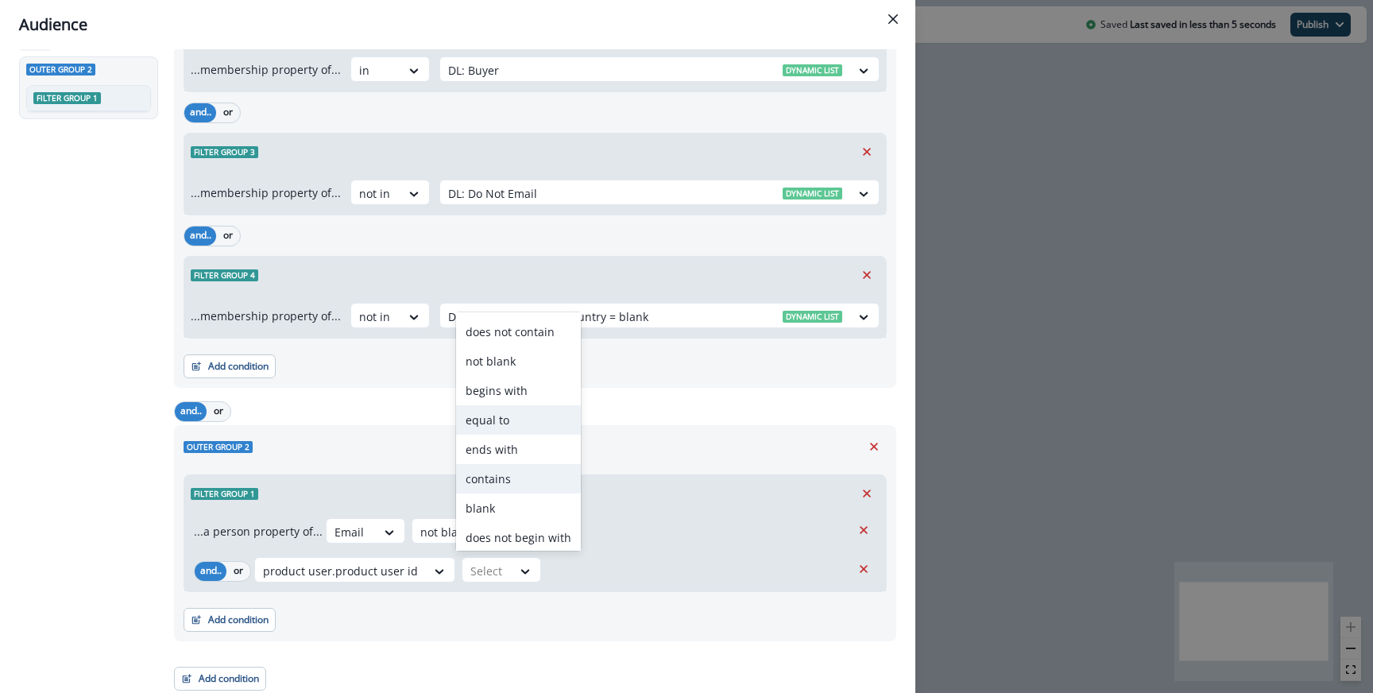
scroll to position [62, 0]
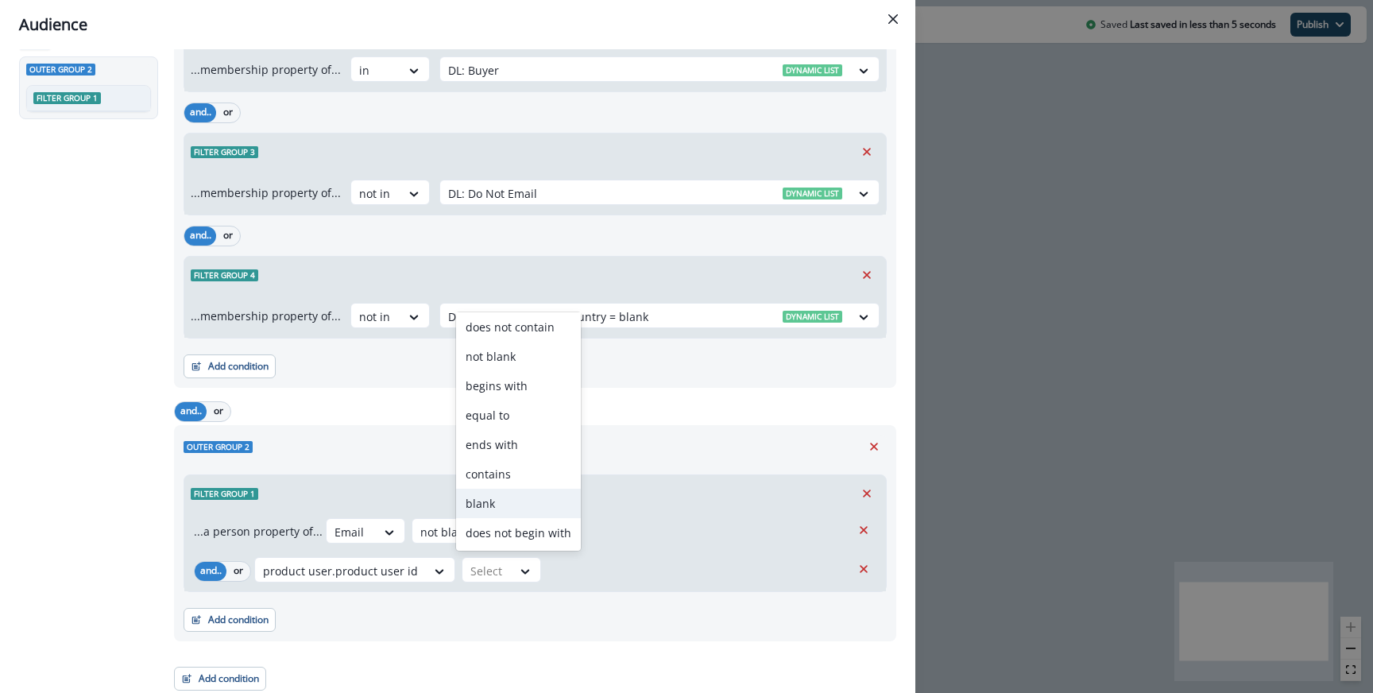
click at [482, 499] on div "blank" at bounding box center [518, 503] width 125 height 29
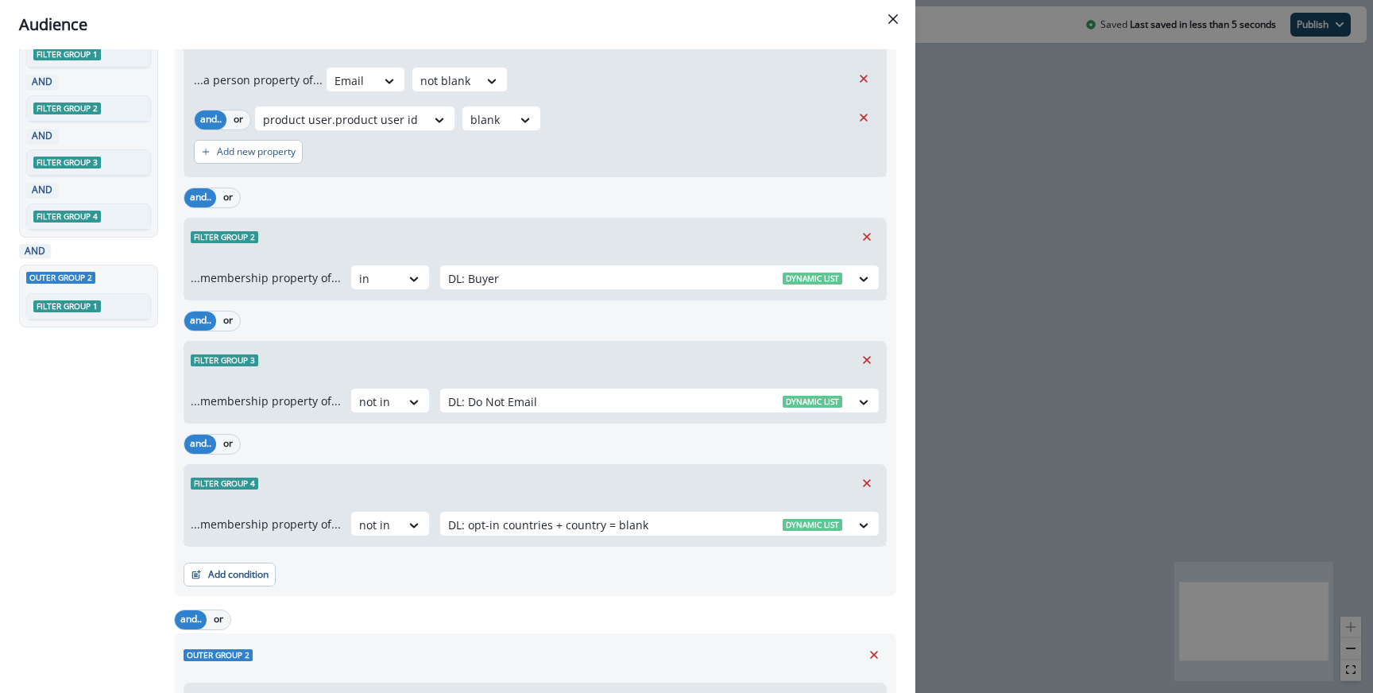
scroll to position [361, 0]
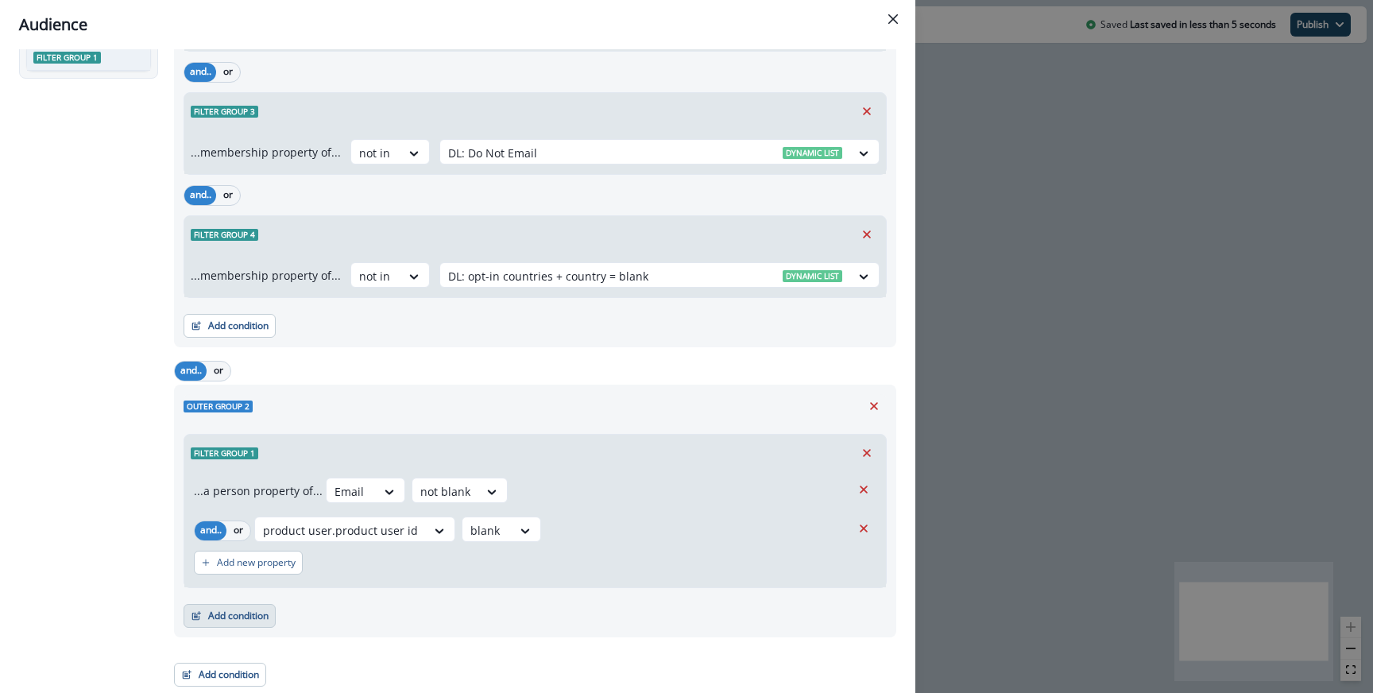
click at [247, 621] on button "Add condition" at bounding box center [230, 616] width 92 height 24
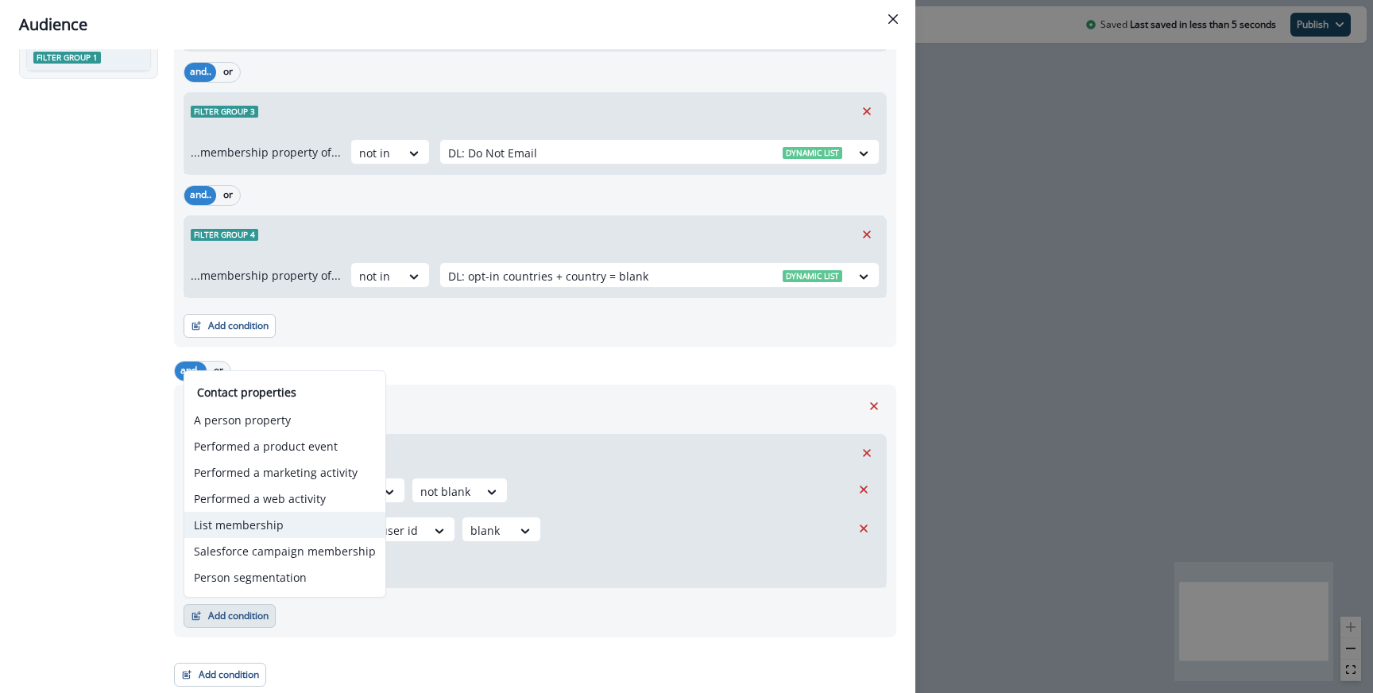
click at [262, 524] on button "List membership" at bounding box center [284, 525] width 201 height 26
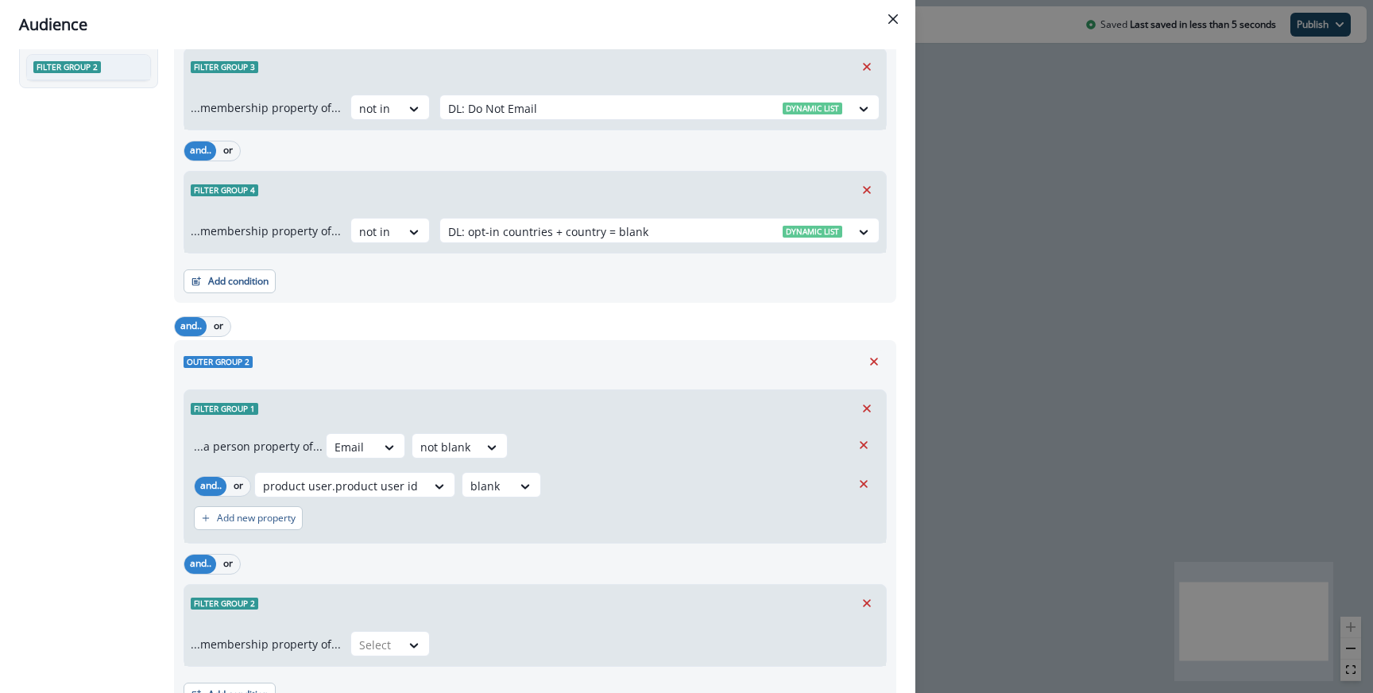
scroll to position [484, 0]
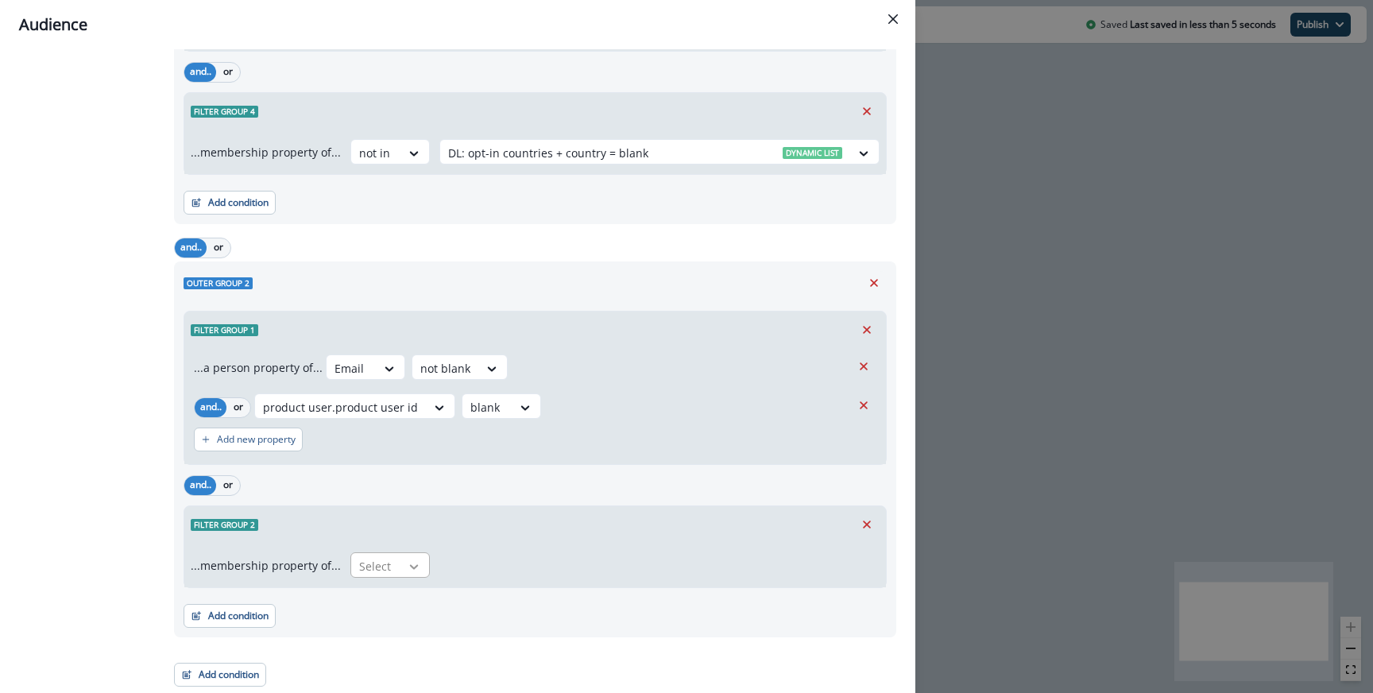
click at [408, 565] on icon at bounding box center [414, 567] width 14 height 16
click at [401, 601] on div "in" at bounding box center [385, 601] width 79 height 29
click at [463, 544] on div "...membership property of... option in, selected. in Select" at bounding box center [535, 565] width 702 height 44
click at [463, 555] on div "Select" at bounding box center [645, 566] width 410 height 26
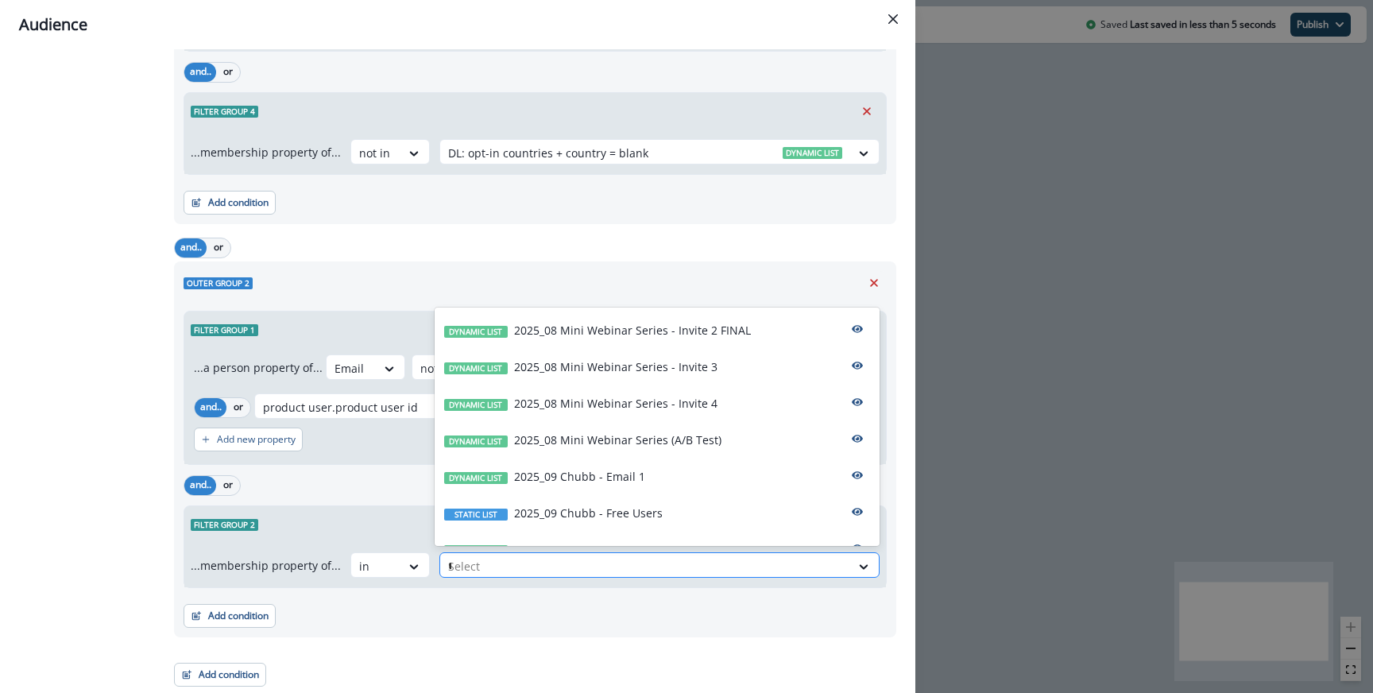
type input "**"
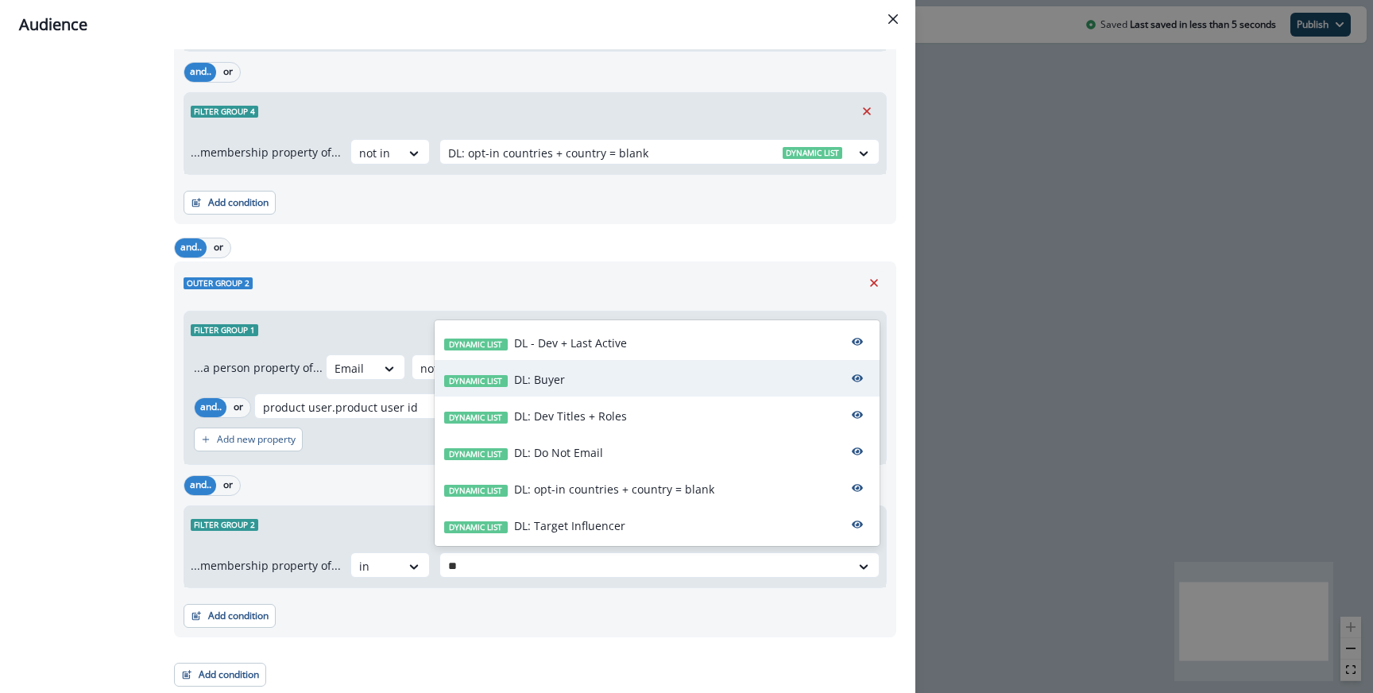
click at [557, 385] on p "DL: Buyer" at bounding box center [539, 379] width 51 height 17
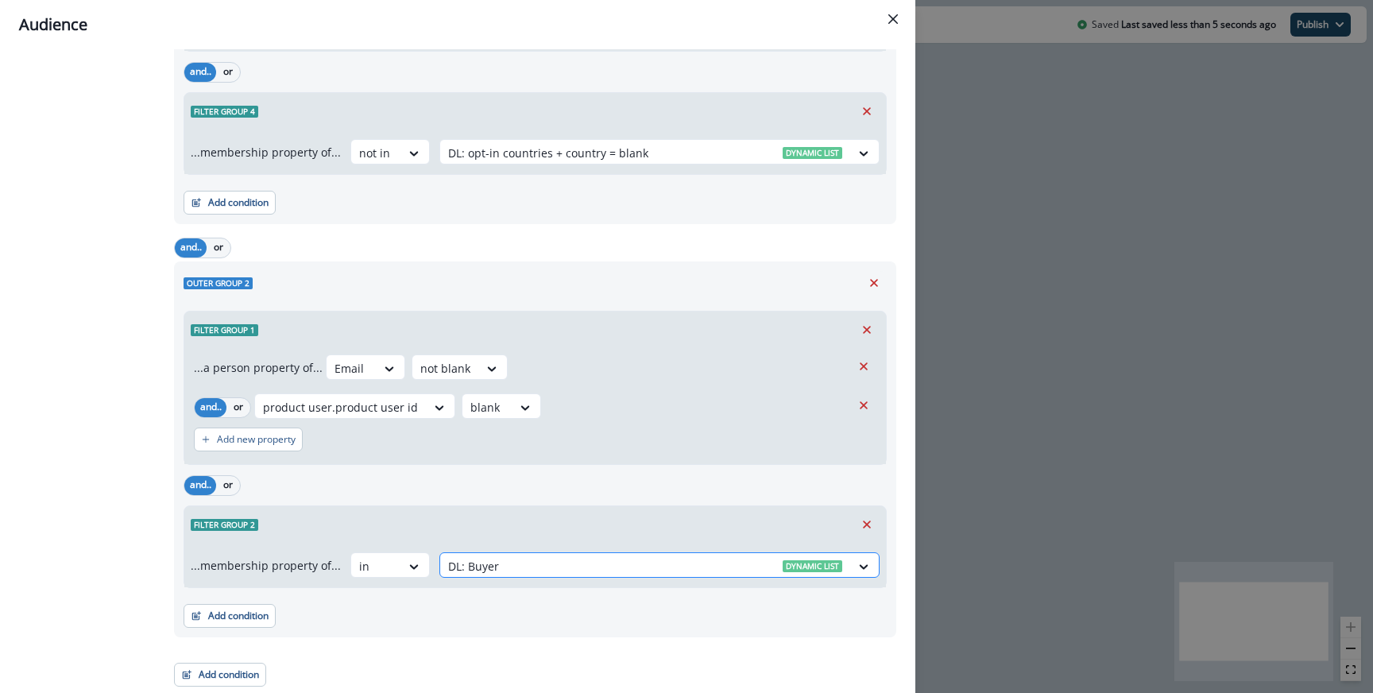
click at [487, 562] on div at bounding box center [645, 566] width 394 height 20
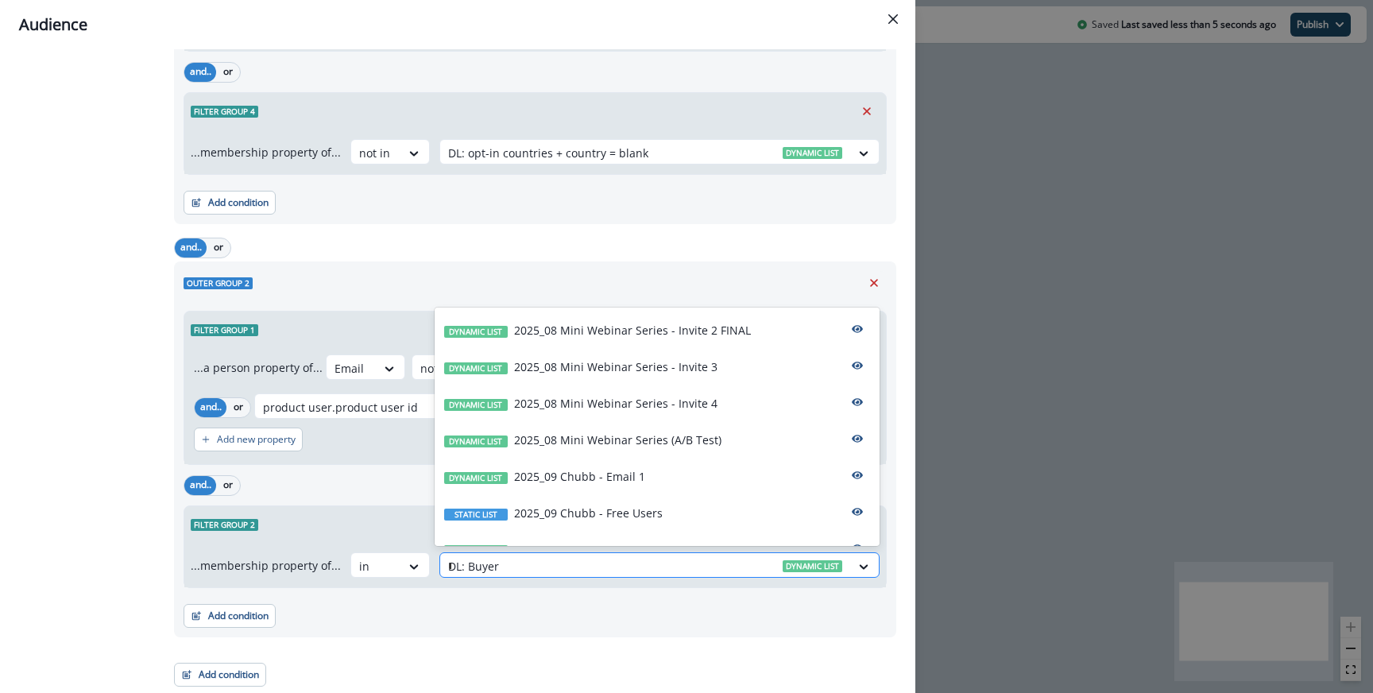
type input "**"
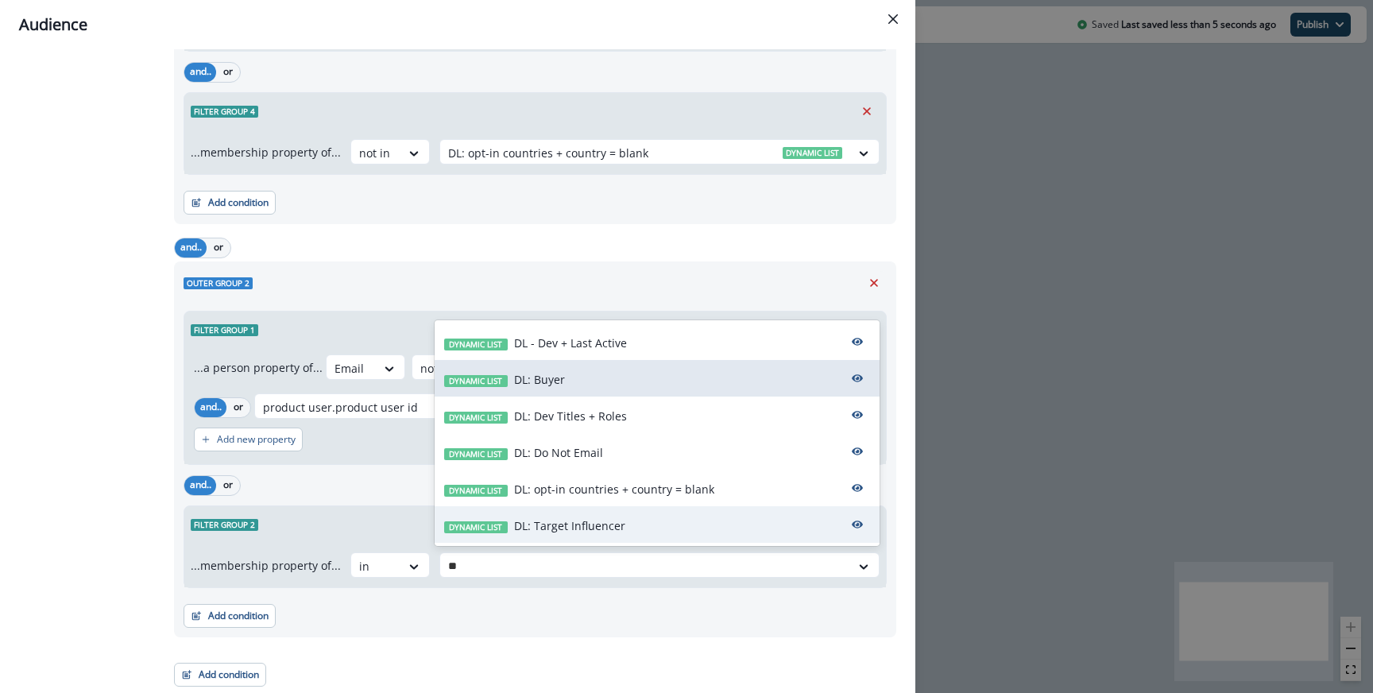
click at [550, 518] on p "DL: Target Influencer" at bounding box center [569, 525] width 111 height 17
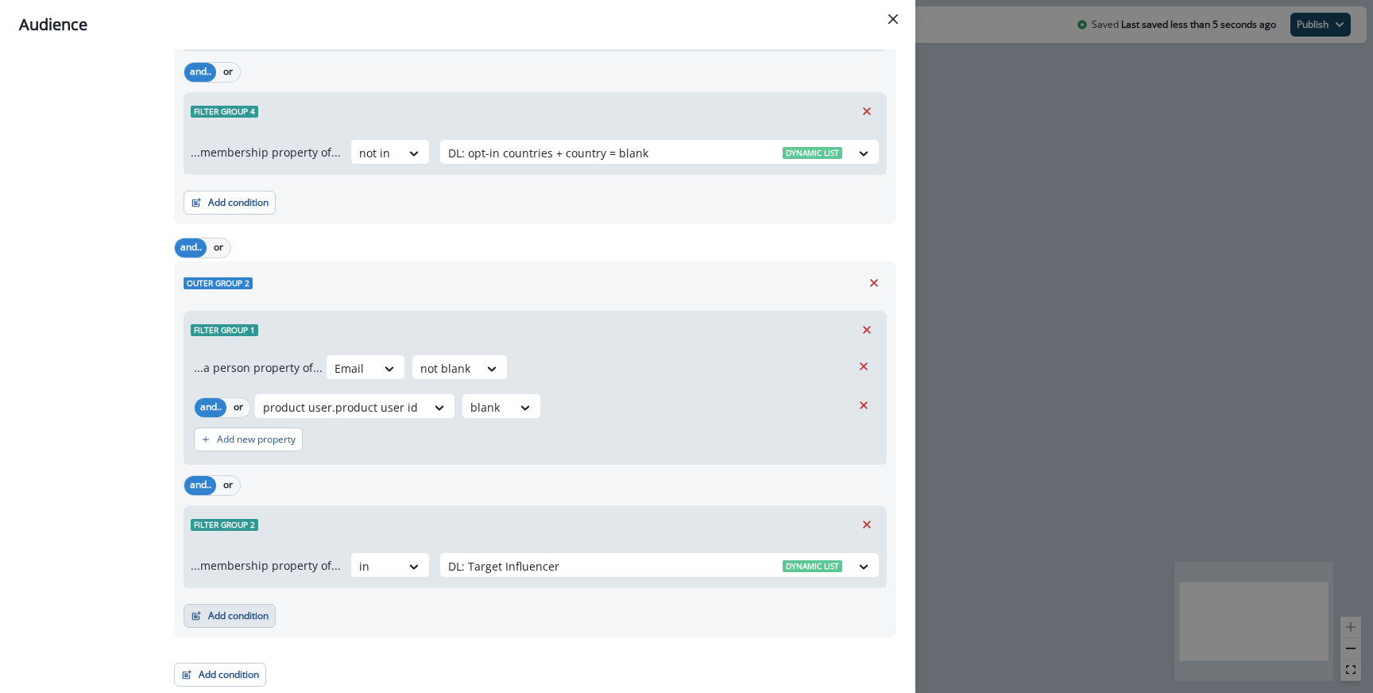
click at [235, 621] on button "Add condition" at bounding box center [230, 616] width 92 height 24
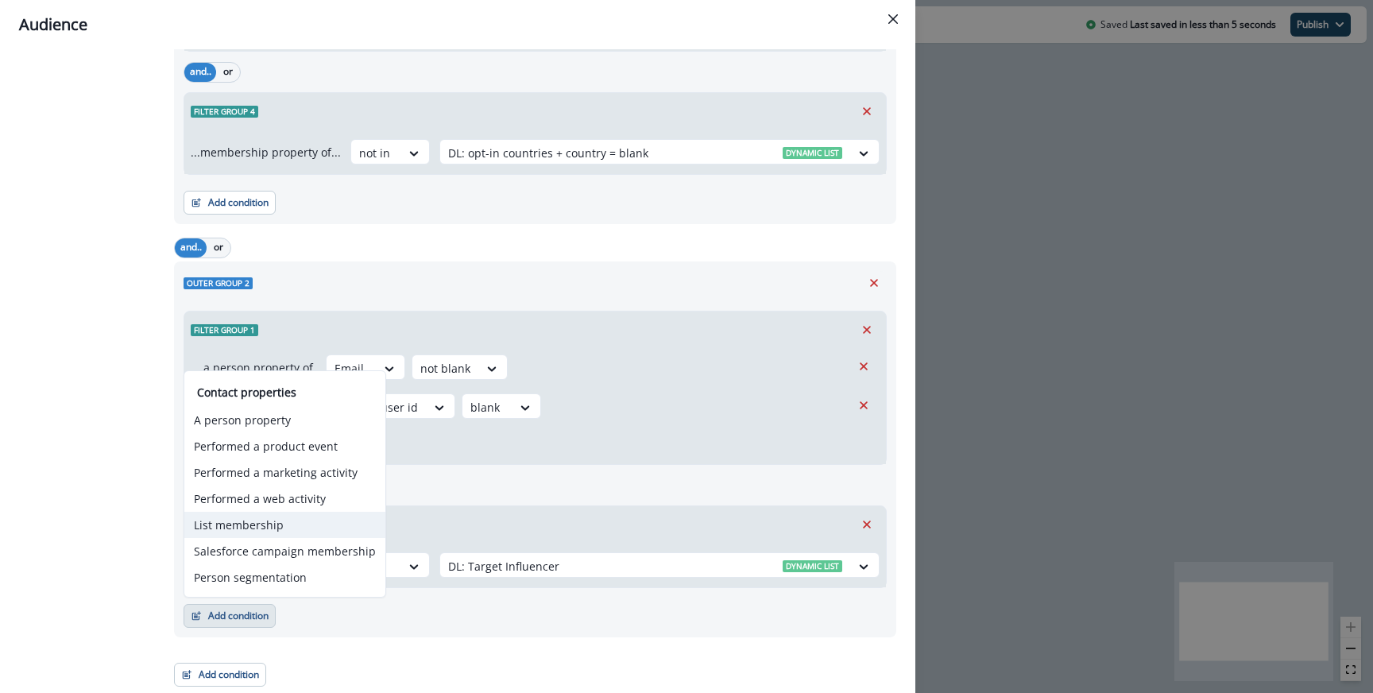
click at [269, 532] on button "List membership" at bounding box center [284, 525] width 201 height 26
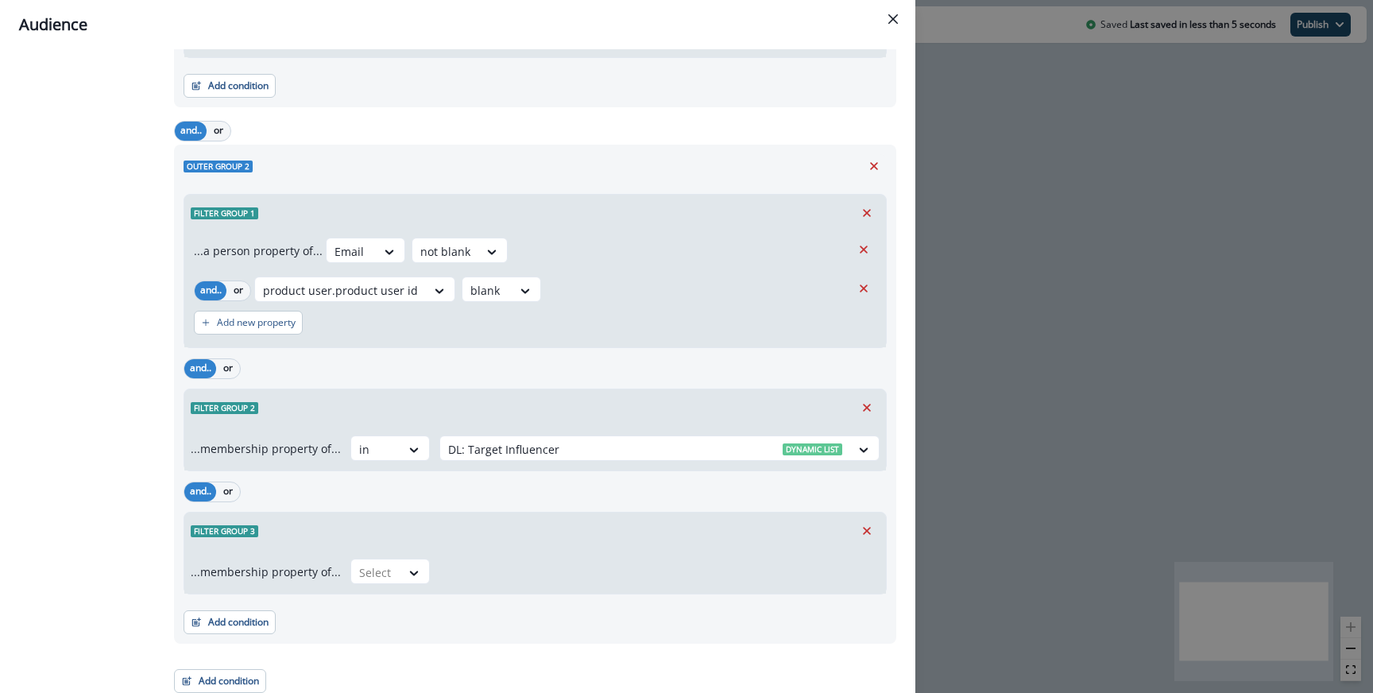
scroll to position [607, 0]
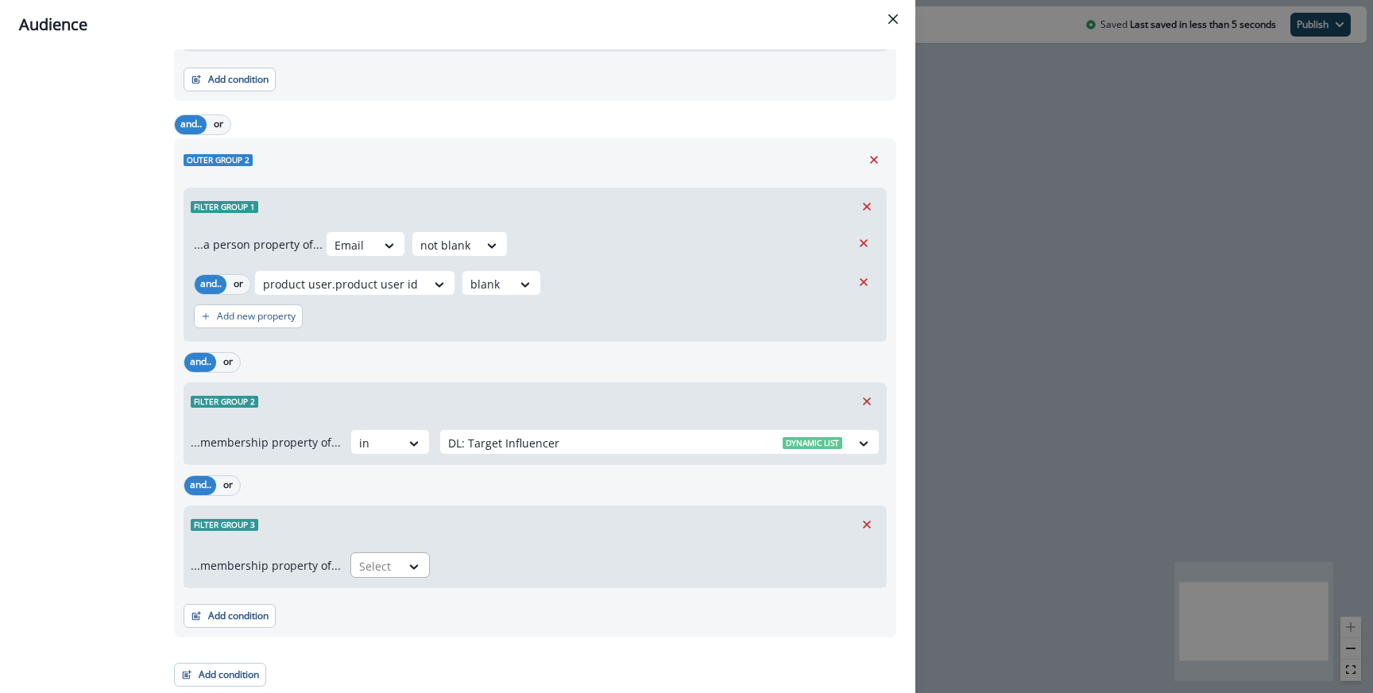
click at [394, 567] on div "Select" at bounding box center [375, 566] width 49 height 26
click at [398, 628] on div "not in" at bounding box center [385, 631] width 79 height 29
click at [458, 579] on div "...membership property of... not in Select" at bounding box center [535, 565] width 702 height 44
click at [470, 564] on div at bounding box center [645, 566] width 394 height 20
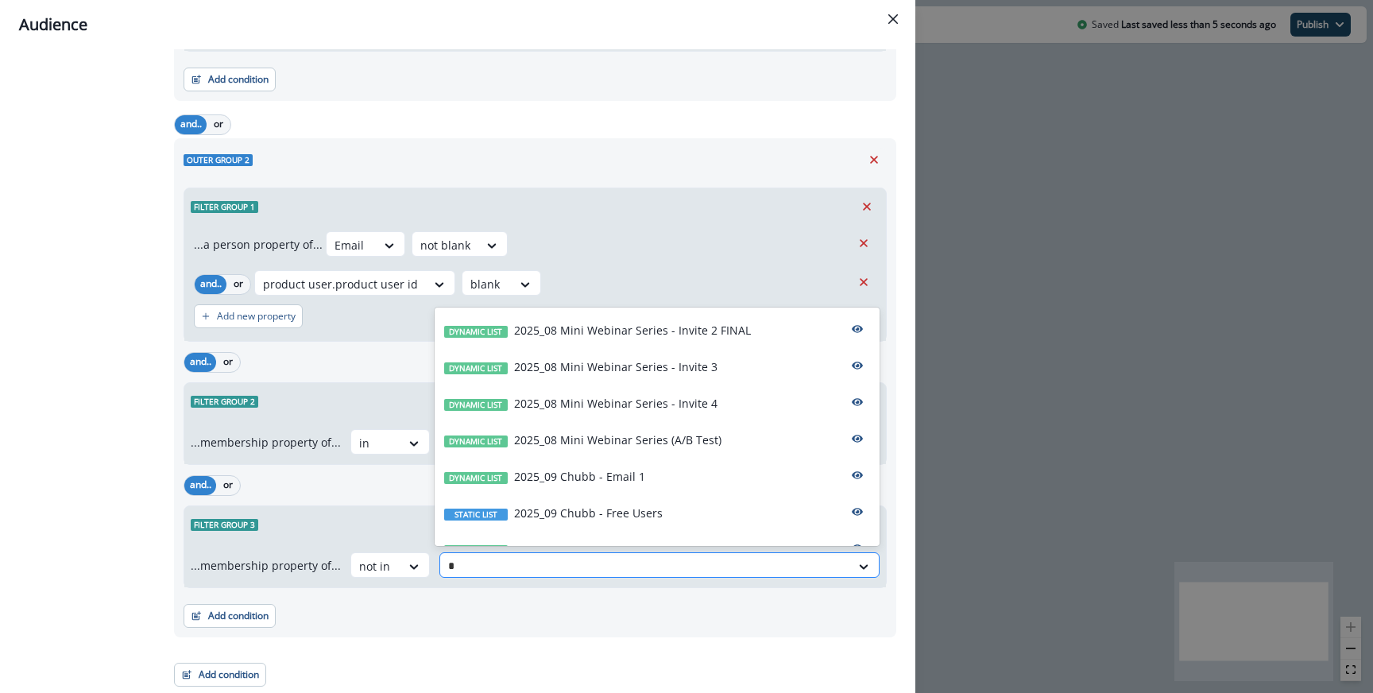
type input "**"
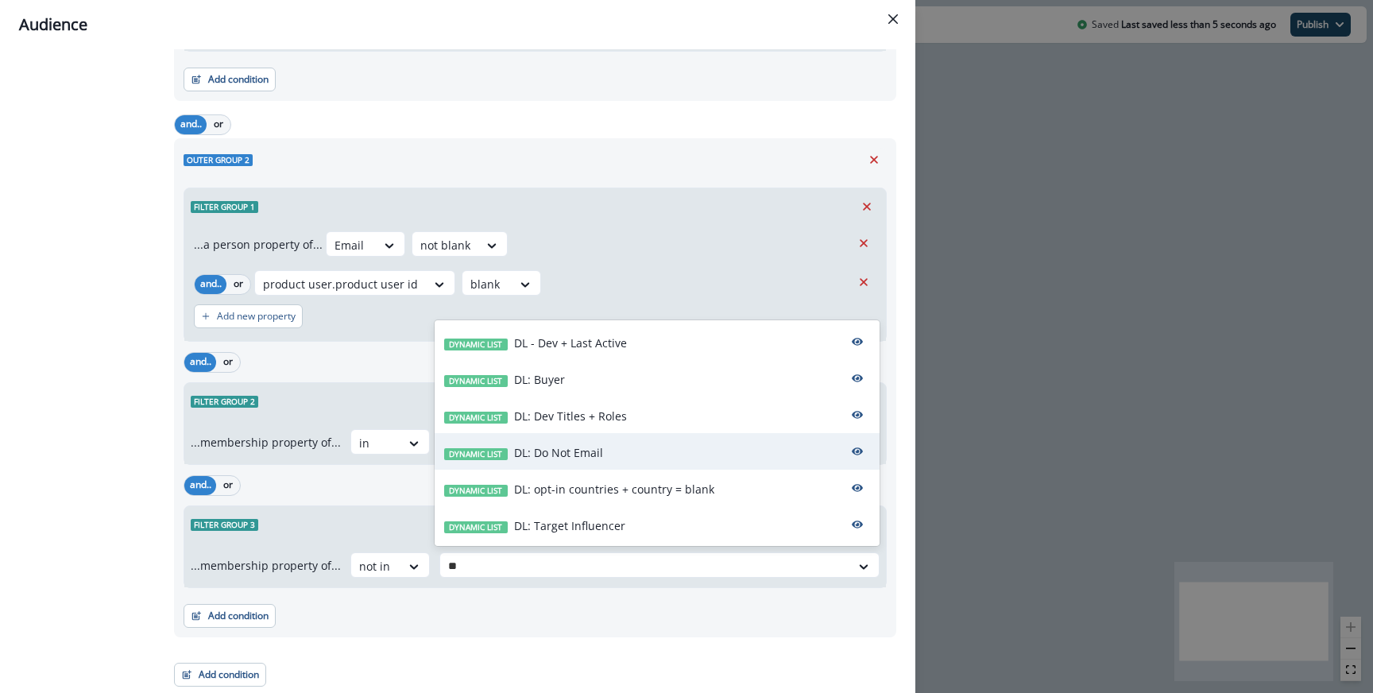
click at [526, 458] on p "DL: Do Not Email" at bounding box center [558, 452] width 89 height 17
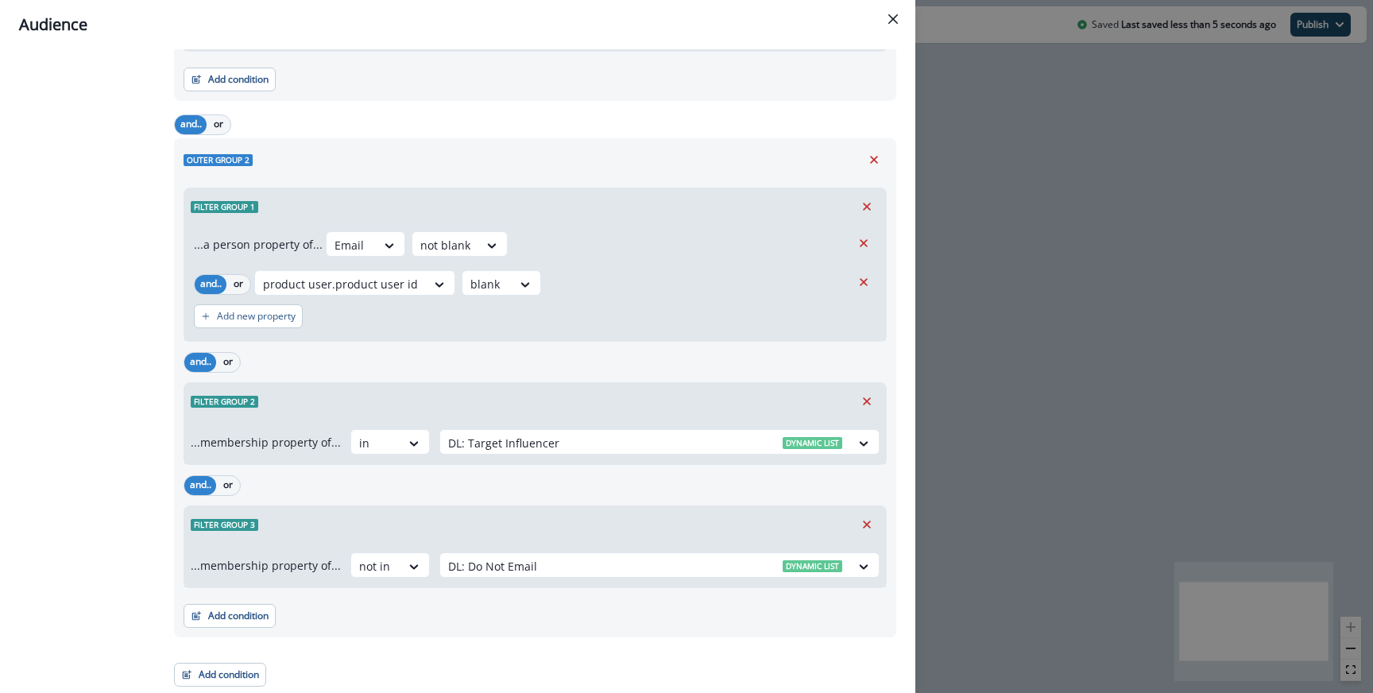
click at [261, 630] on div "Outer group 2 Filter group 1 ...a person property of... Email not blank and.. o…" at bounding box center [535, 387] width 722 height 499
click at [261, 609] on button "Add condition" at bounding box center [230, 616] width 92 height 24
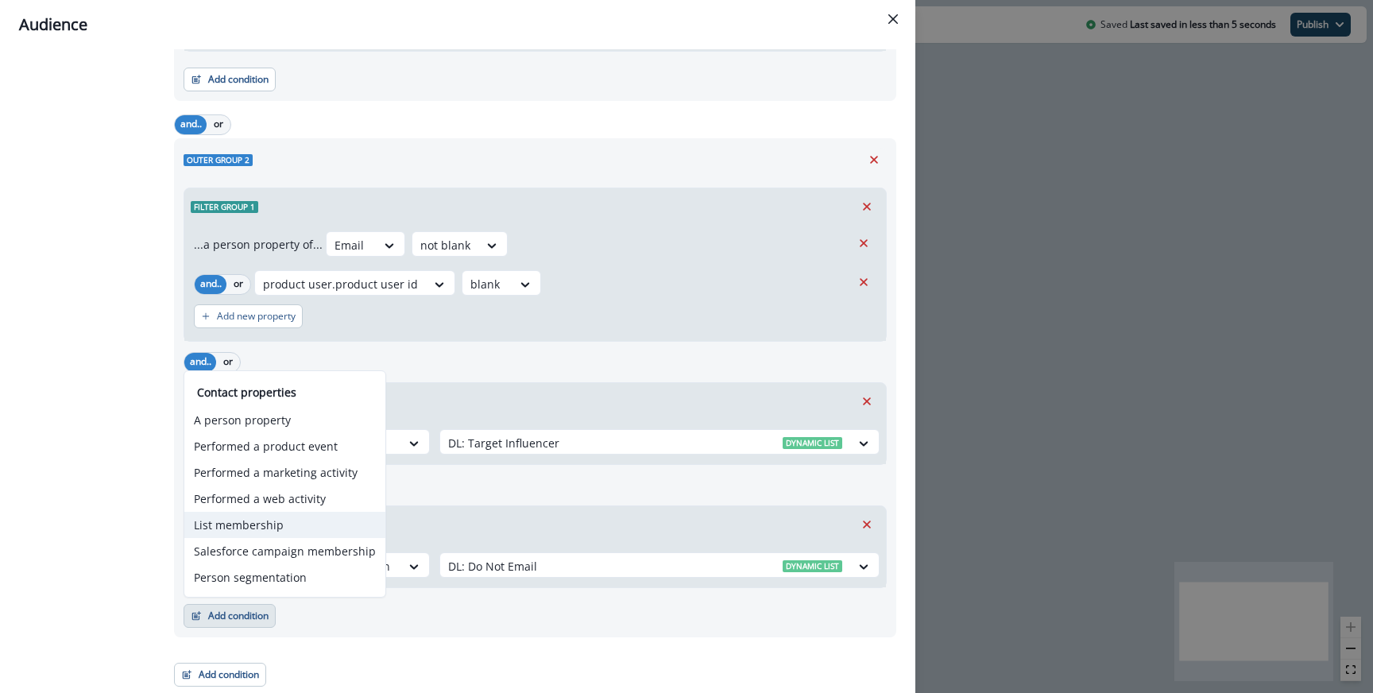
click at [246, 523] on button "List membership" at bounding box center [284, 525] width 201 height 26
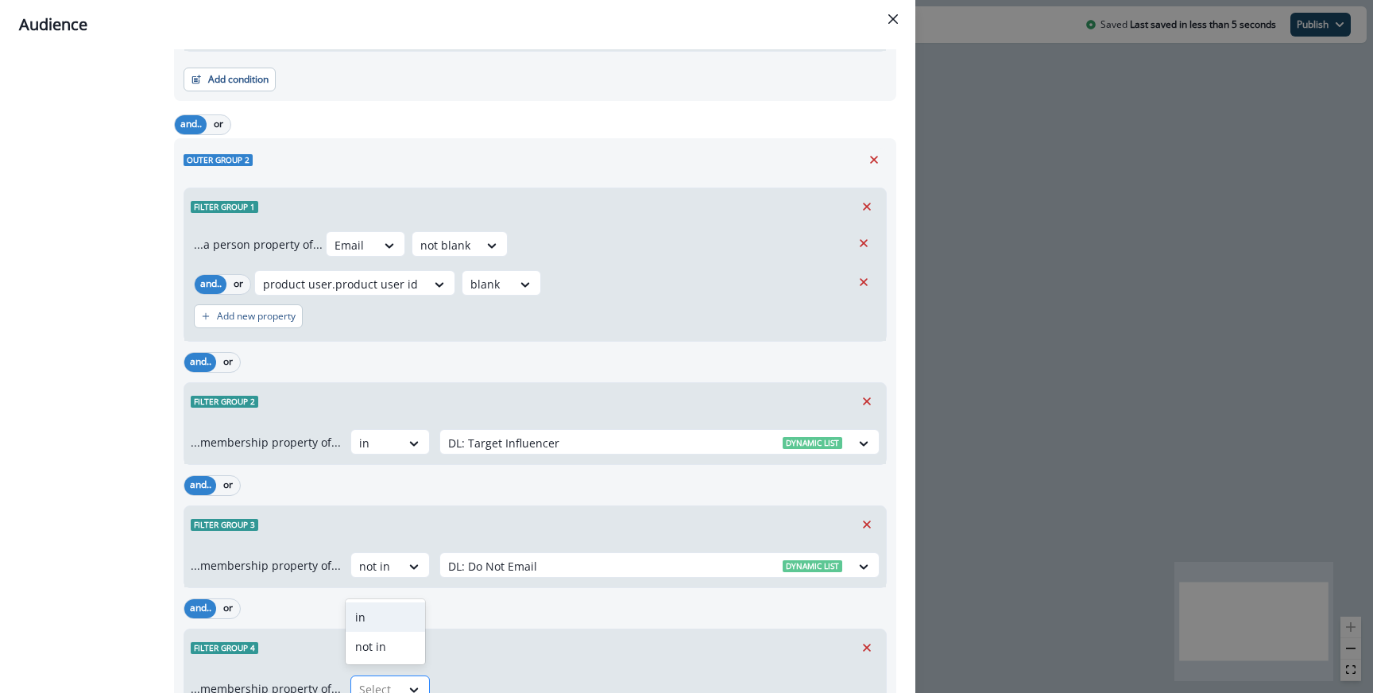
click at [385, 682] on div at bounding box center [375, 689] width 33 height 20
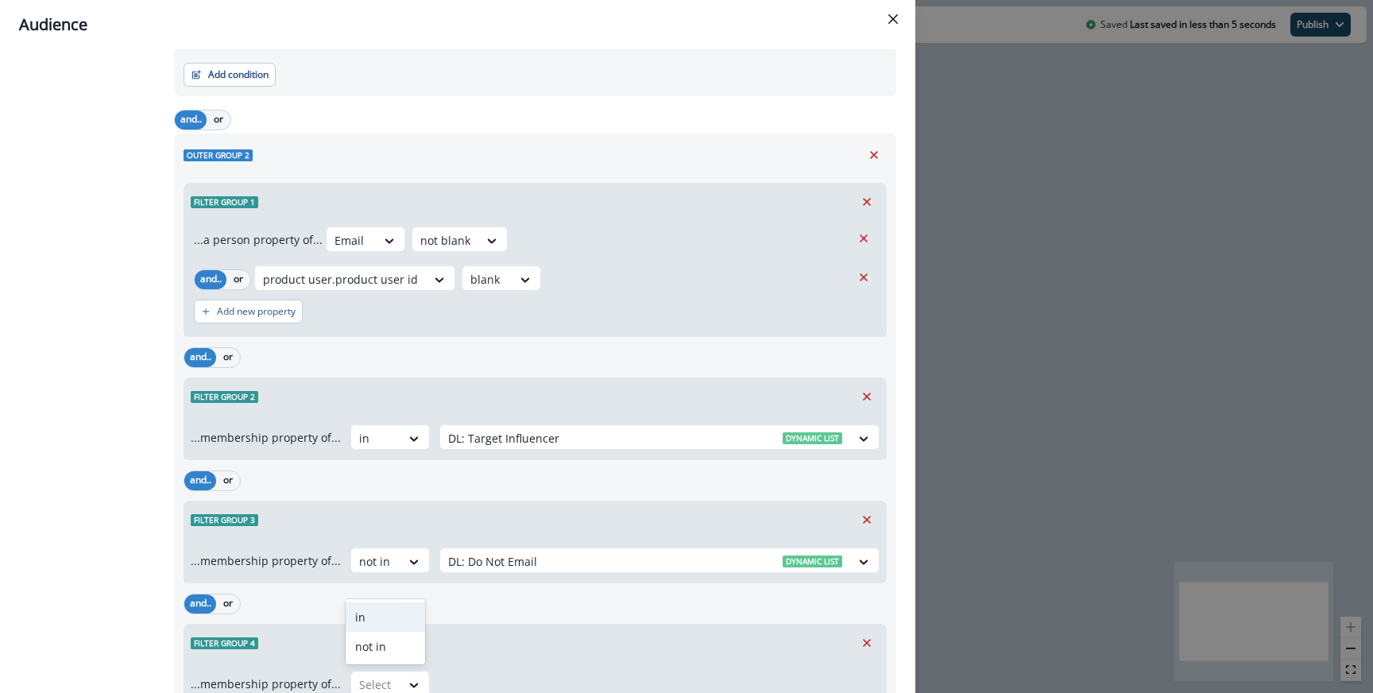
click at [381, 663] on div "in not in" at bounding box center [385, 631] width 79 height 65
click at [381, 645] on div "not in" at bounding box center [385, 646] width 79 height 29
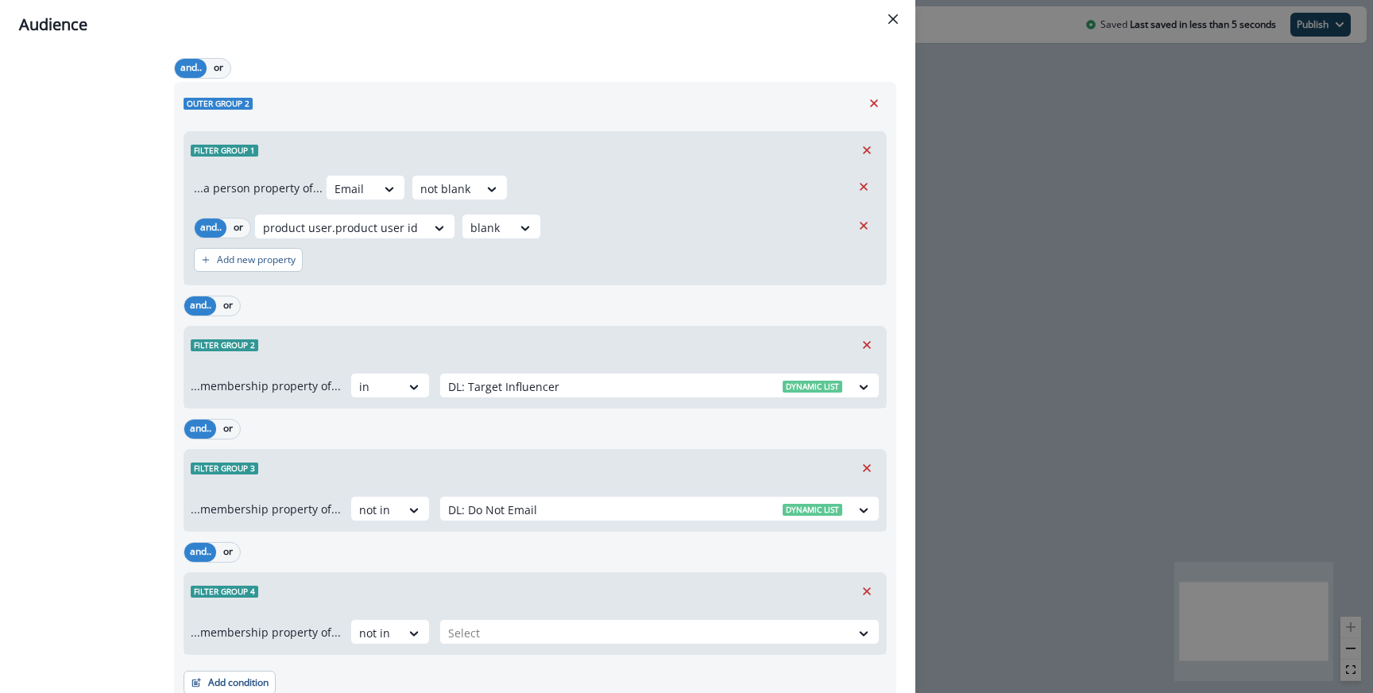
scroll to position [730, 0]
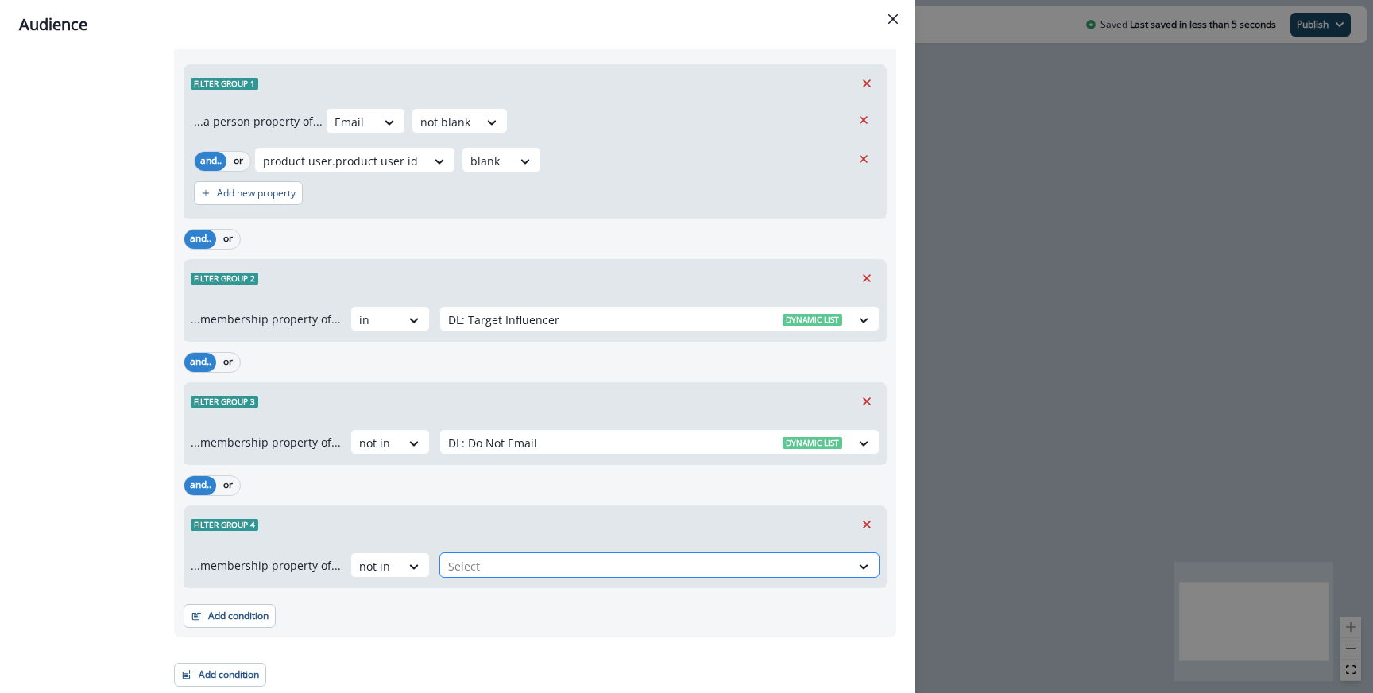
click at [471, 568] on div at bounding box center [645, 566] width 394 height 20
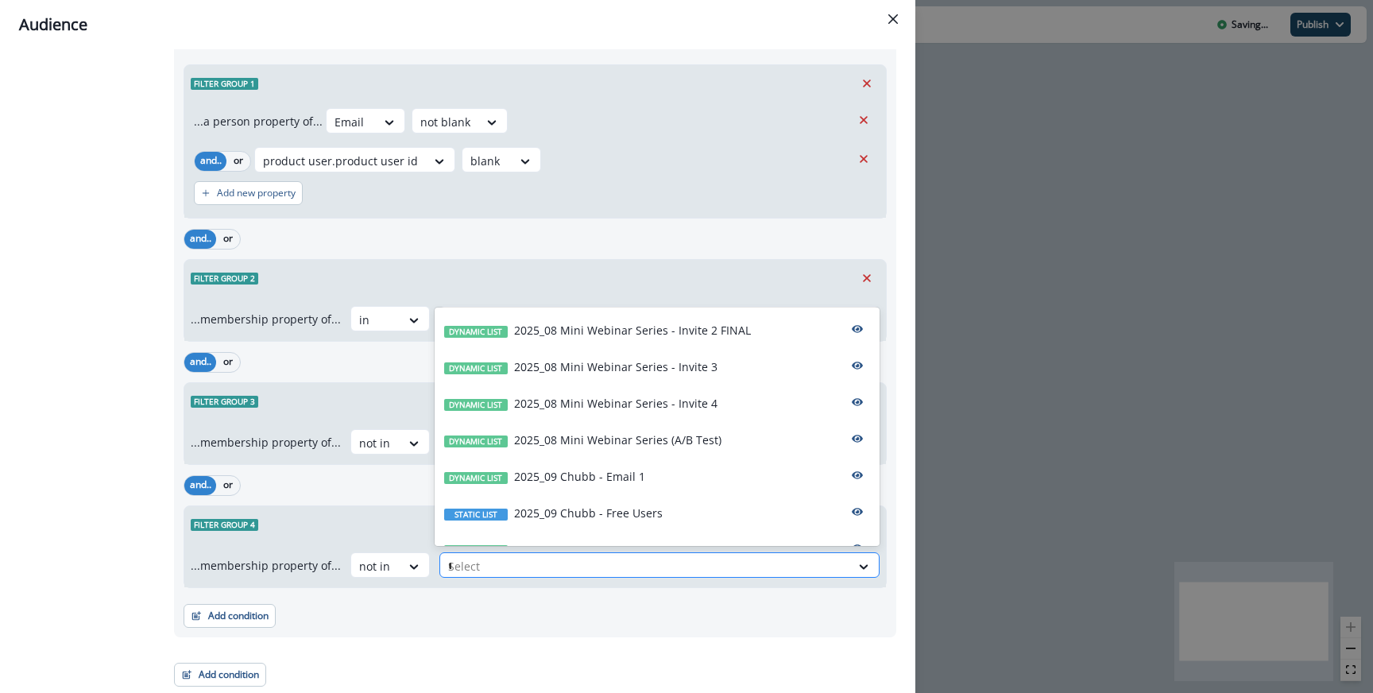
type input "**"
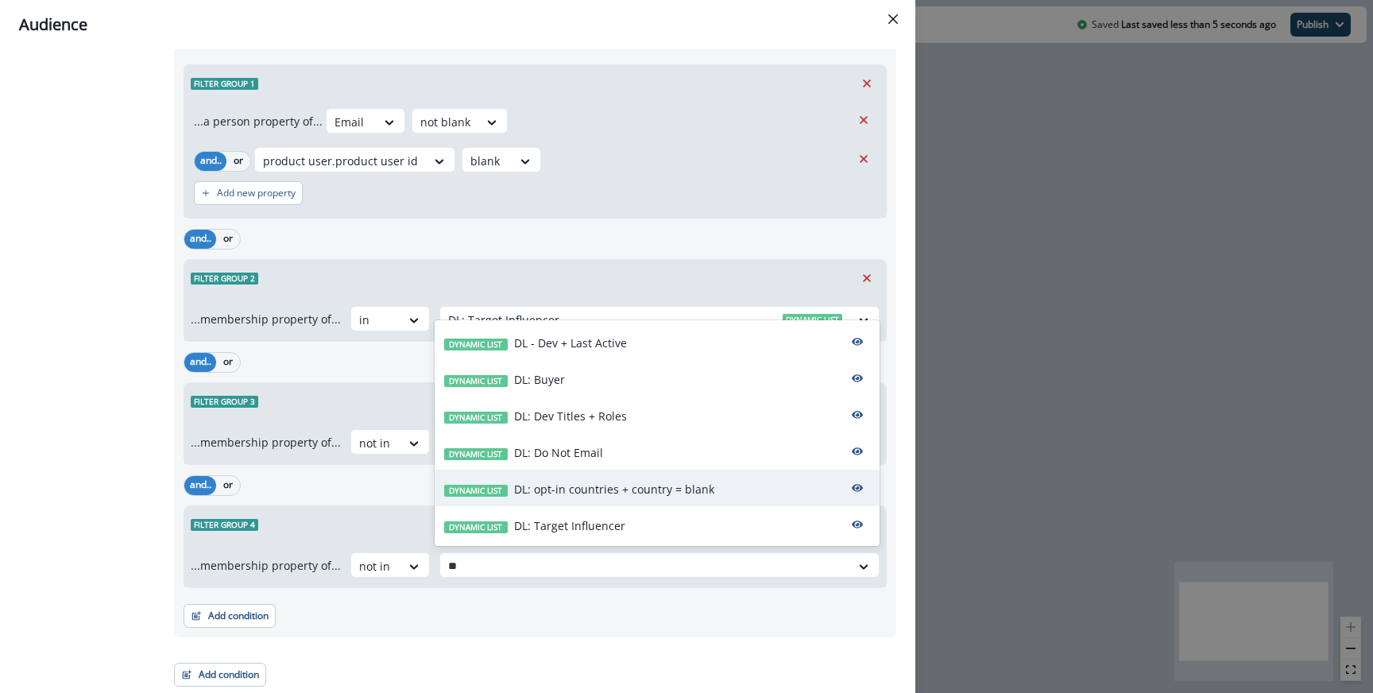
click at [576, 489] on p "DL: opt-in countries + country = blank" at bounding box center [614, 489] width 200 height 17
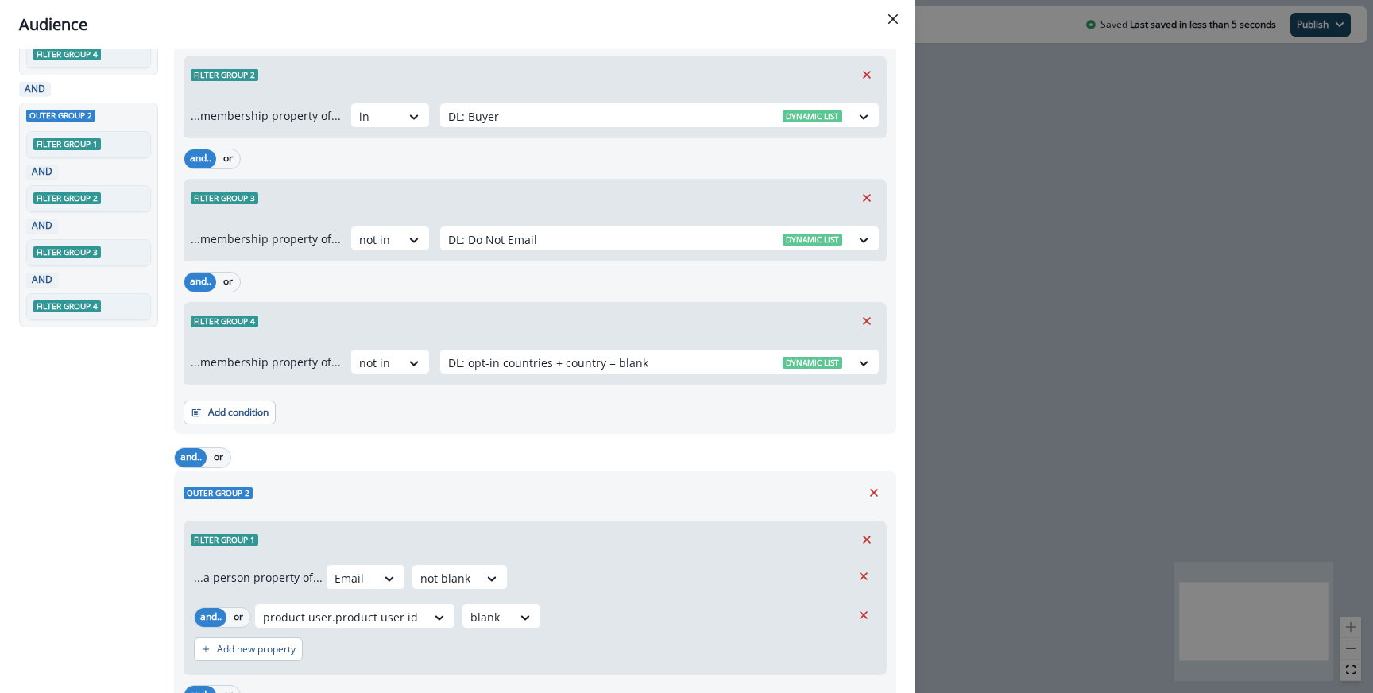
scroll to position [206, 0]
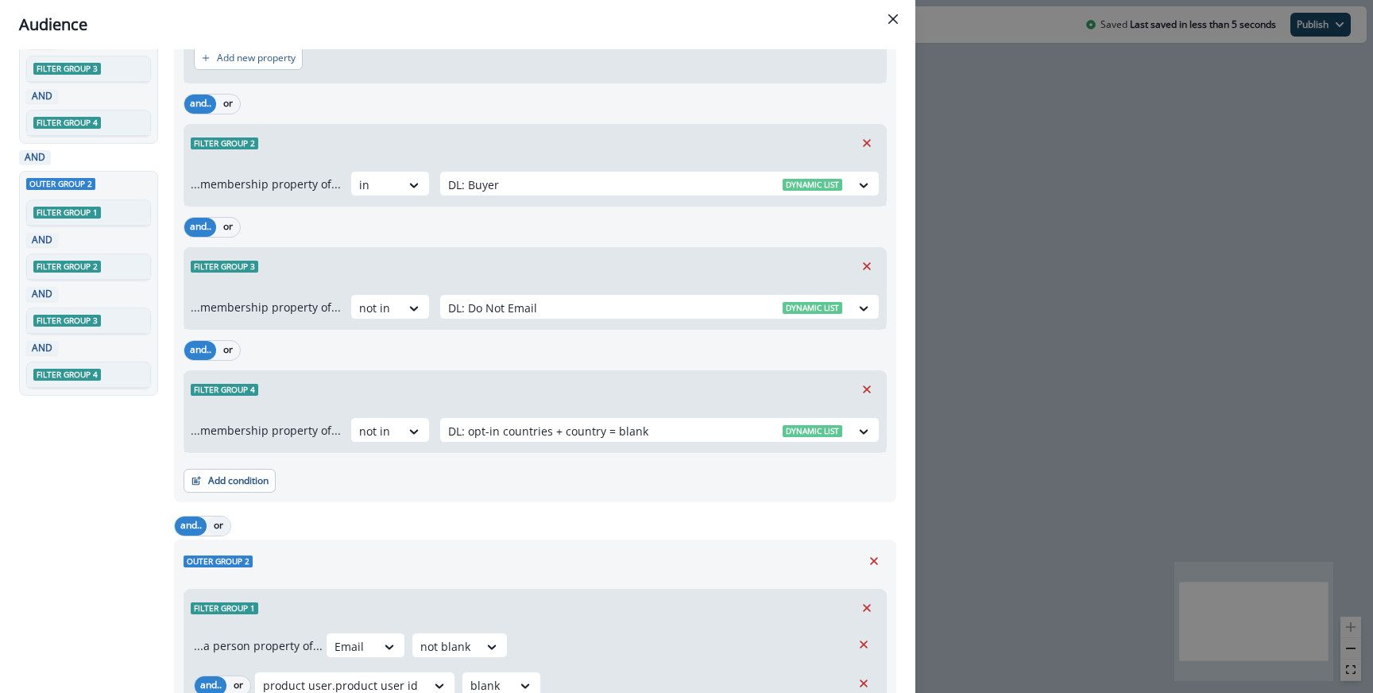
click at [211, 527] on button "or" at bounding box center [219, 525] width 24 height 19
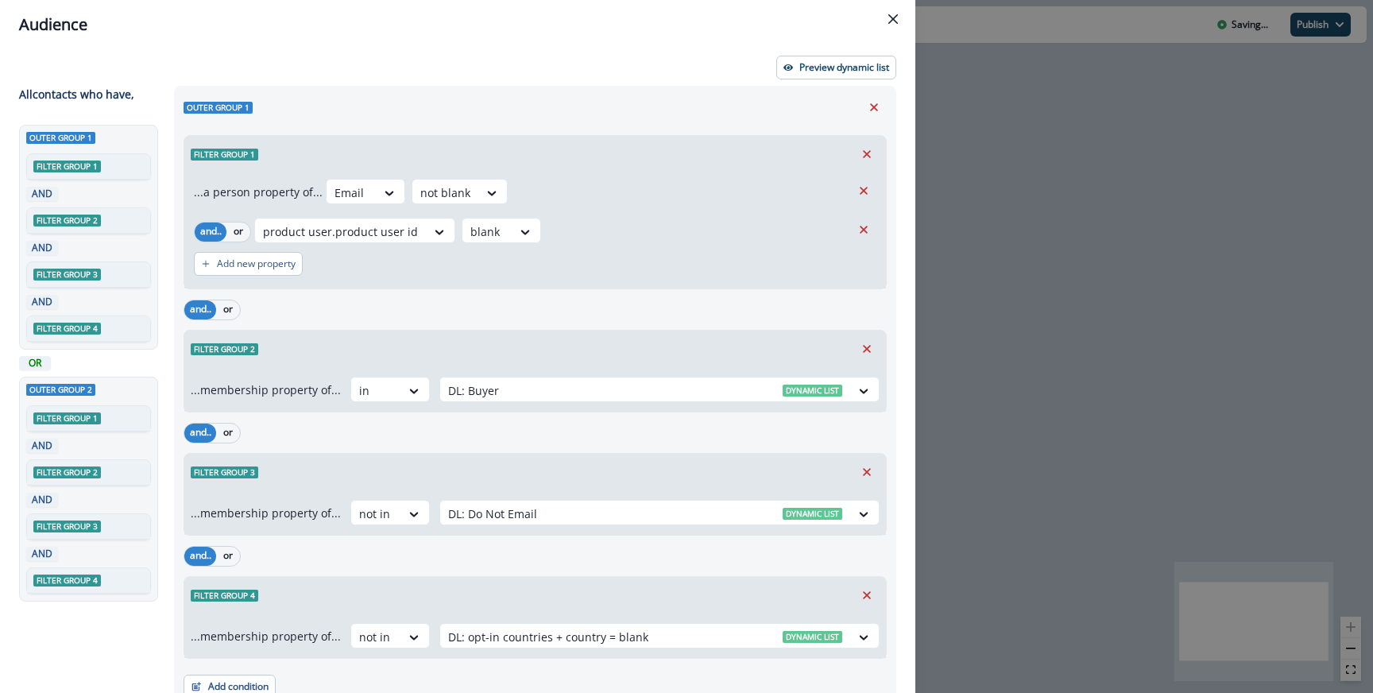
click at [818, 80] on div "Preview dynamic list All contact s who have, Outer group 1 Filter group 1 AND F…" at bounding box center [457, 371] width 915 height 644
click at [818, 73] on p "Preview dynamic list" at bounding box center [844, 67] width 90 height 11
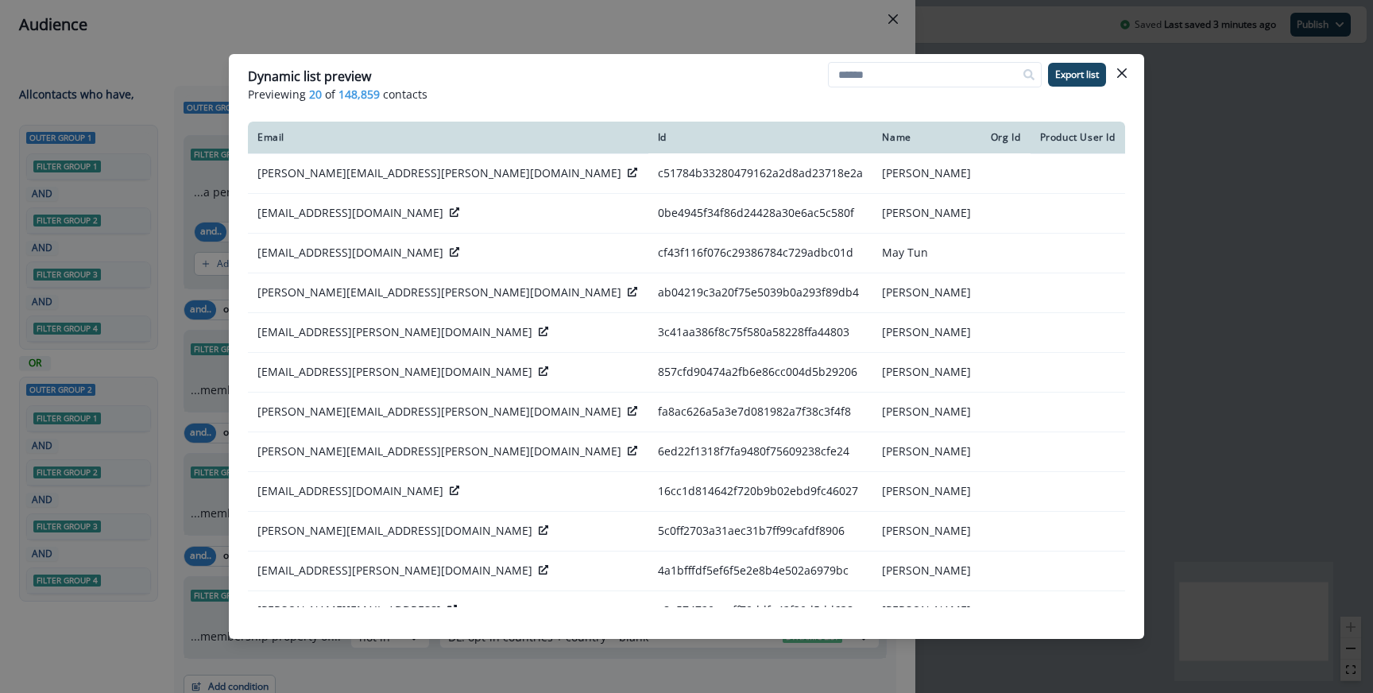
click at [605, 28] on div "Dynamic list preview Previewing 20 of 148,859 contacts Export list Email Id Nam…" at bounding box center [686, 346] width 1373 height 693
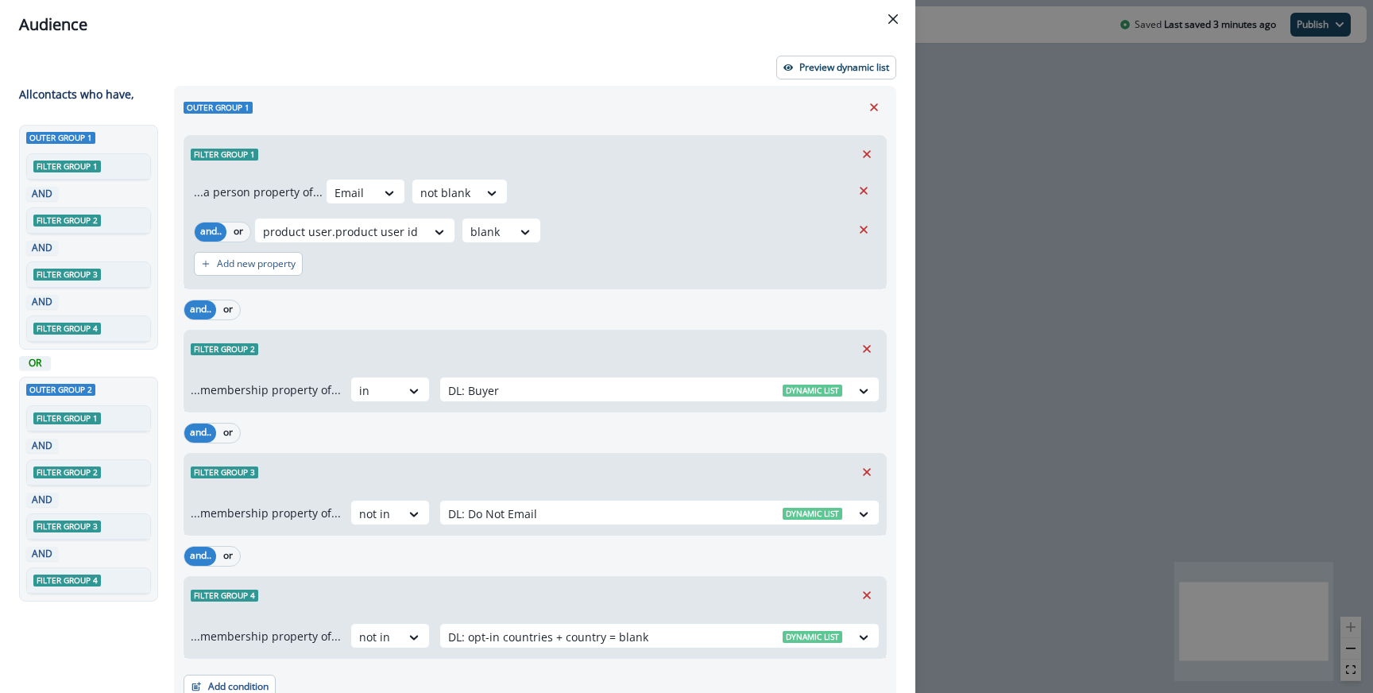
click at [1010, 203] on div "Audience Preview dynamic list All contact s who have, Outer group 1 Filter grou…" at bounding box center [686, 346] width 1373 height 693
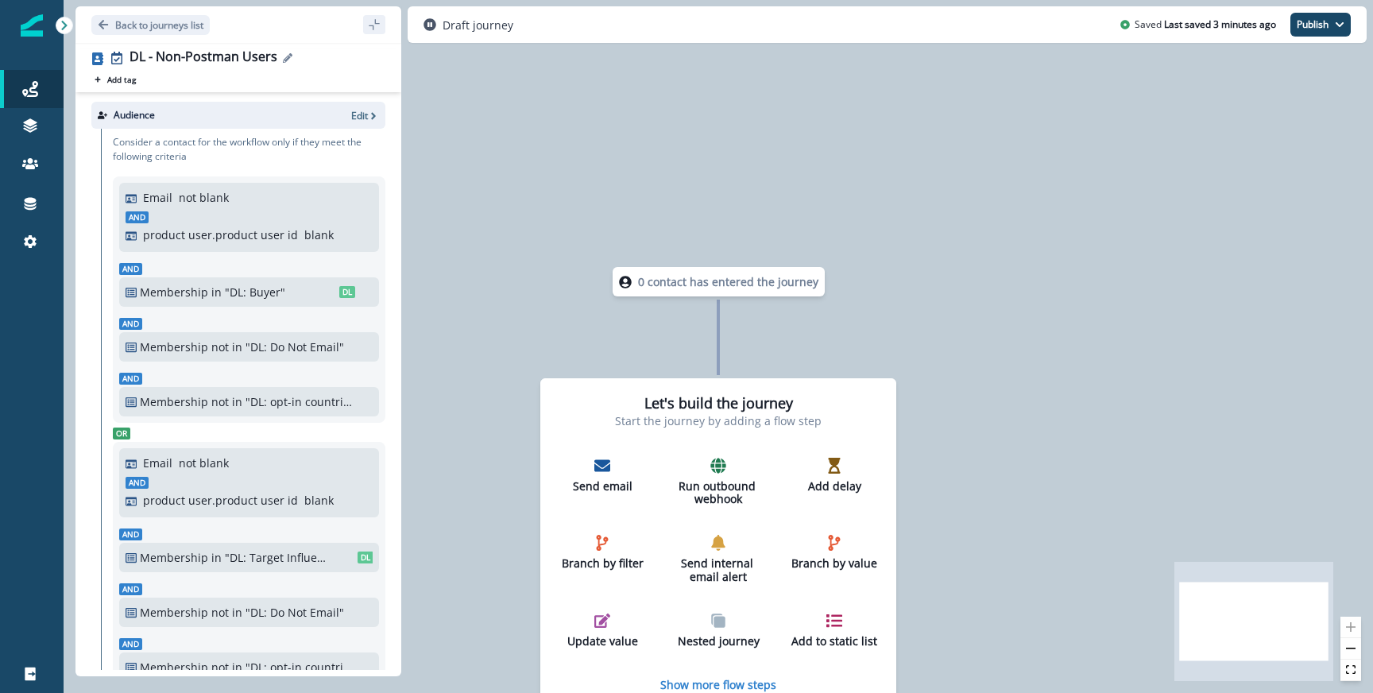
click at [279, 58] on button "Edit name" at bounding box center [287, 58] width 20 height 10
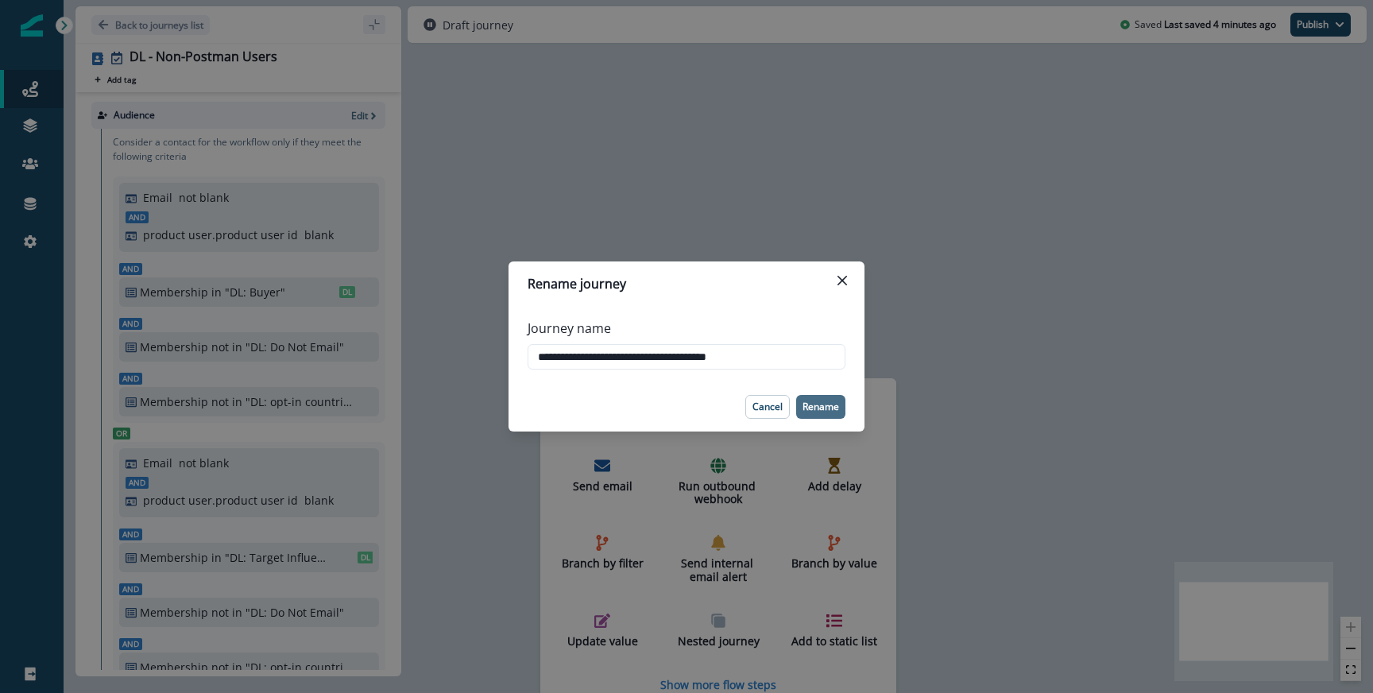
type input "**********"
click at [821, 405] on p "Rename" at bounding box center [821, 406] width 37 height 11
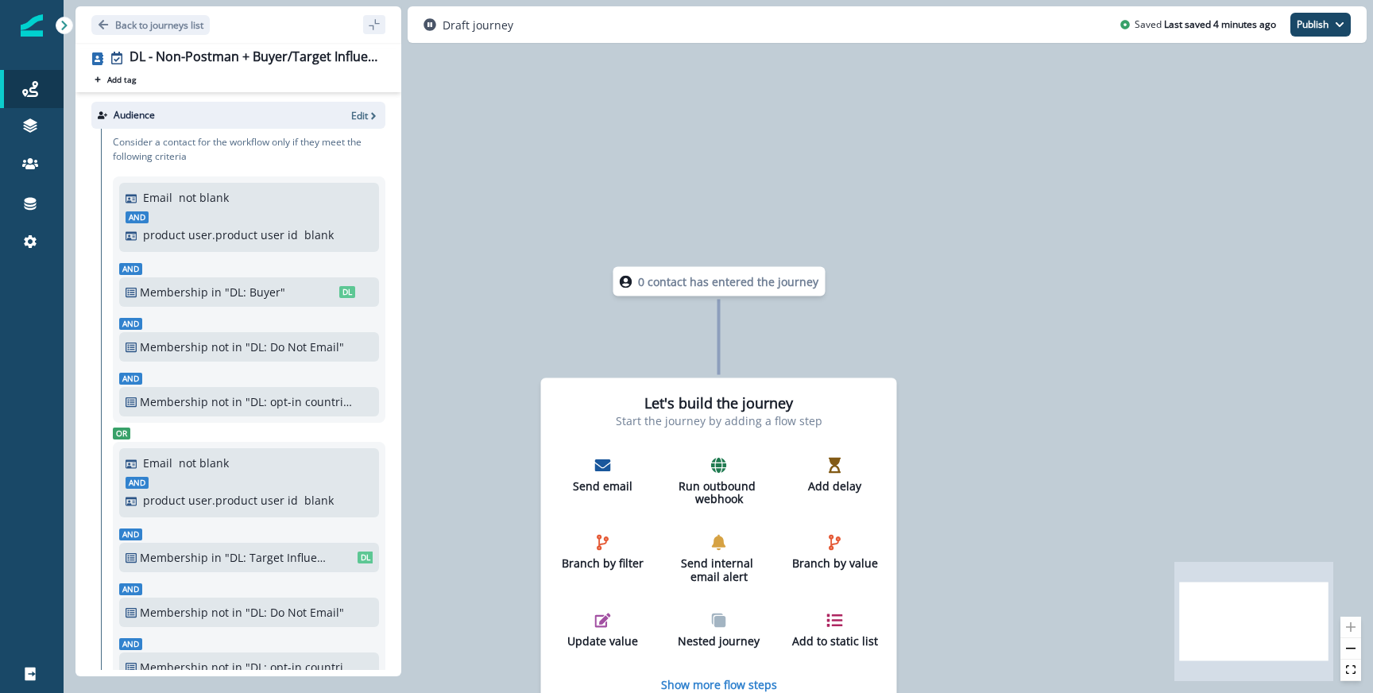
scroll to position [193, 0]
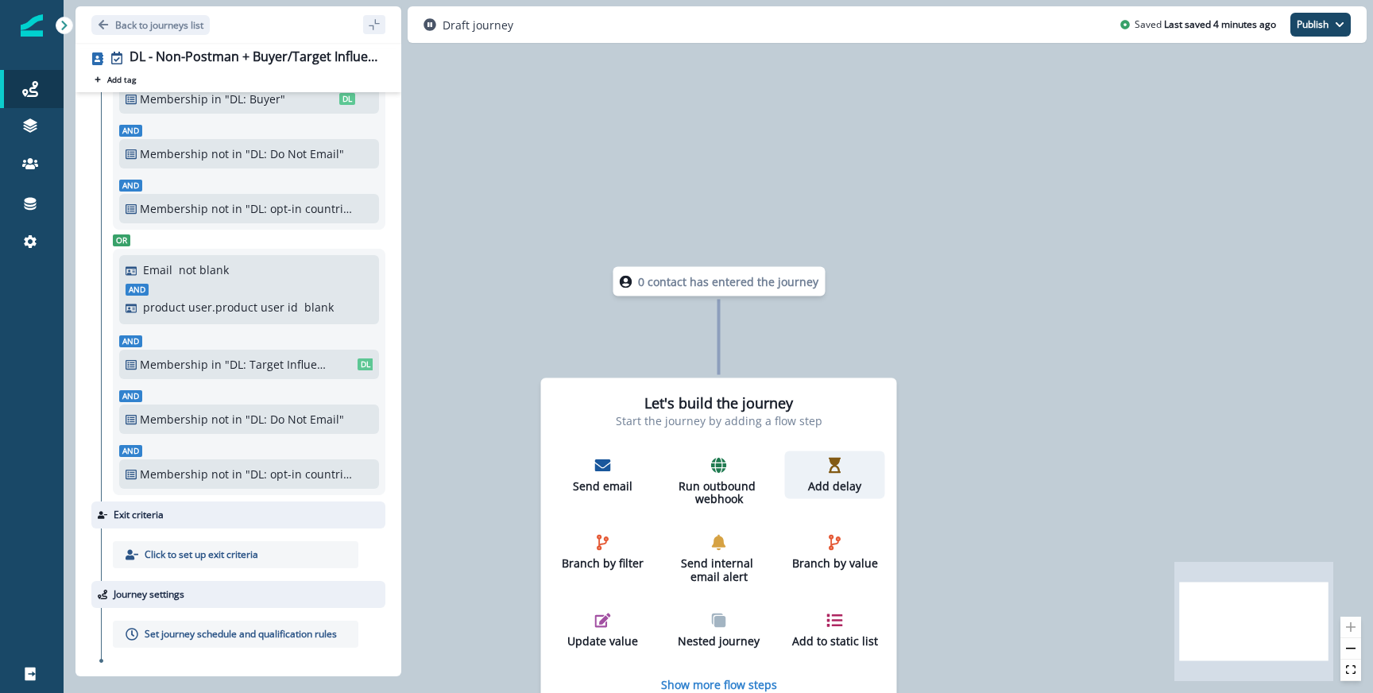
click at [838, 482] on p "Add delay" at bounding box center [834, 486] width 87 height 14
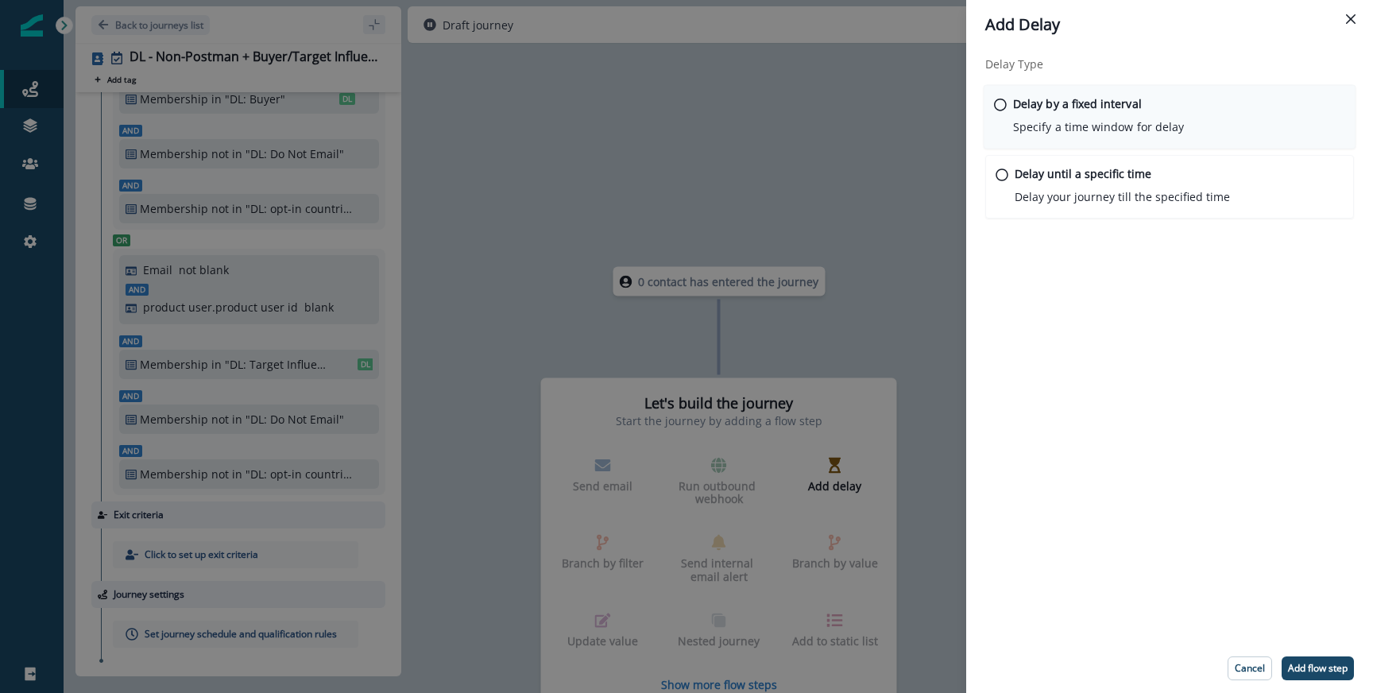
click at [1047, 129] on p "Specify a time window for delay" at bounding box center [1098, 126] width 171 height 17
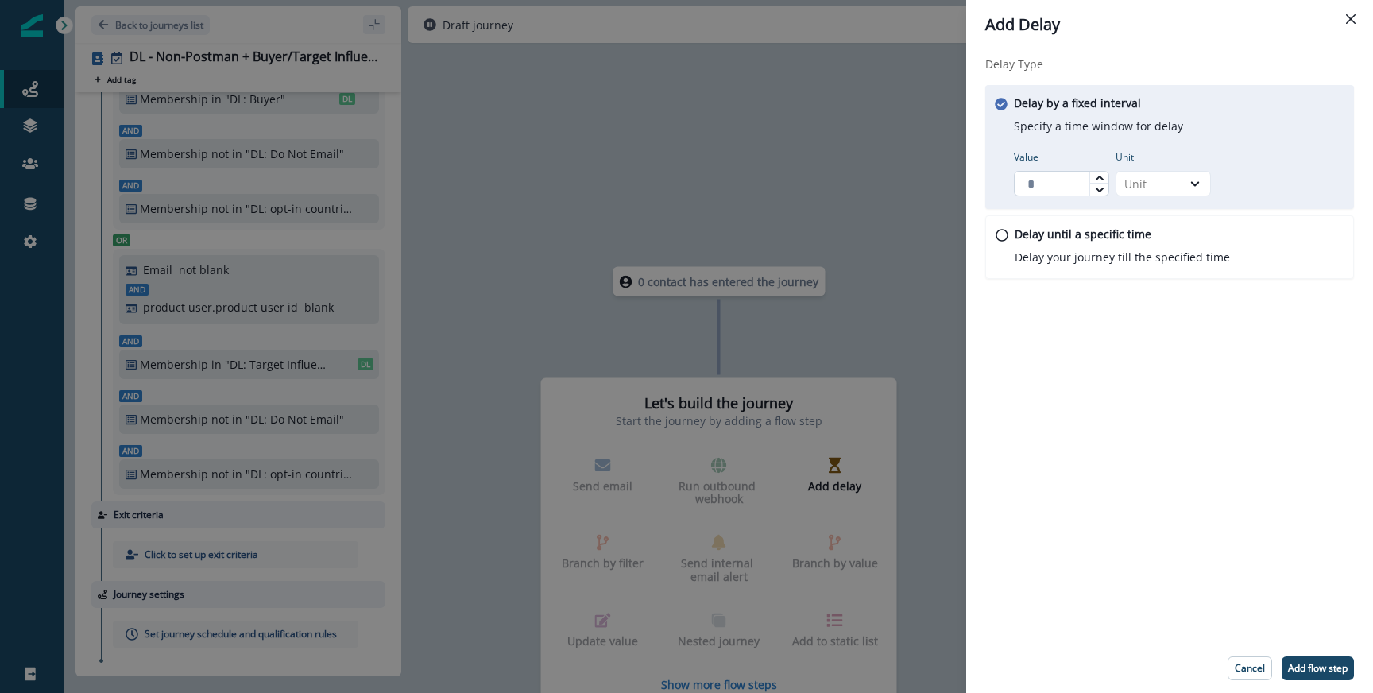
click at [1056, 181] on input "Value" at bounding box center [1061, 183] width 95 height 25
type input "*"
click at [1141, 184] on div "Unit" at bounding box center [1148, 184] width 49 height 17
click at [1143, 224] on div "Minute" at bounding box center [1163, 220] width 95 height 29
click at [1306, 666] on p "Add flow step" at bounding box center [1318, 668] width 60 height 11
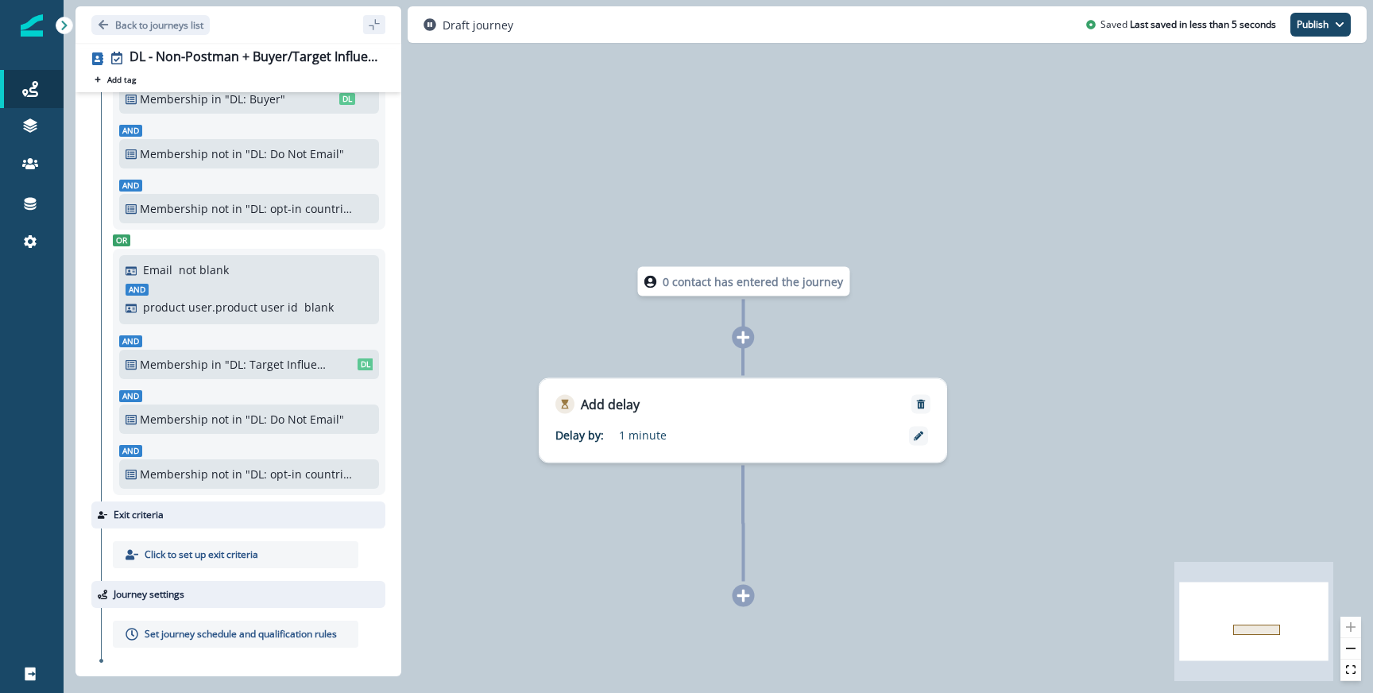
click at [242, 630] on p "Set journey schedule and qualification rules" at bounding box center [241, 634] width 192 height 14
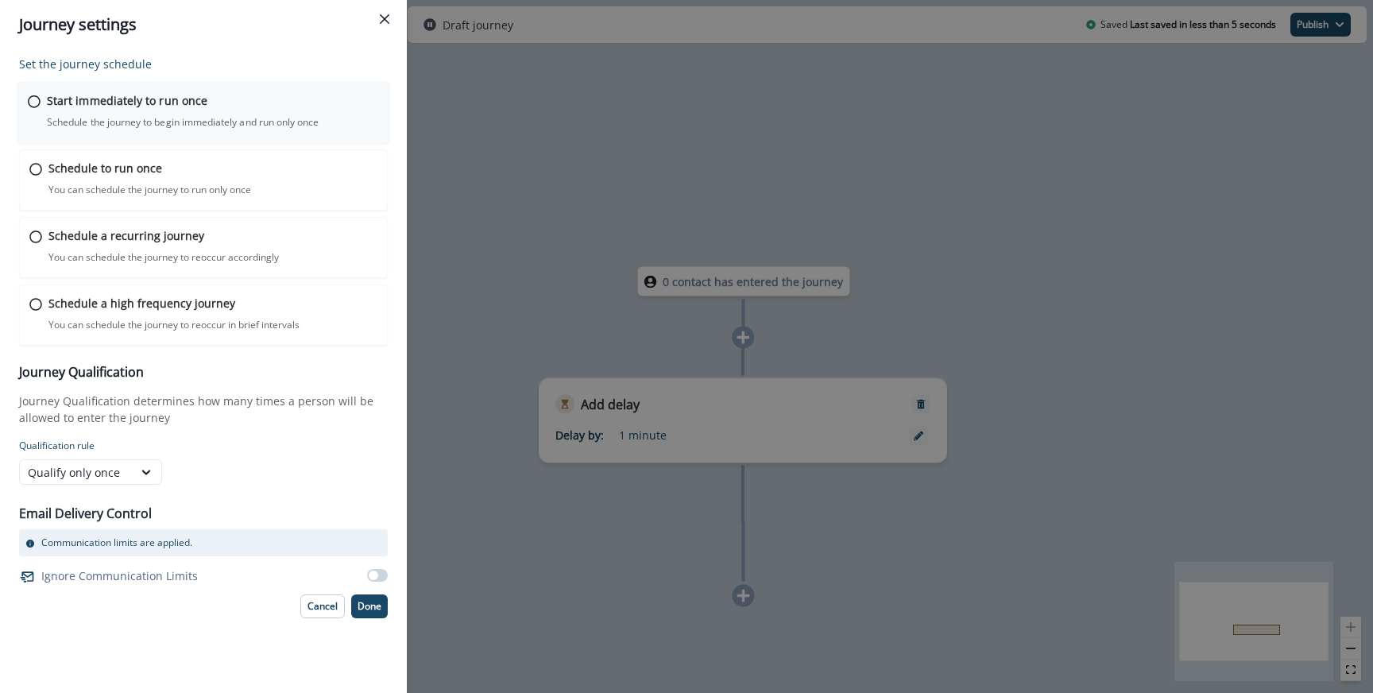
click at [192, 110] on div "Start immediately to run once Schedule the journey to begin immediately and run…" at bounding box center [213, 110] width 332 height 37
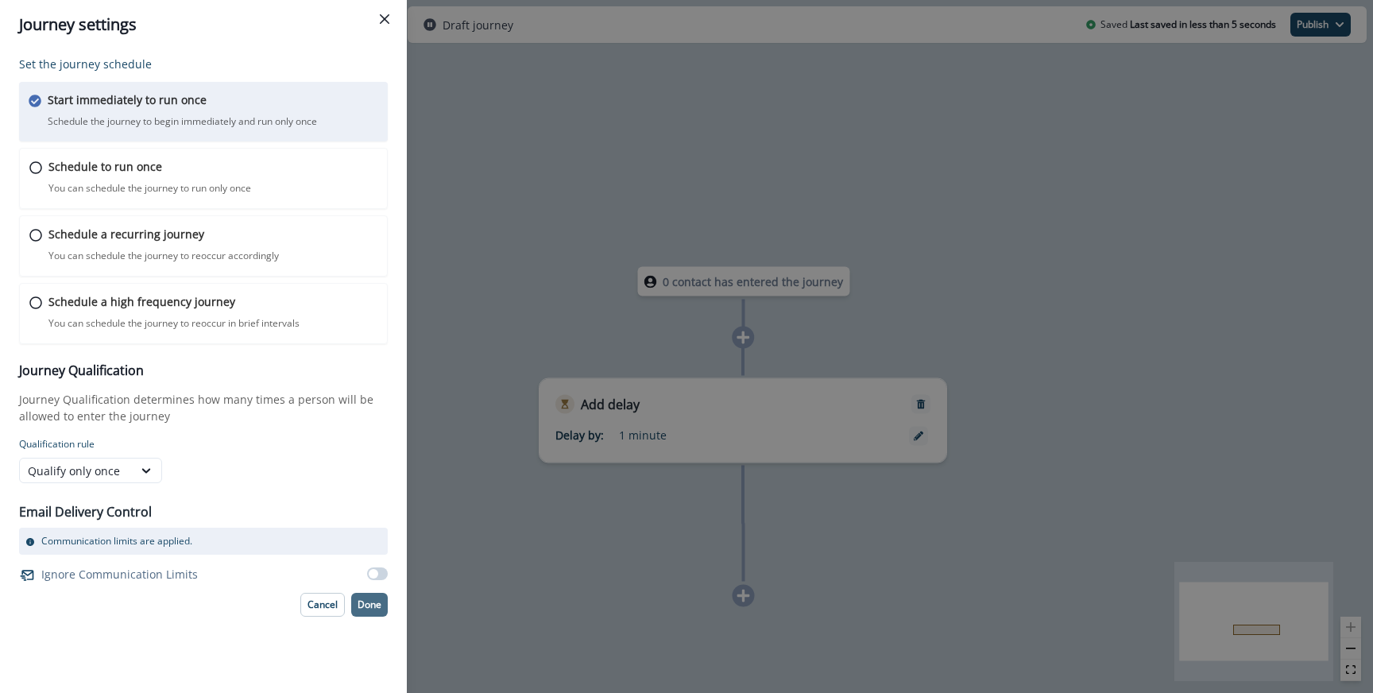
click at [369, 609] on p "Done" at bounding box center [370, 604] width 24 height 11
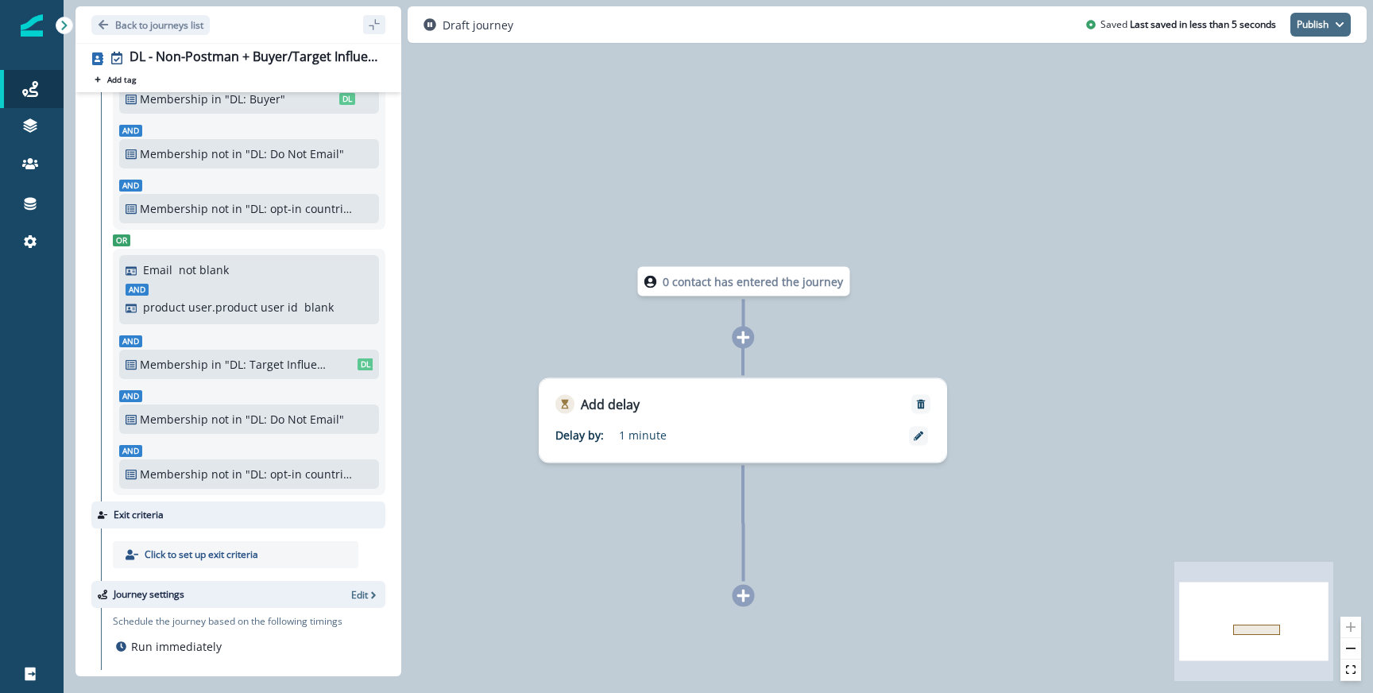
click at [1328, 27] on button "Publish" at bounding box center [1320, 25] width 60 height 24
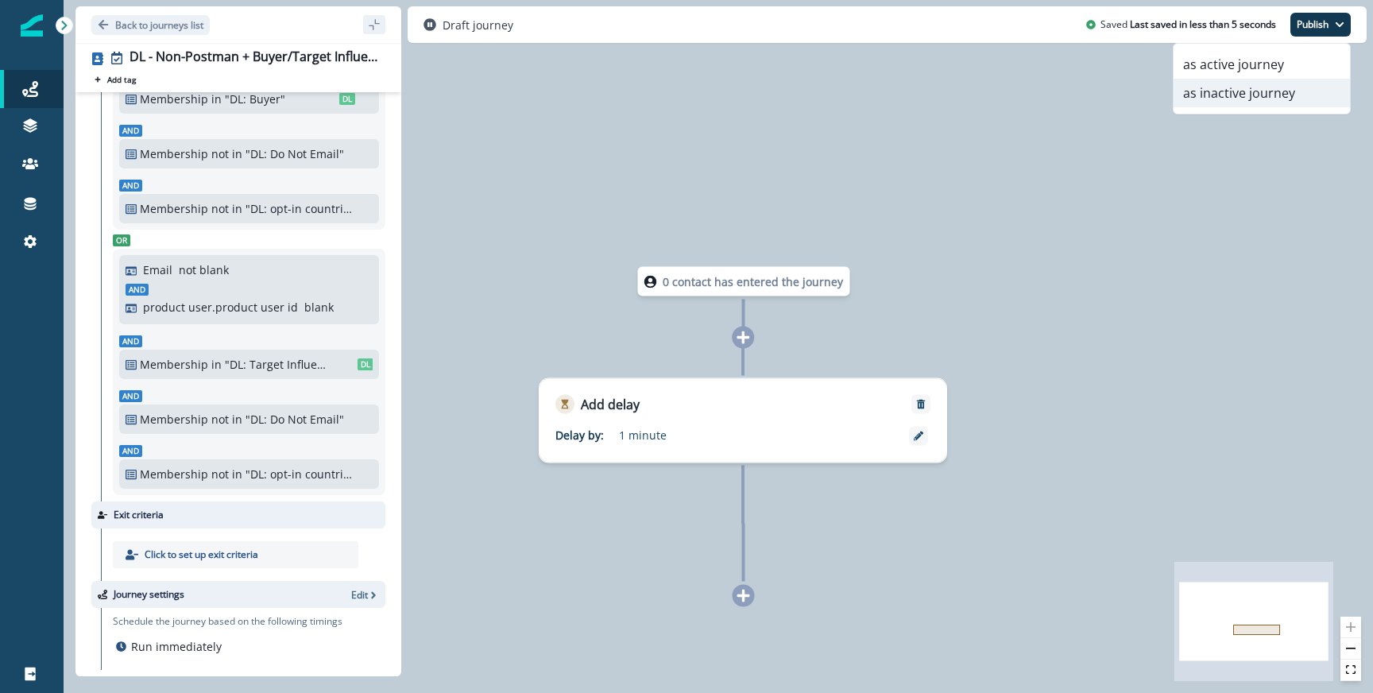
click at [1193, 97] on button "as inactive journey" at bounding box center [1262, 93] width 176 height 29
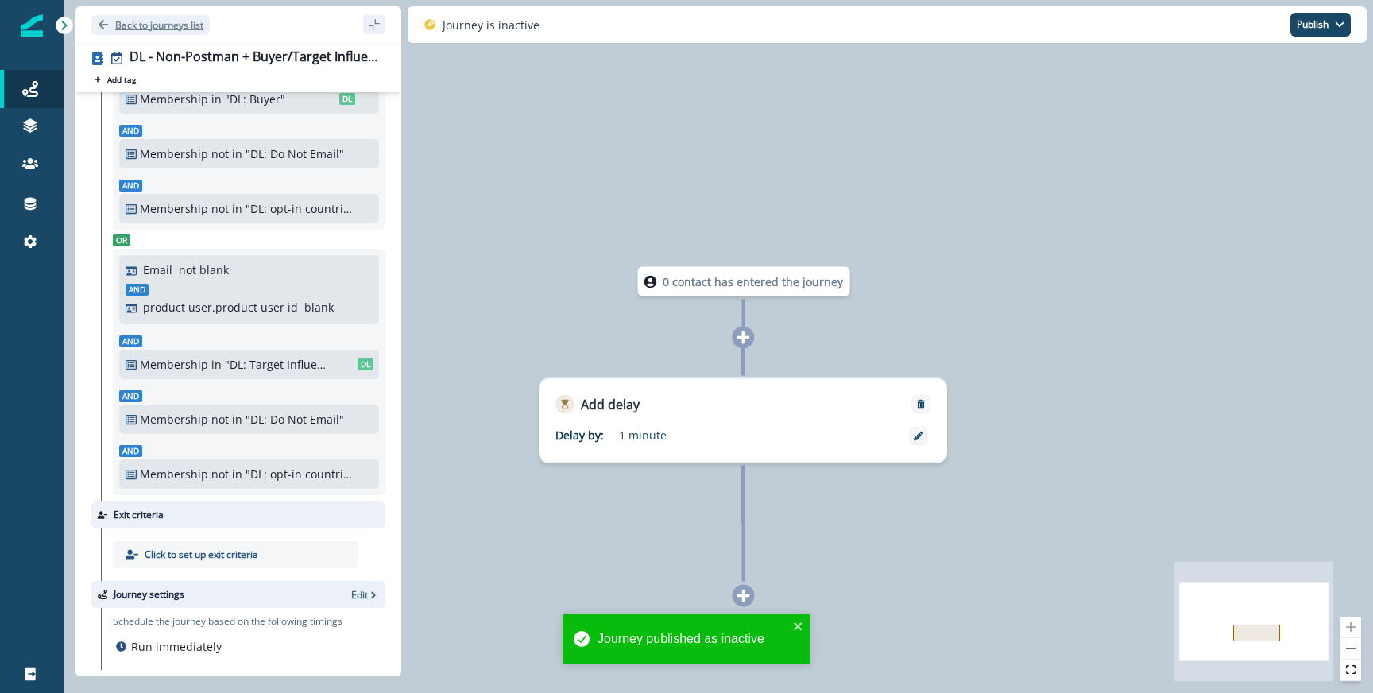
click at [157, 24] on p "Back to journeys list" at bounding box center [159, 25] width 88 height 14
